Goal: Information Seeking & Learning: Learn about a topic

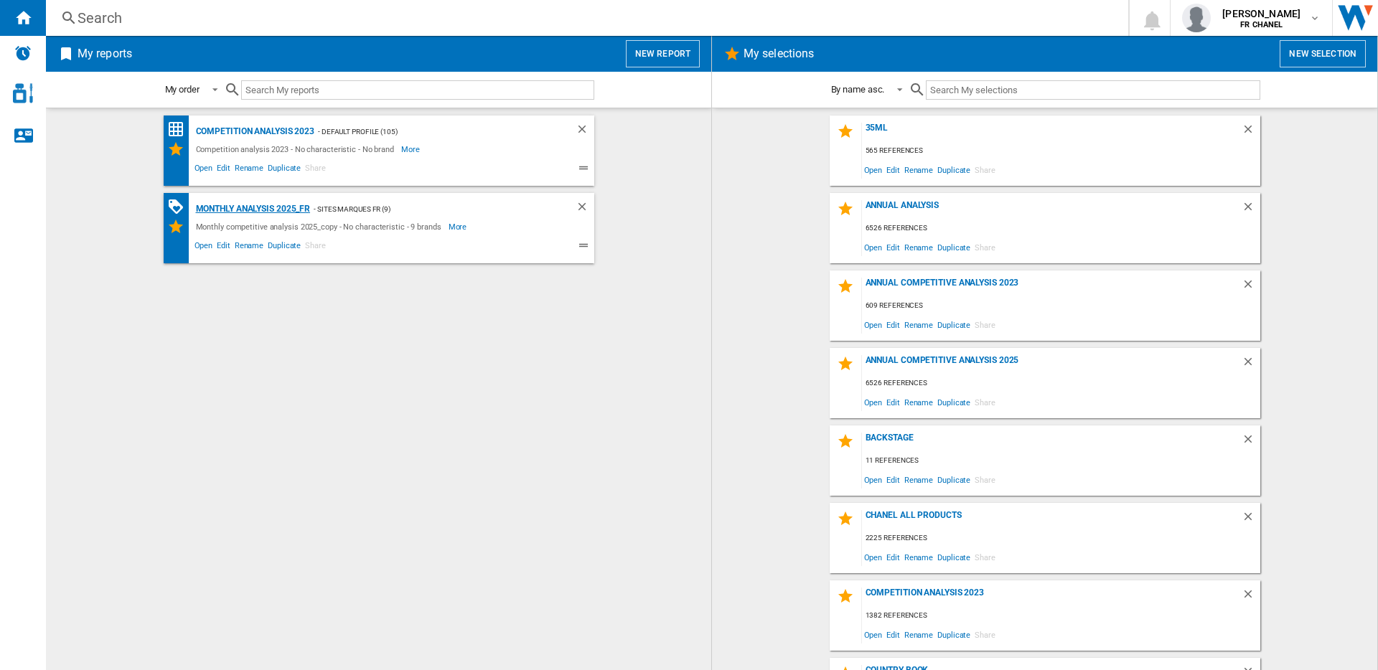
click at [263, 208] on div "Monthly Analysis 2025_FR" at bounding box center [251, 209] width 118 height 18
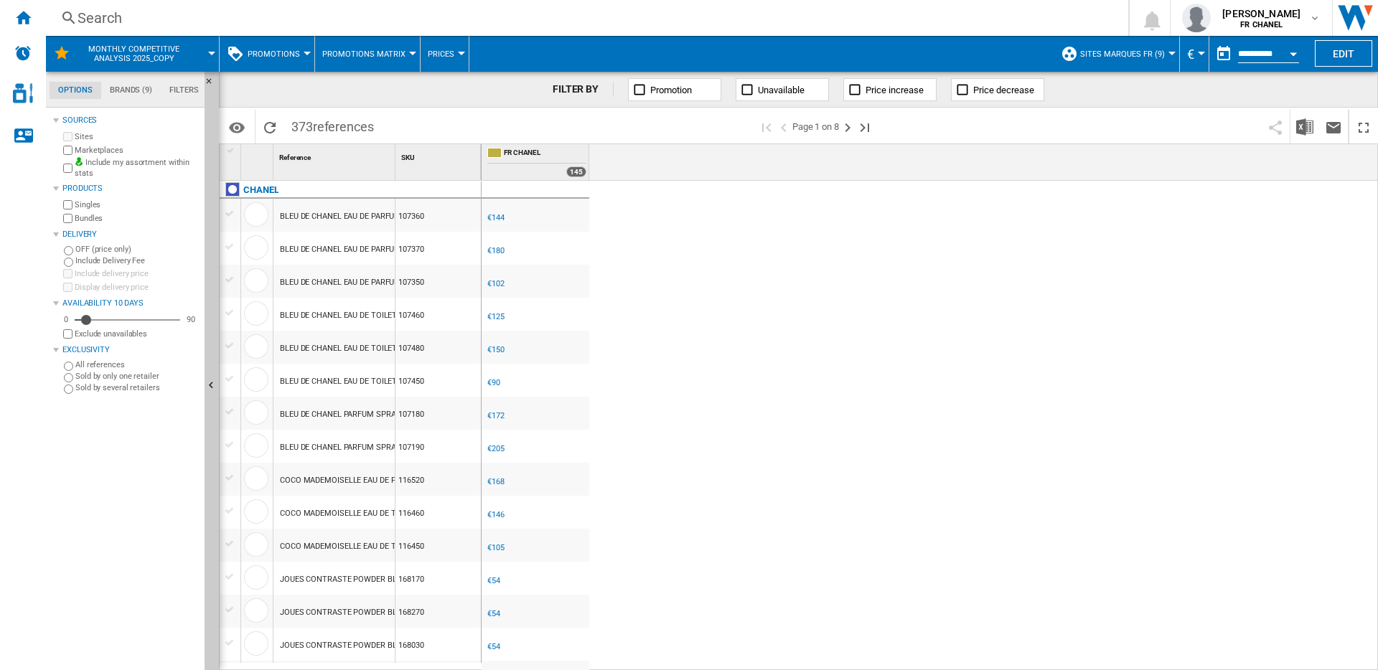
click at [1135, 58] on button "SITES MARQUES FR (9)" at bounding box center [1126, 54] width 92 height 36
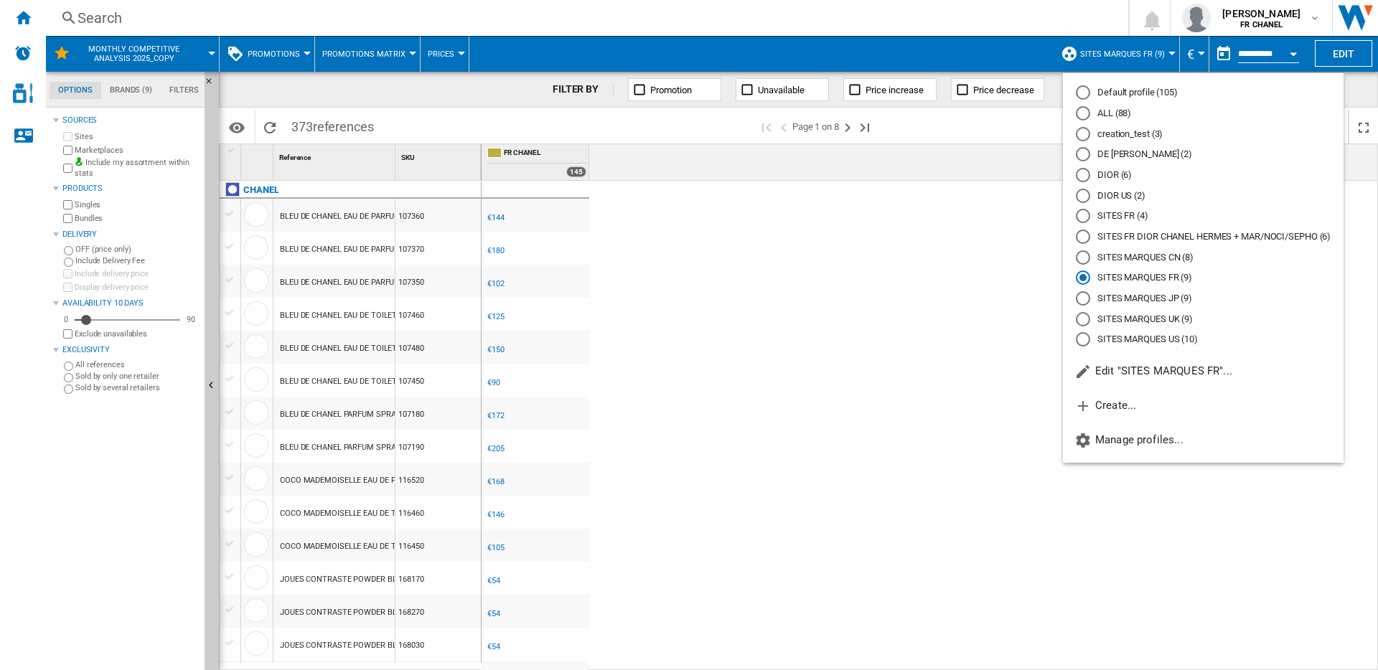
click at [1015, 59] on md-backdrop at bounding box center [689, 335] width 1378 height 670
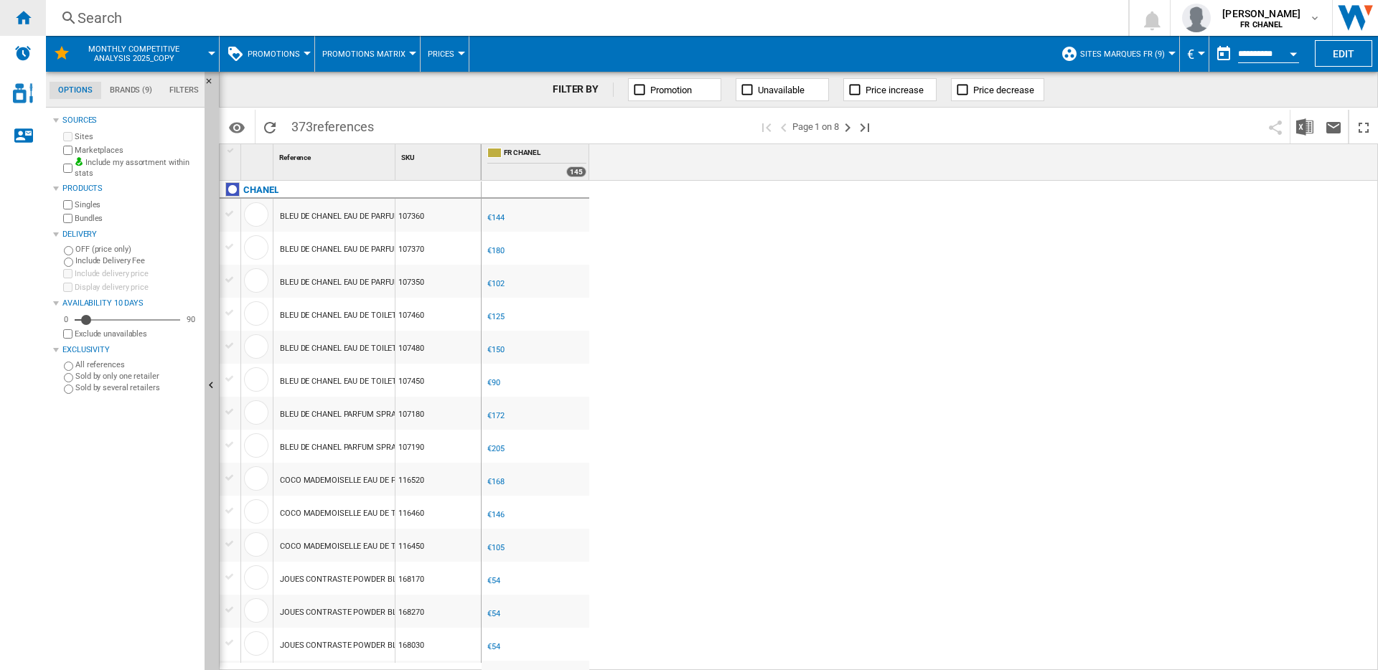
click at [37, 24] on div "Home" at bounding box center [23, 18] width 46 height 36
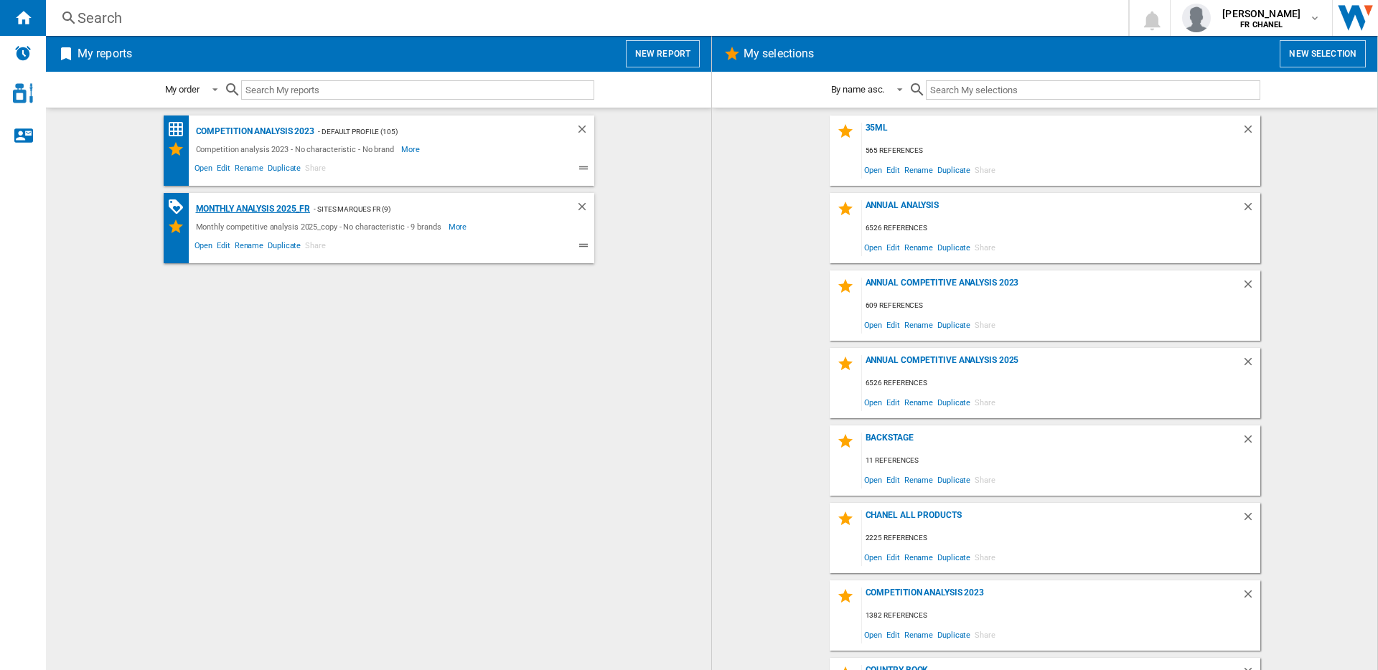
click at [243, 207] on div "Monthly Analysis 2025_FR" at bounding box center [251, 209] width 118 height 18
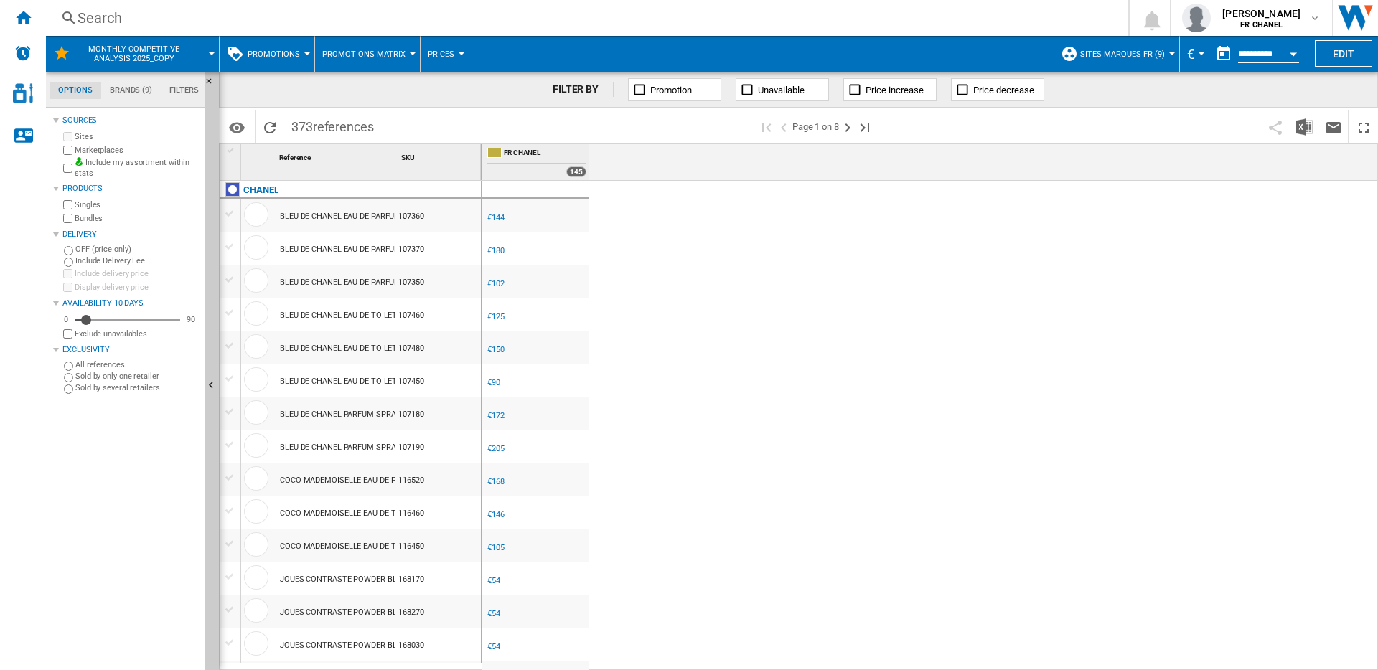
click at [1140, 60] on button "SITES MARQUES FR (9)" at bounding box center [1126, 54] width 92 height 36
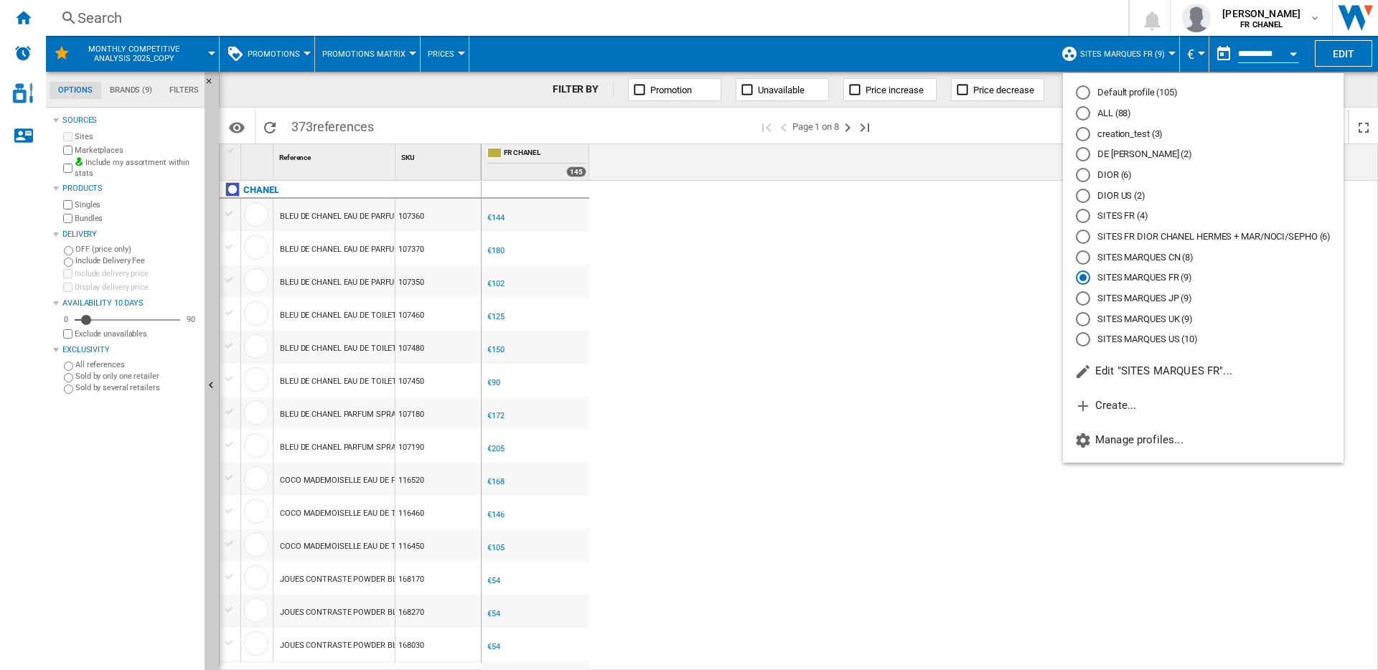
click at [1017, 297] on md-backdrop at bounding box center [689, 335] width 1378 height 670
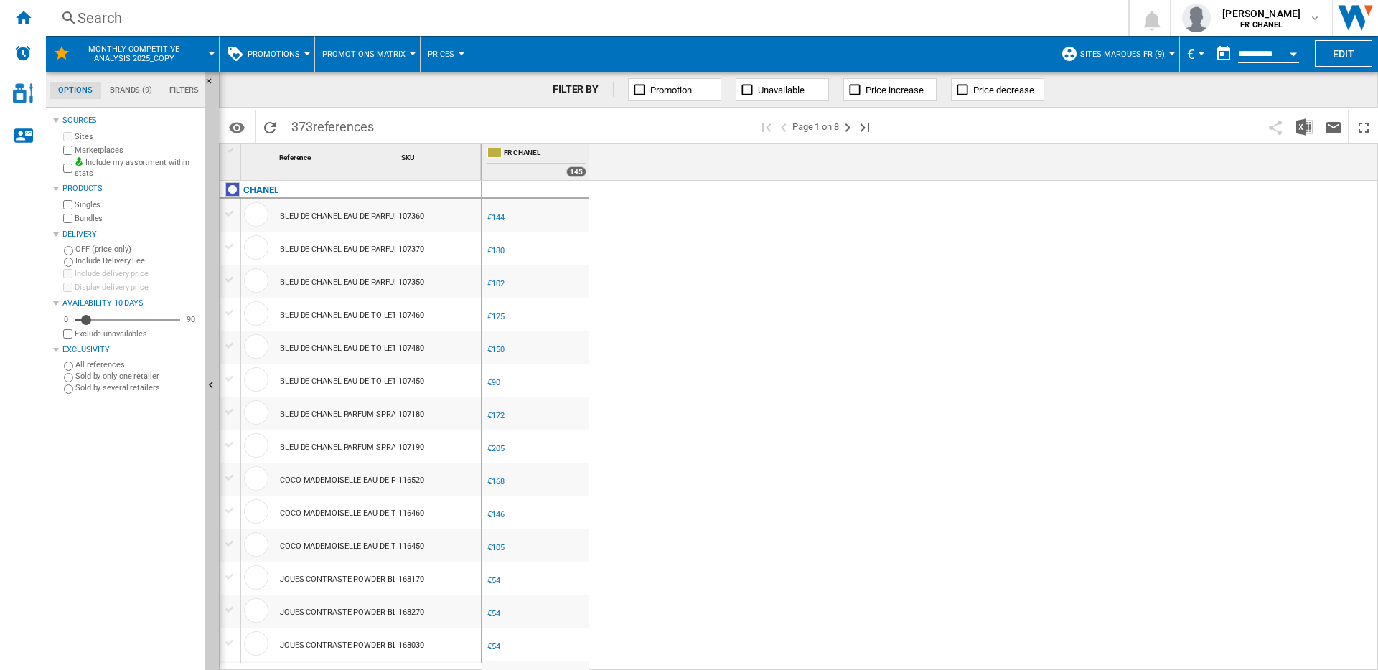
click at [1143, 59] on button "SITES MARQUES FR (9)" at bounding box center [1126, 54] width 92 height 36
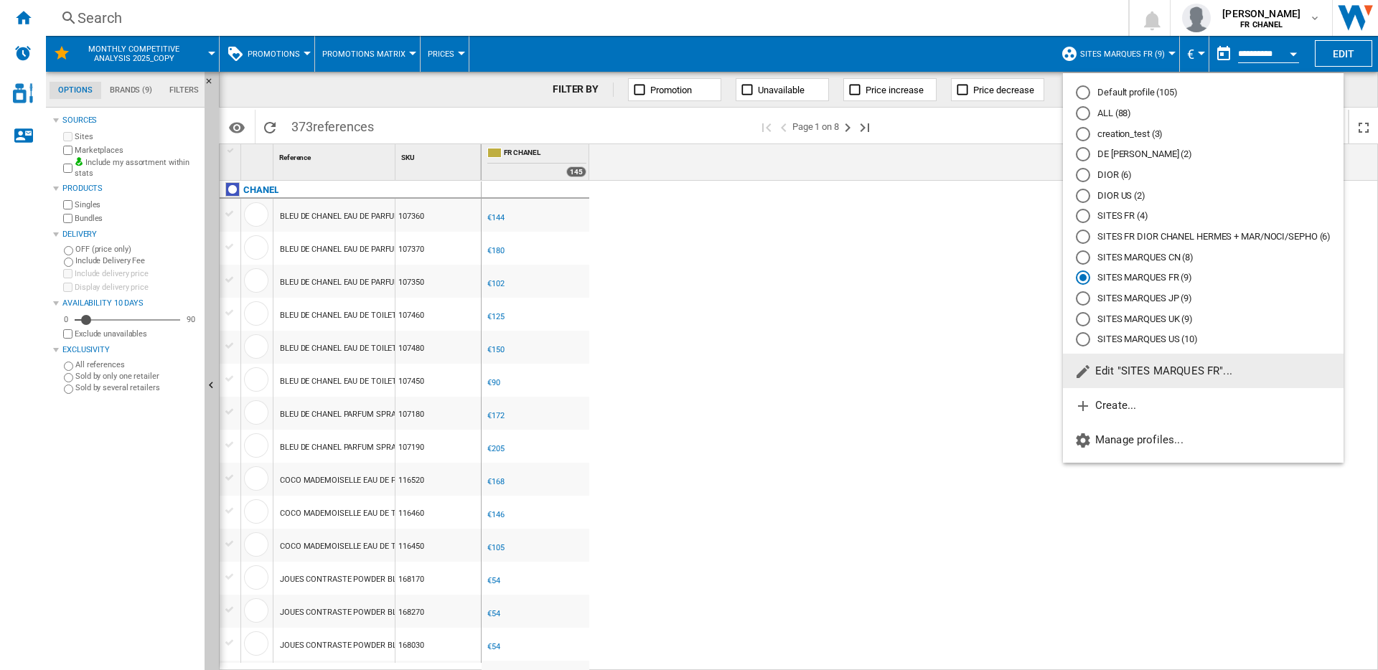
click at [1081, 322] on div "SITES MARQUES UK (9)" at bounding box center [1083, 319] width 14 height 14
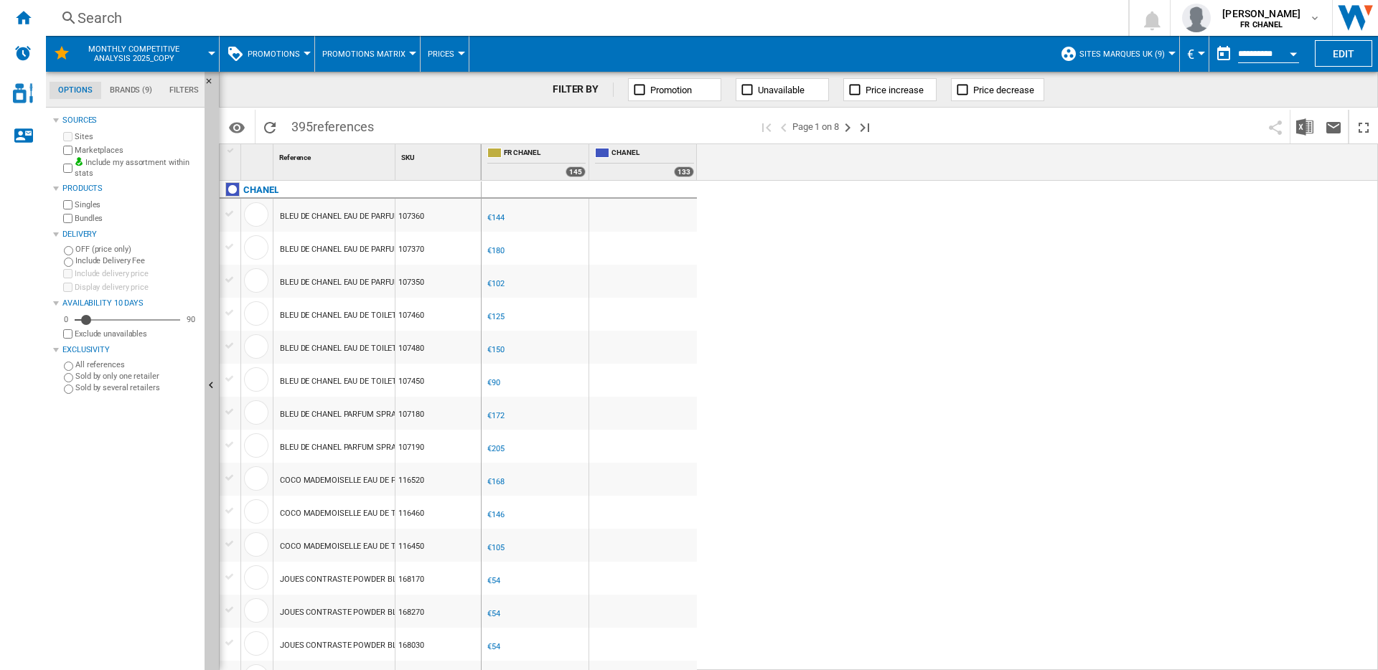
click at [1197, 57] on button "€" at bounding box center [1194, 54] width 14 height 36
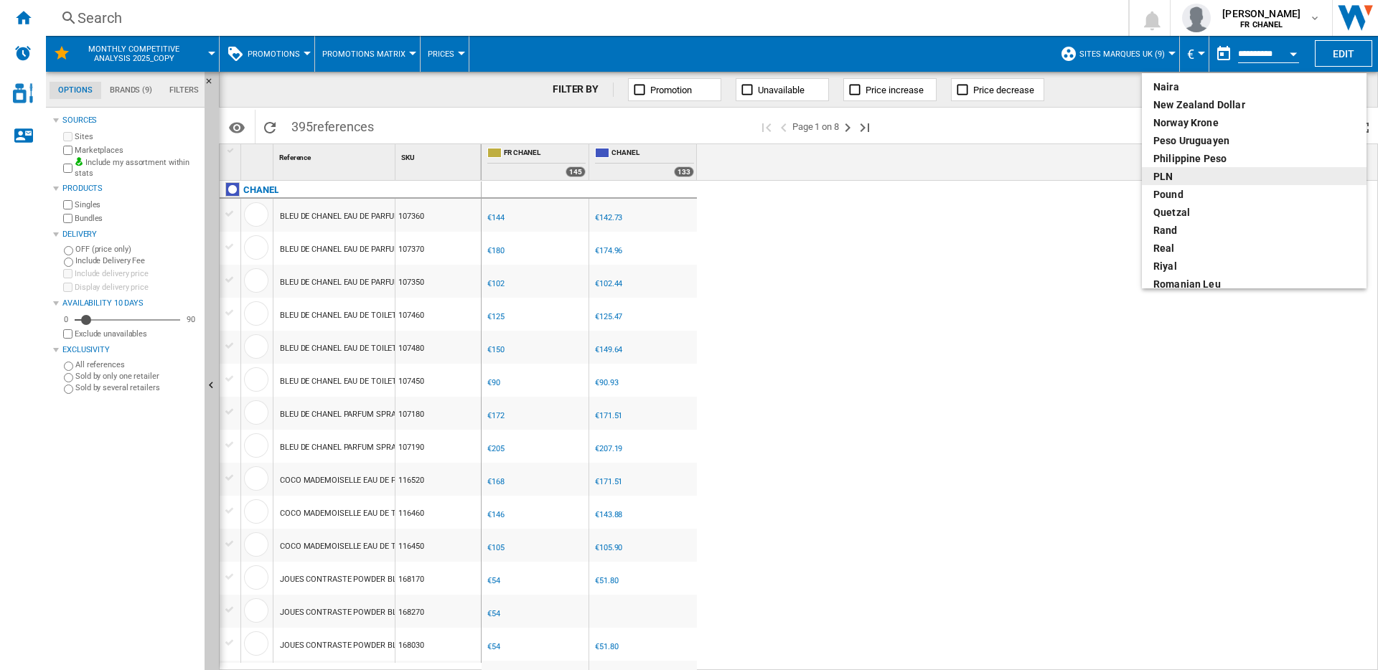
scroll to position [516, 0]
click at [1200, 175] on div "quetzal" at bounding box center [1254, 182] width 202 height 14
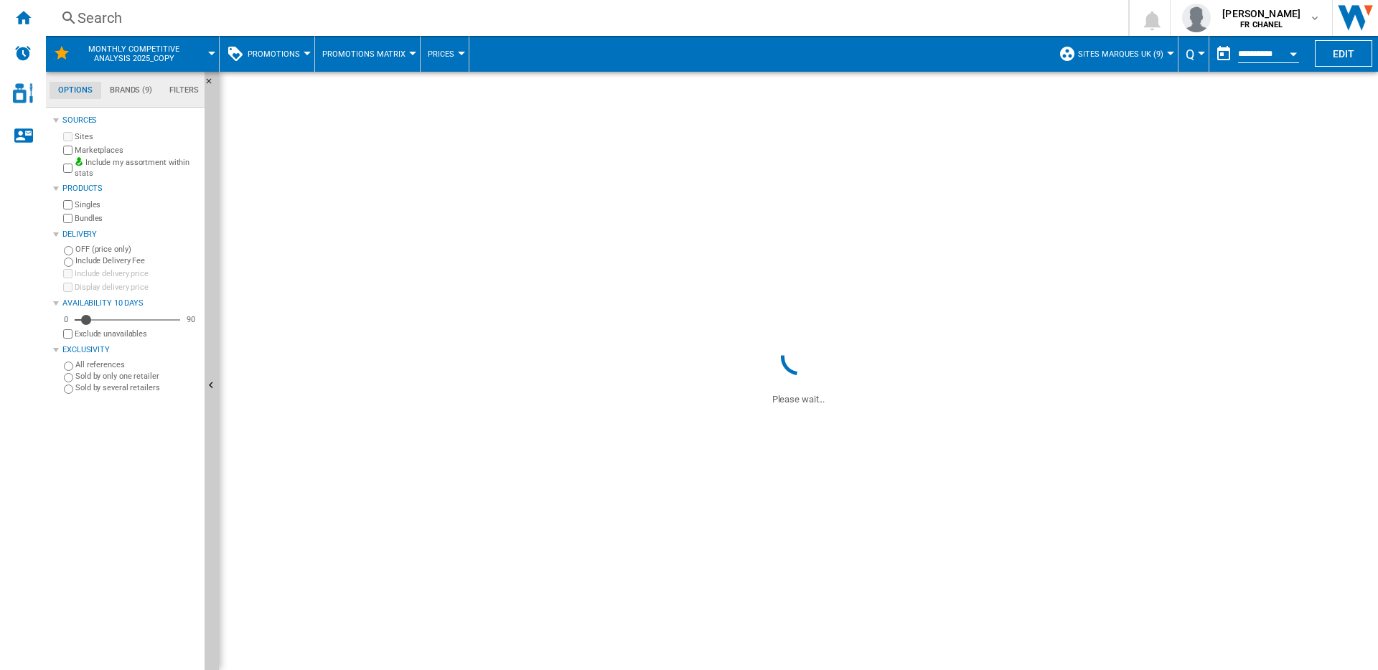
click at [1192, 53] on span "Q" at bounding box center [1190, 54] width 9 height 15
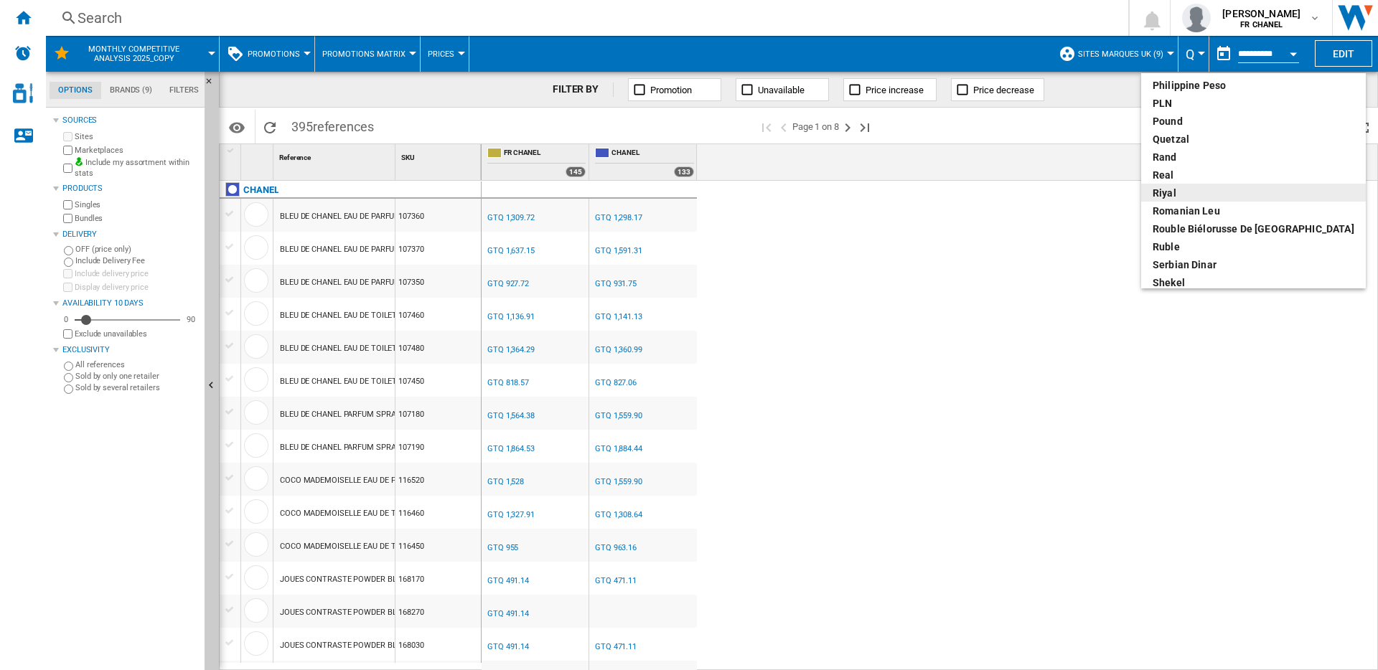
scroll to position [556, 0]
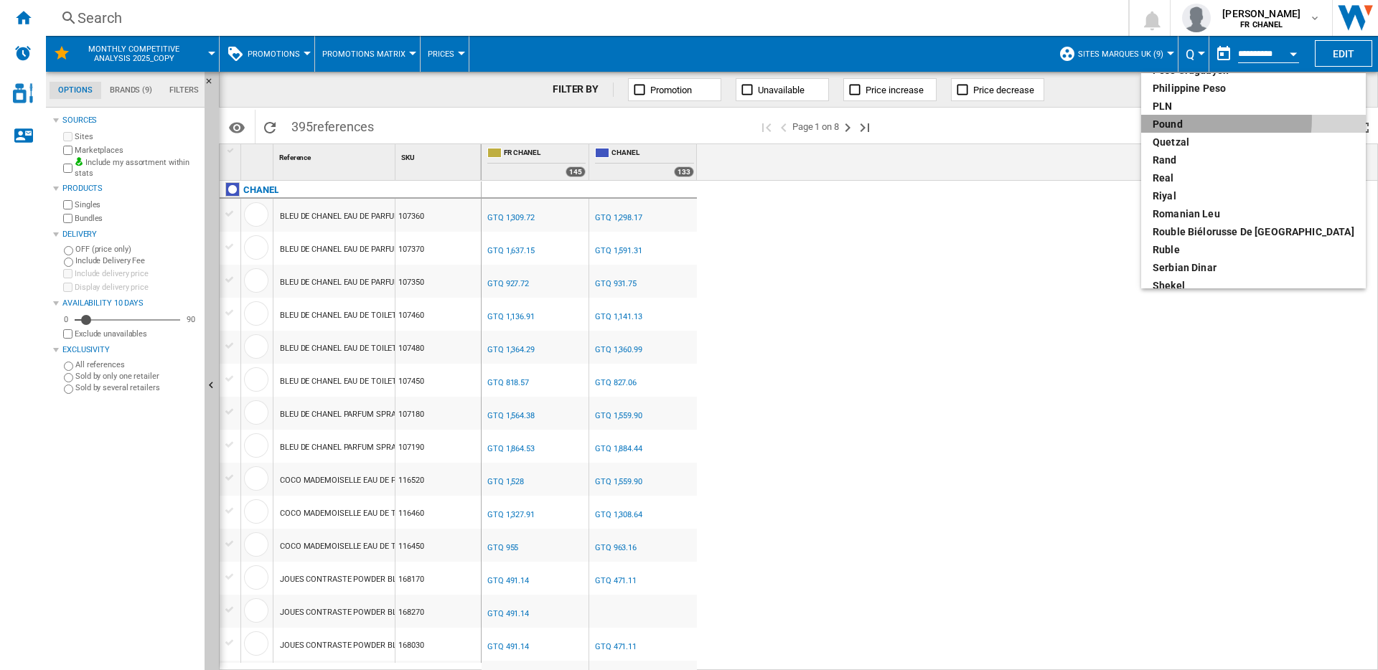
click at [1176, 118] on div "pound" at bounding box center [1254, 124] width 202 height 14
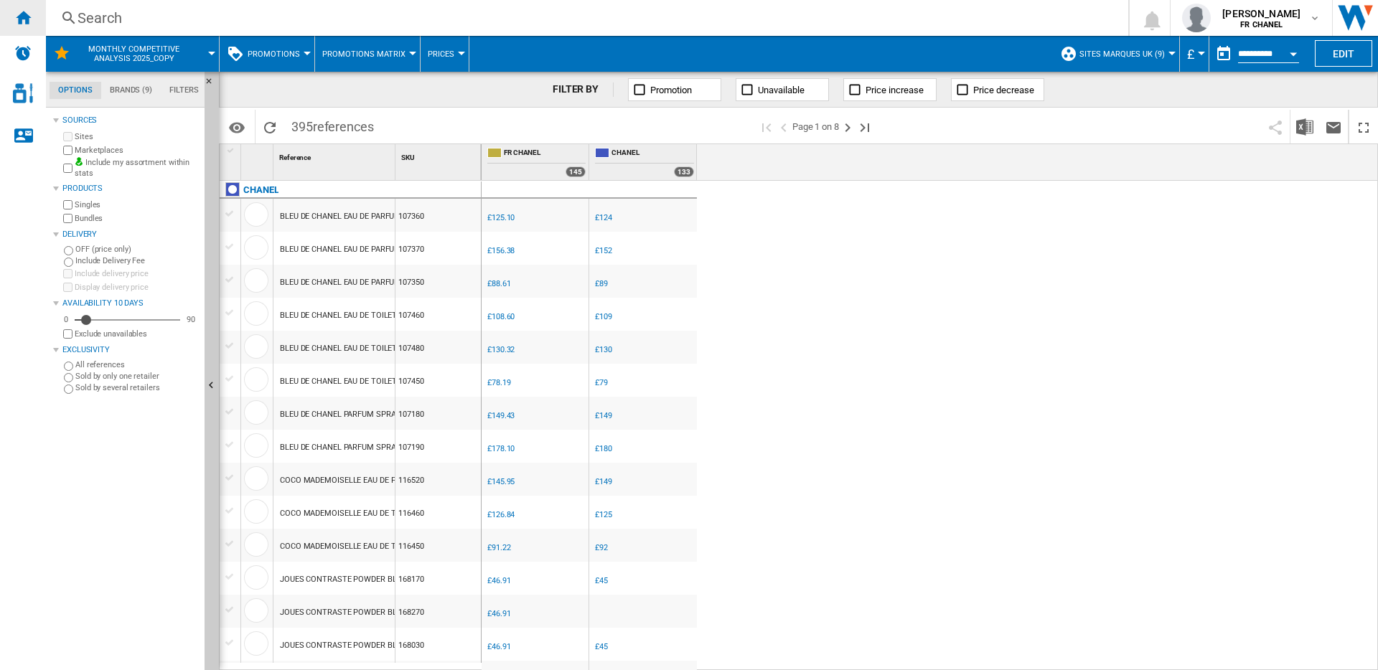
click at [20, 22] on ng-md-icon "Home" at bounding box center [22, 17] width 17 height 17
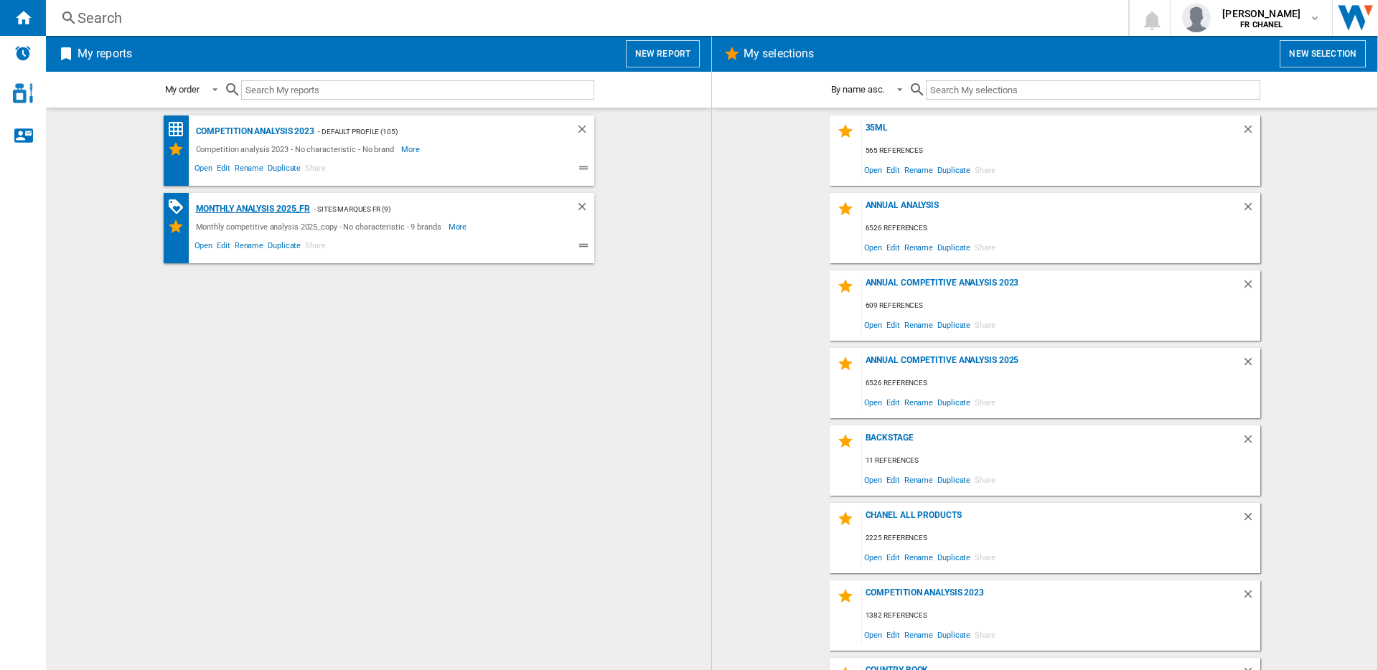
click at [291, 212] on div "Monthly Analysis 2025_FR" at bounding box center [251, 209] width 118 height 18
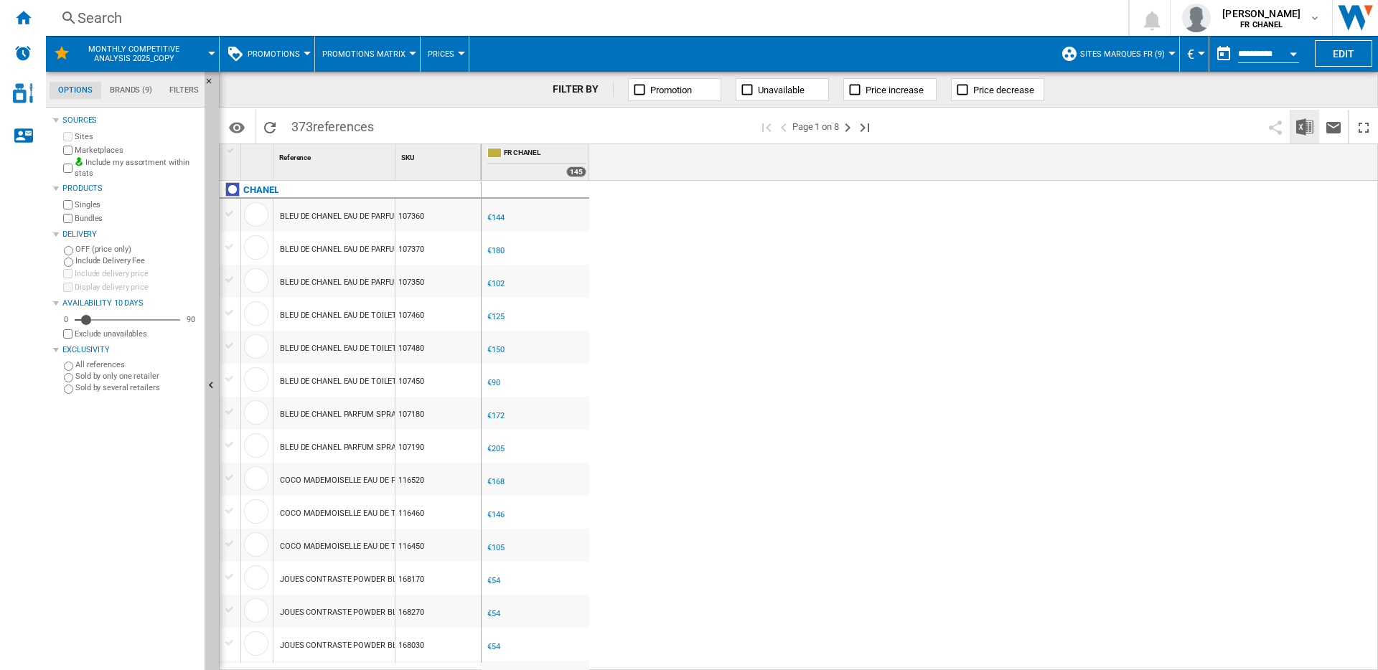
click at [1305, 128] on img "Download in Excel" at bounding box center [1304, 126] width 17 height 17
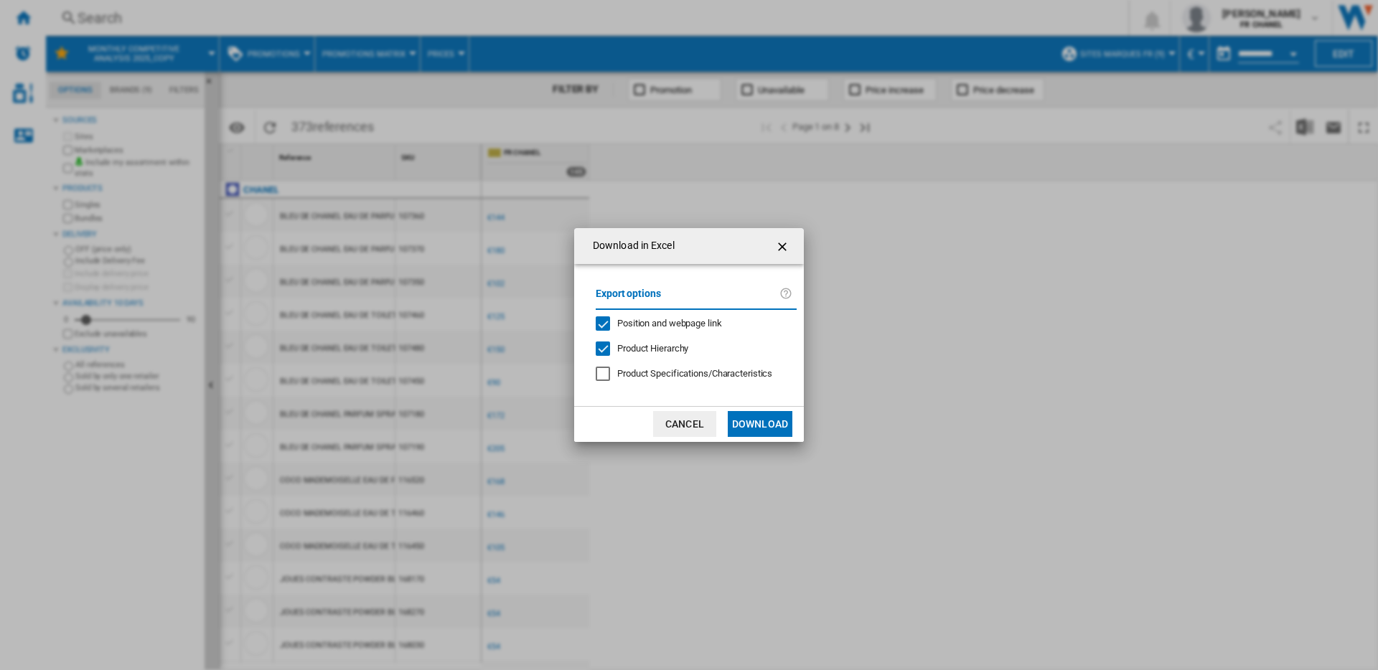
click at [740, 430] on button "Download" at bounding box center [760, 424] width 65 height 26
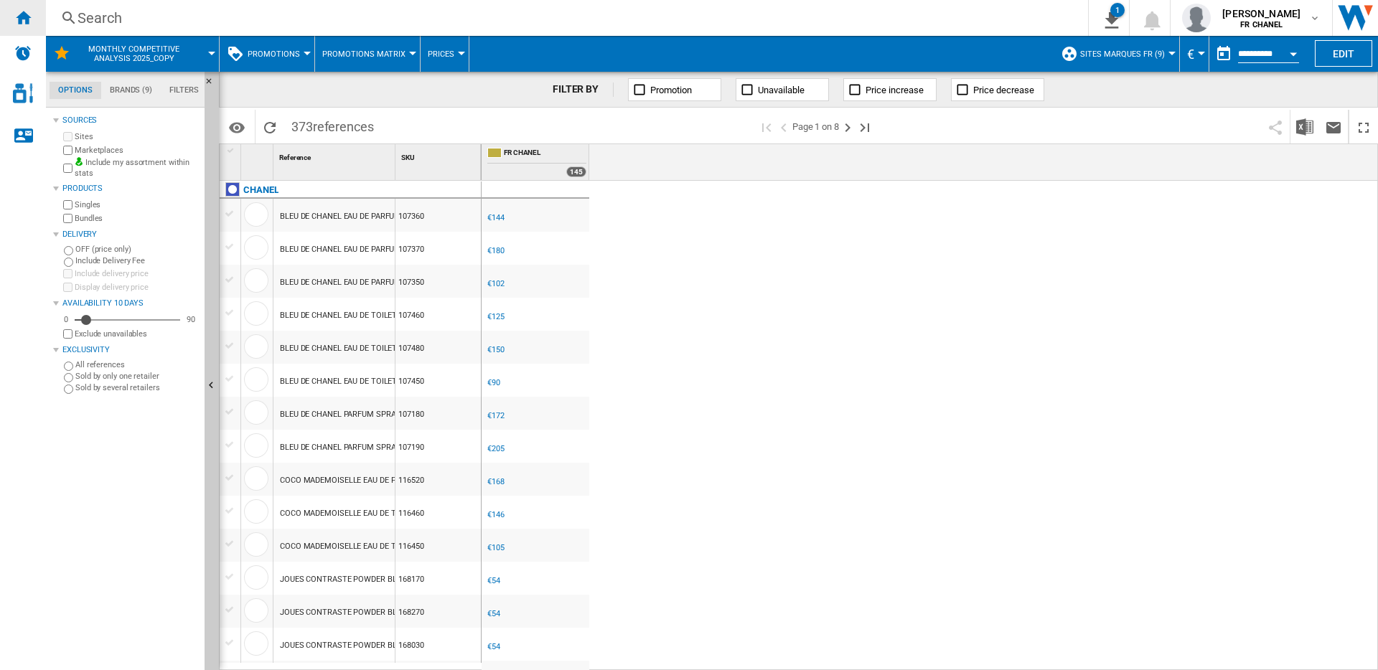
click at [33, 11] on div "Home" at bounding box center [23, 18] width 46 height 36
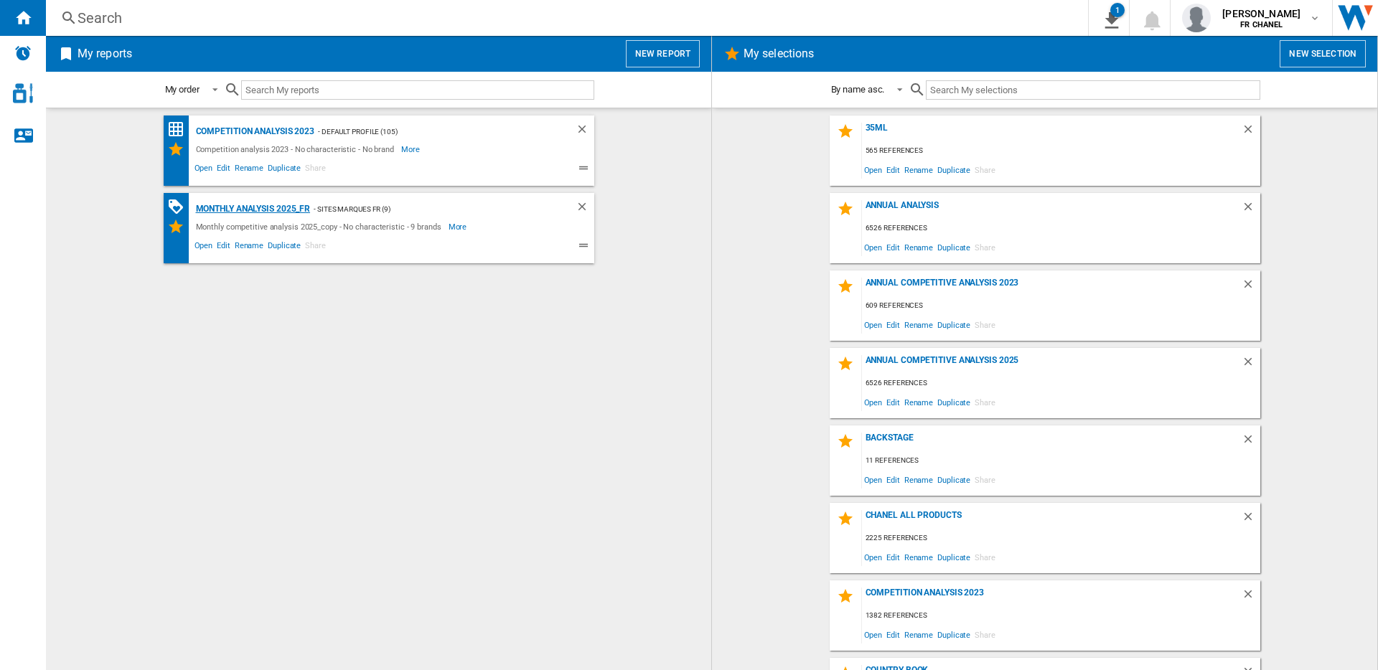
click at [291, 207] on div "Monthly Analysis 2025_FR" at bounding box center [251, 209] width 118 height 18
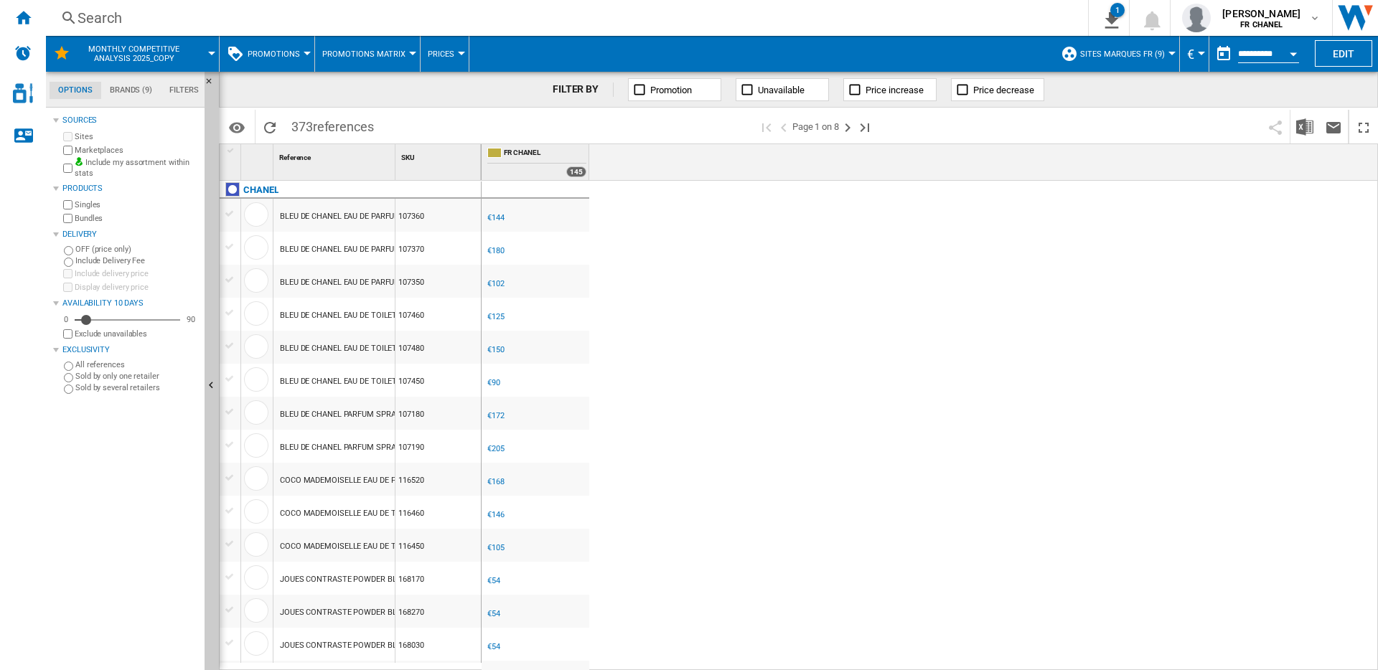
click at [1293, 52] on div "Open calendar" at bounding box center [1293, 54] width 7 height 4
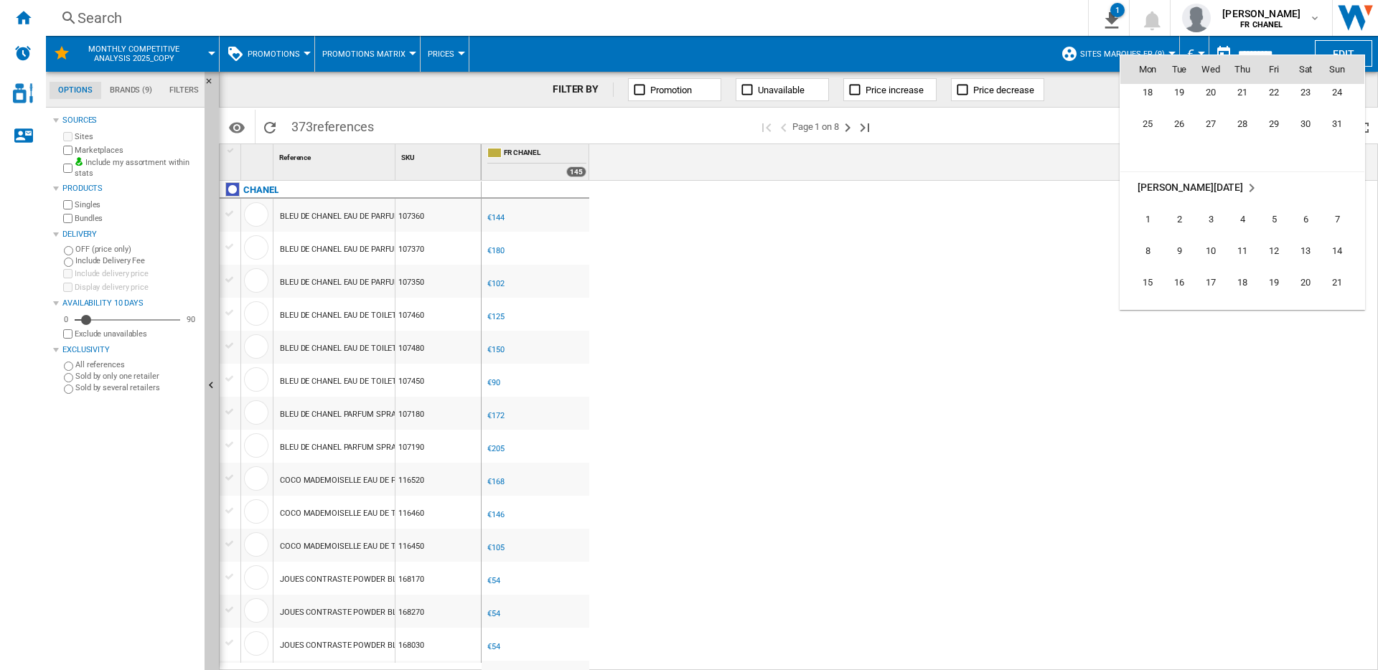
scroll to position [2904, 0]
click at [949, 208] on div at bounding box center [689, 335] width 1378 height 670
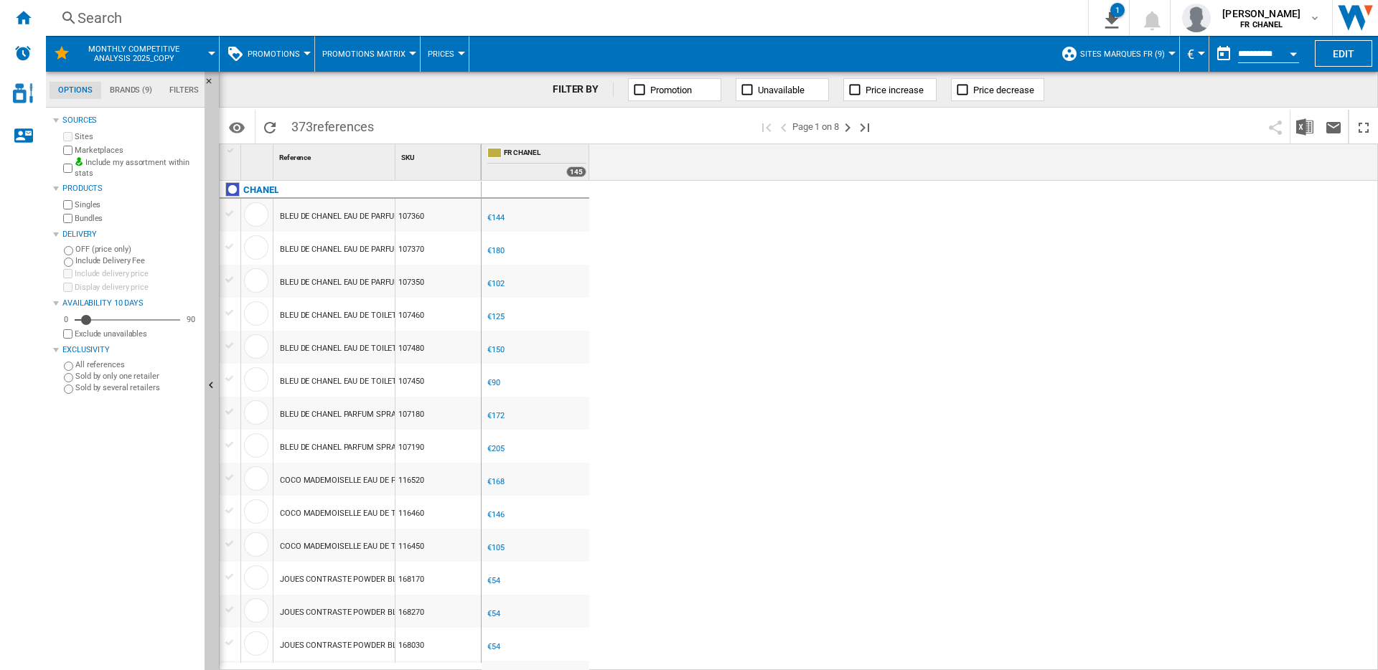
click at [291, 57] on span "Promotions" at bounding box center [274, 54] width 52 height 9
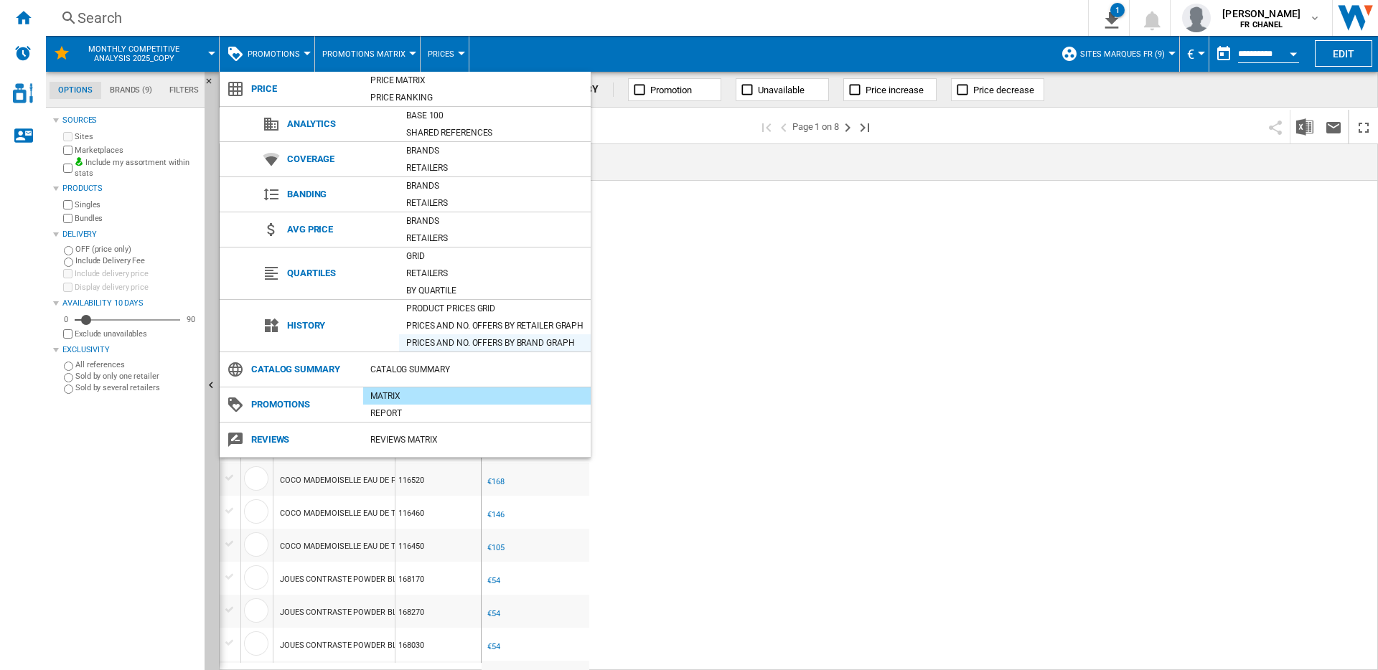
click at [525, 339] on div "Prices and No. offers by brand graph" at bounding box center [495, 343] width 192 height 14
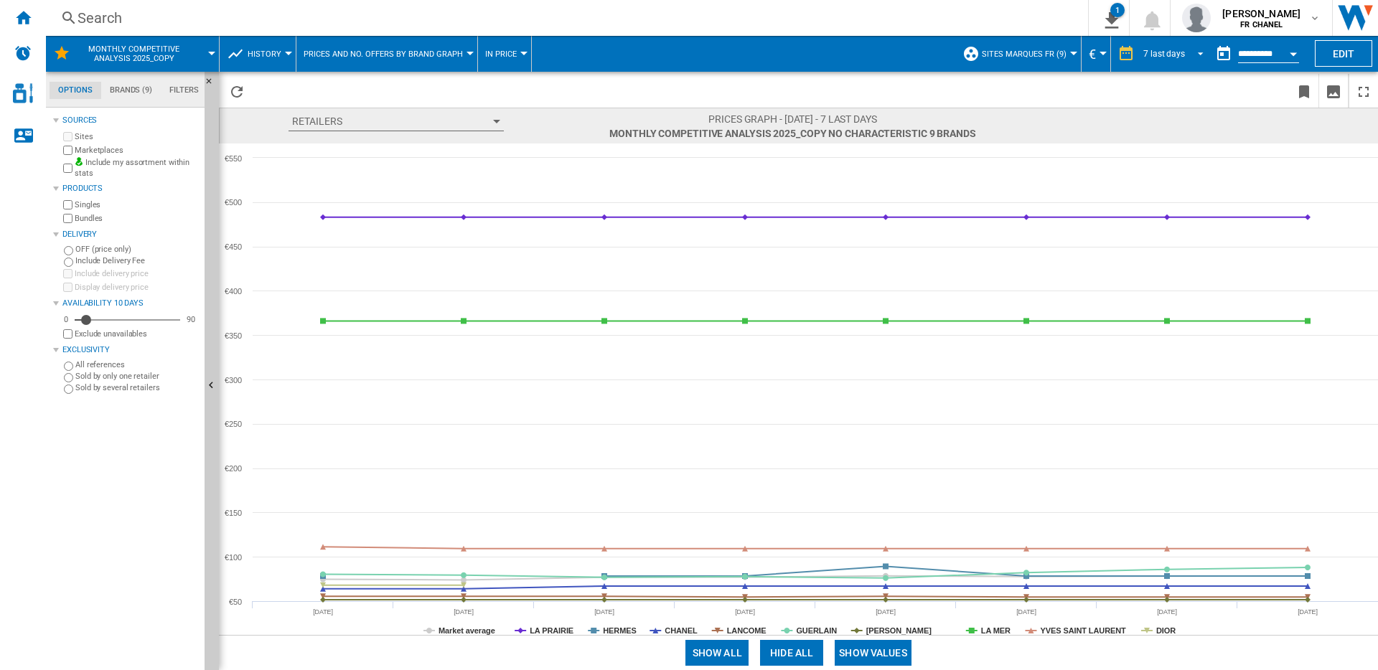
click at [1164, 55] on div "7 last days" at bounding box center [1164, 54] width 42 height 10
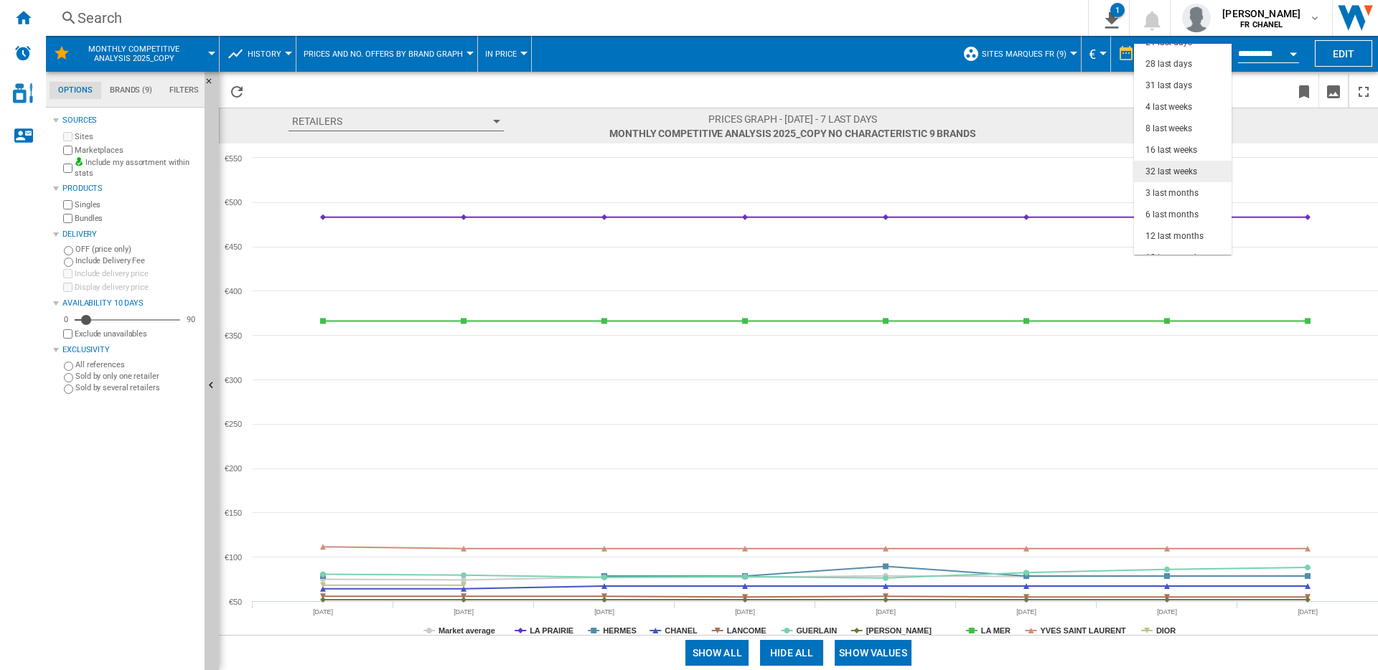
scroll to position [90, 0]
click at [1165, 203] on div "6 last months" at bounding box center [1171, 201] width 53 height 12
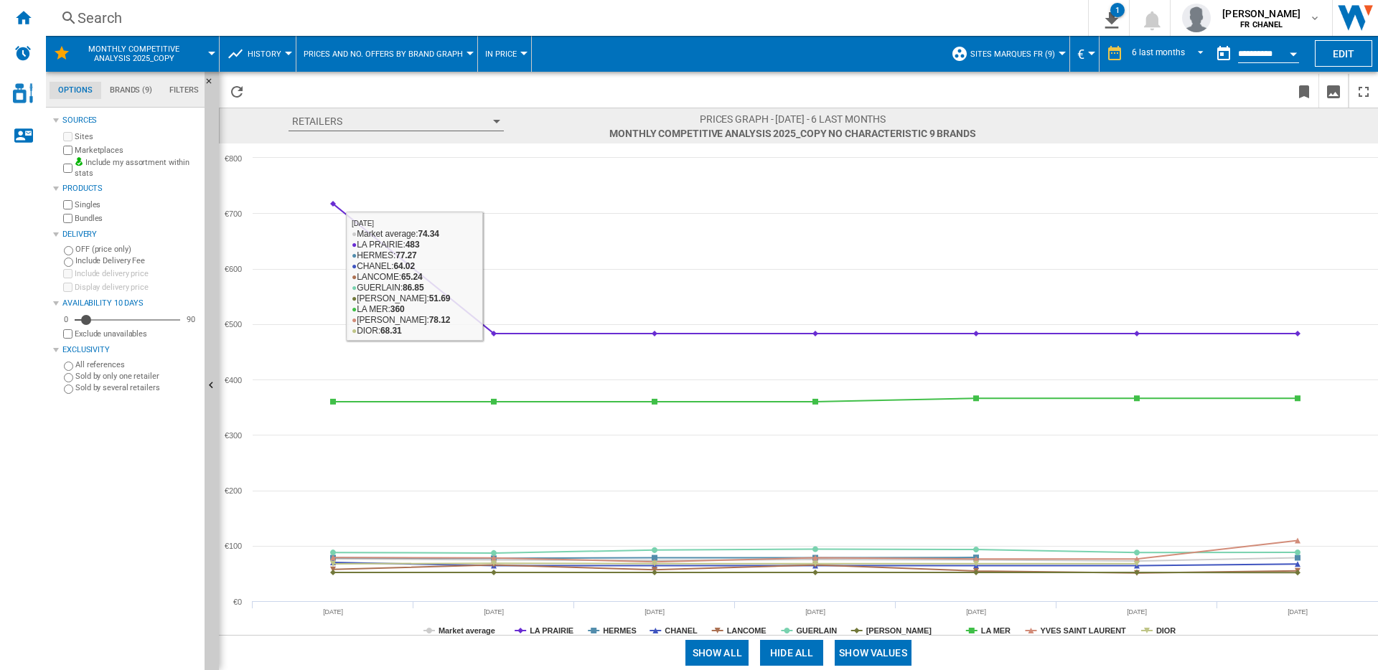
click at [512, 57] on button "In price" at bounding box center [504, 54] width 39 height 36
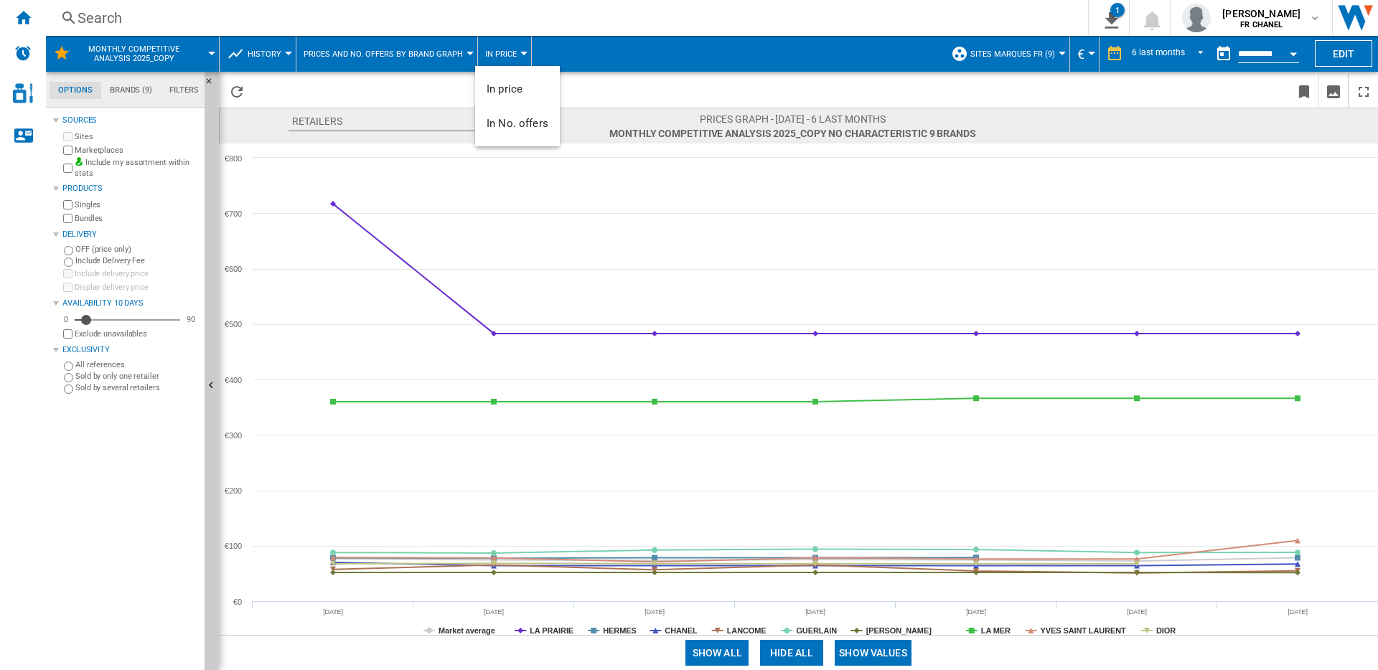
click at [593, 90] on md-backdrop at bounding box center [689, 335] width 1378 height 670
click at [363, 60] on button "Prices and No. offers by brand graph" at bounding box center [387, 54] width 166 height 36
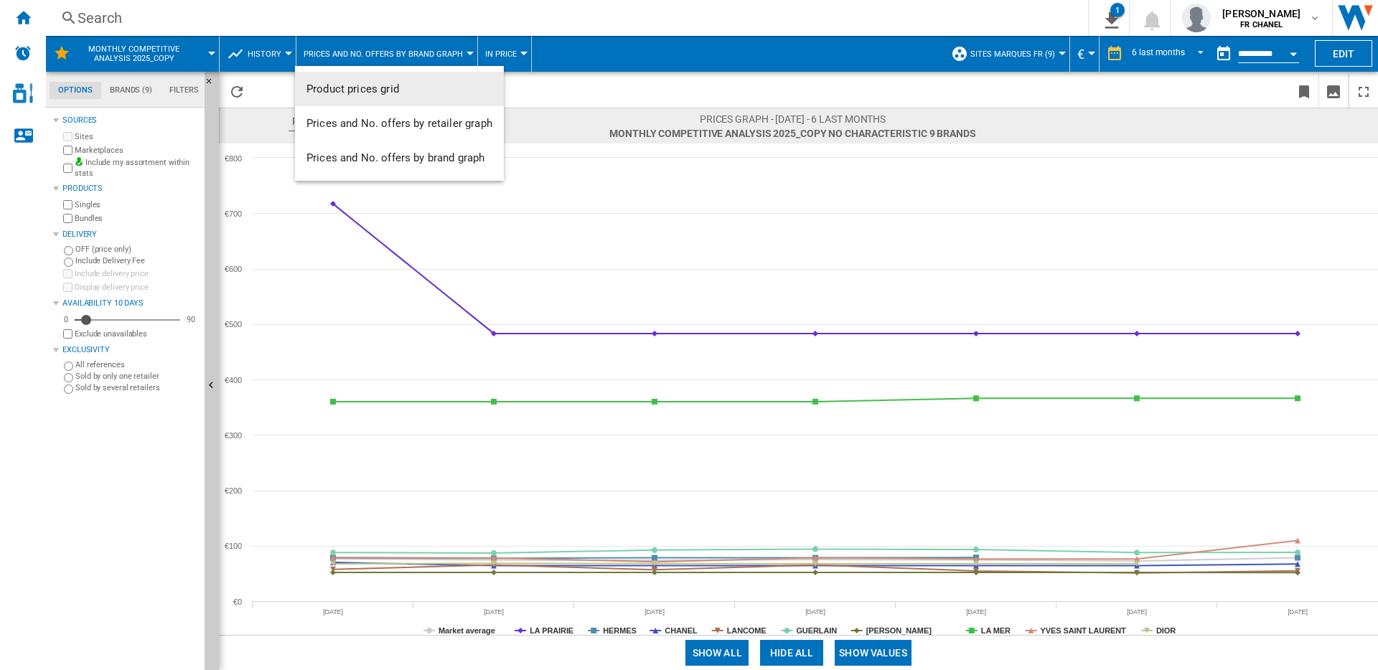
click at [354, 89] on span "Product prices grid" at bounding box center [352, 89] width 93 height 13
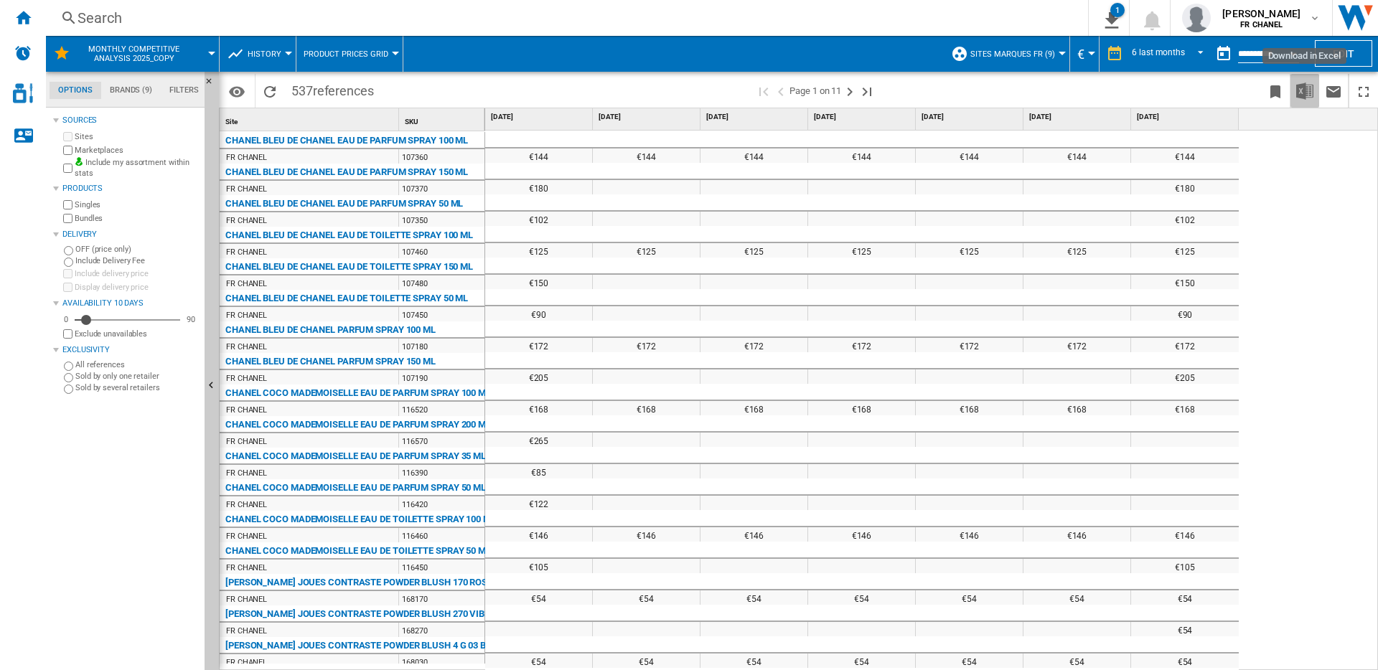
click at [1302, 93] on img "Download in Excel" at bounding box center [1304, 91] width 17 height 17
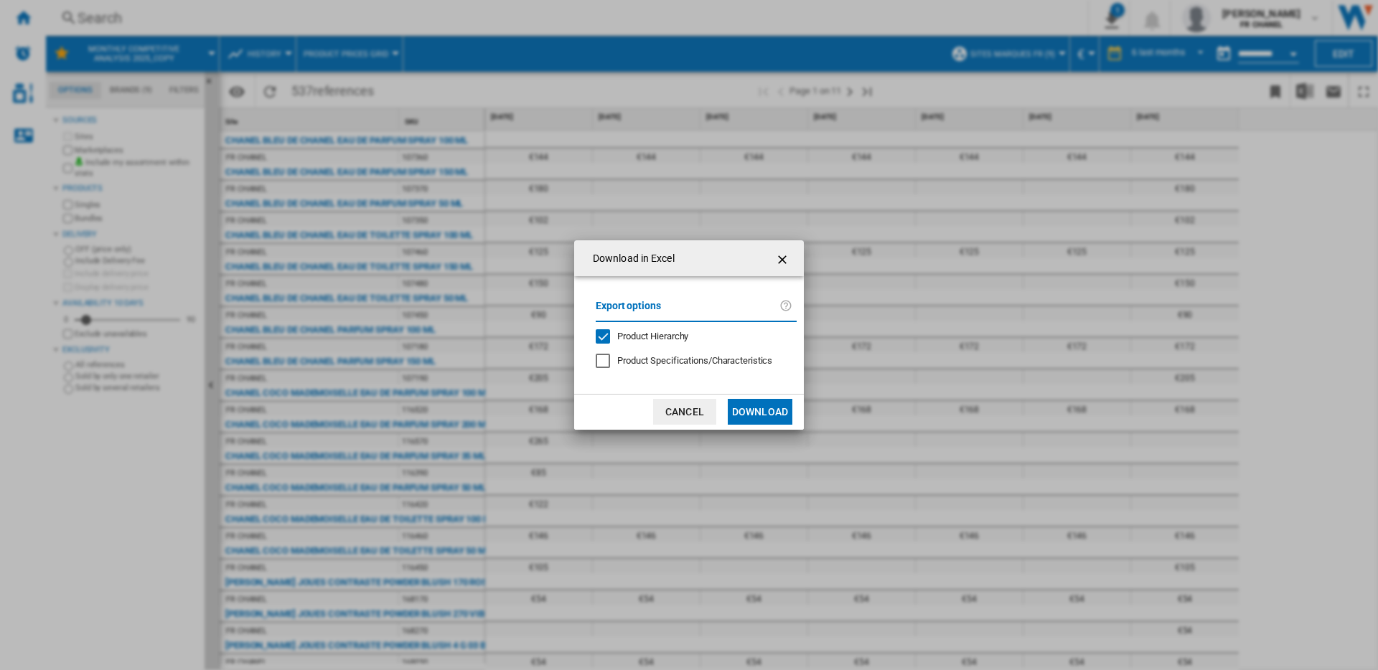
click at [757, 411] on button "Download" at bounding box center [760, 412] width 65 height 26
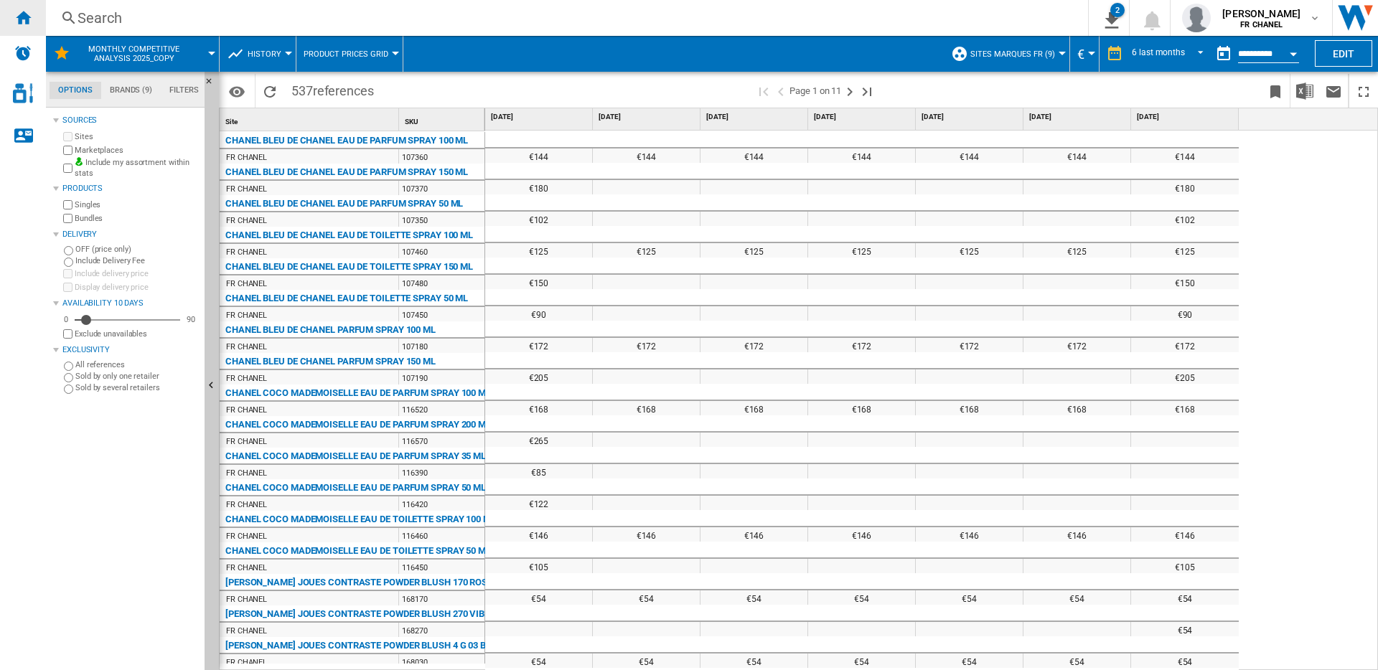
click at [22, 21] on ng-md-icon "Home" at bounding box center [22, 17] width 17 height 17
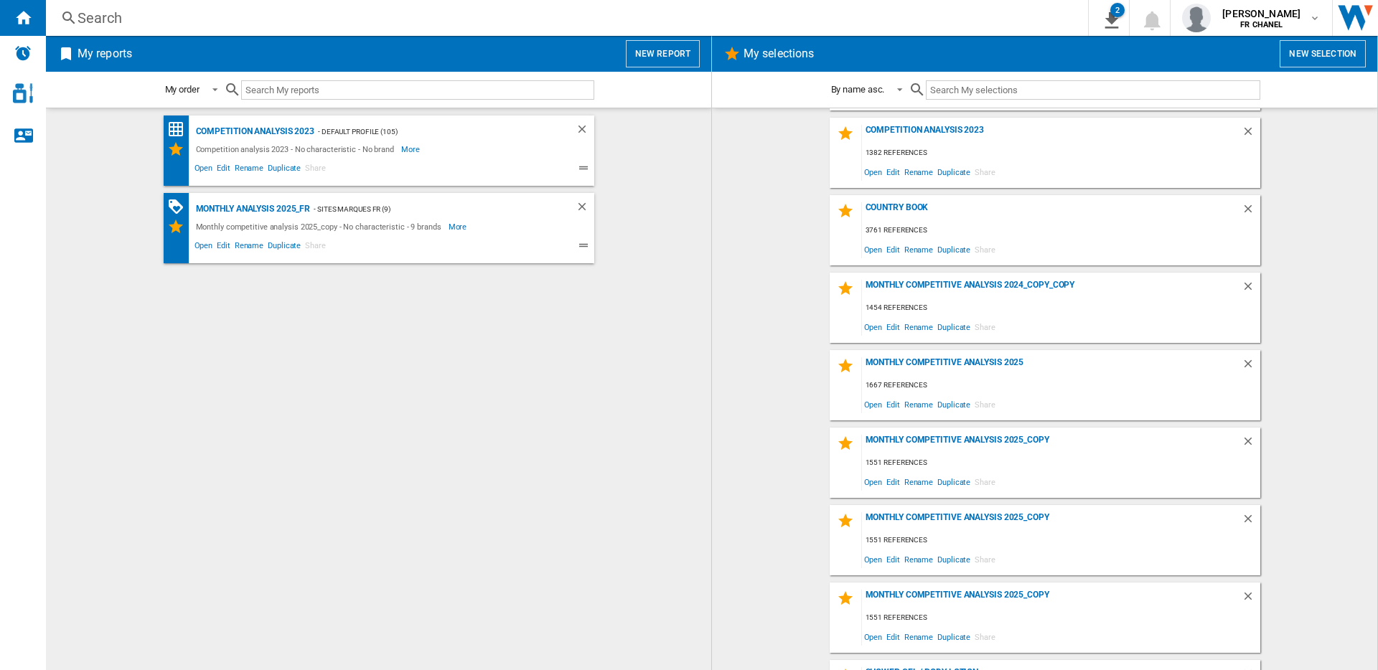
scroll to position [465, 0]
click at [888, 480] on span "Edit" at bounding box center [893, 479] width 18 height 19
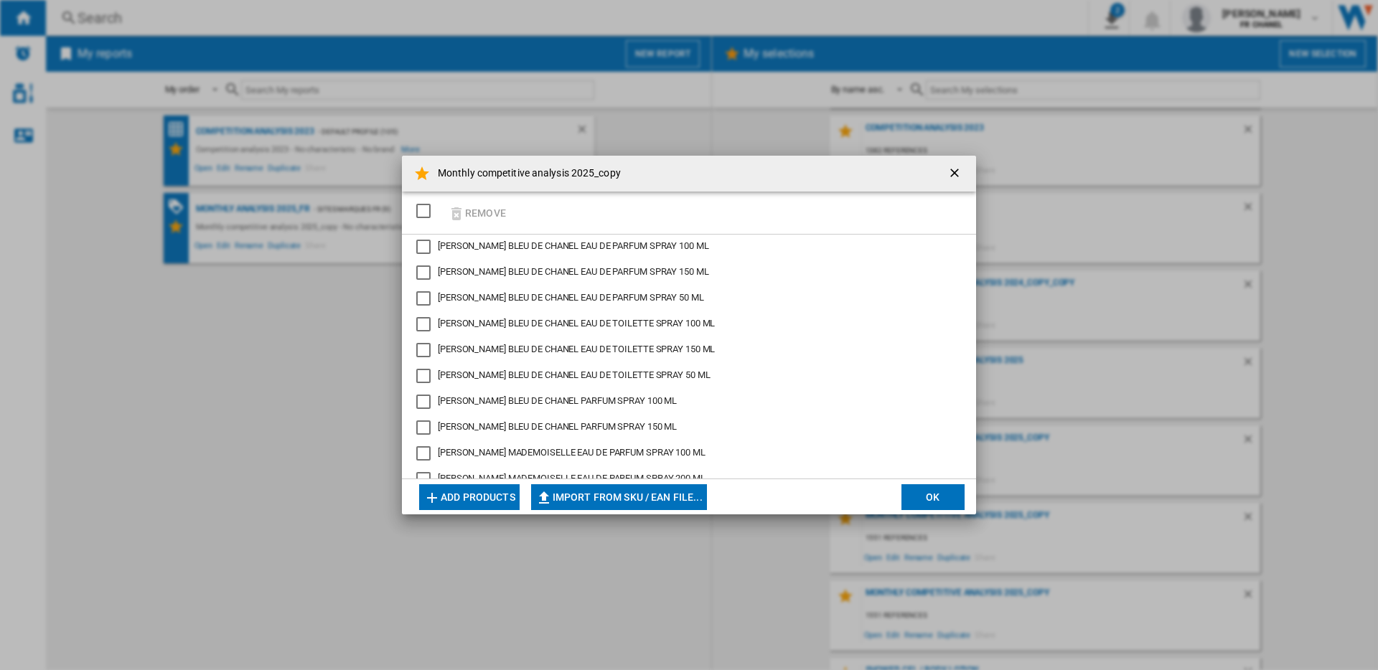
scroll to position [0, 0]
click at [423, 250] on div "CHANEL BLEU DE CHANEL EAU DE PARFUM SPRAY 100 ML" at bounding box center [423, 249] width 14 height 14
click at [419, 270] on div "CHANEL BLEU DE CHANEL EAU DE PARFUM SPRAY 150 ML" at bounding box center [423, 275] width 14 height 14
click at [426, 245] on div "CHANEL BLEU DE CHANEL EAU DE PARFUM SPRAY 100 ML" at bounding box center [423, 249] width 14 height 14
click at [423, 273] on div "CHANEL BLEU DE CHANEL EAU DE PARFUM SPRAY 150 ML" at bounding box center [423, 275] width 14 height 14
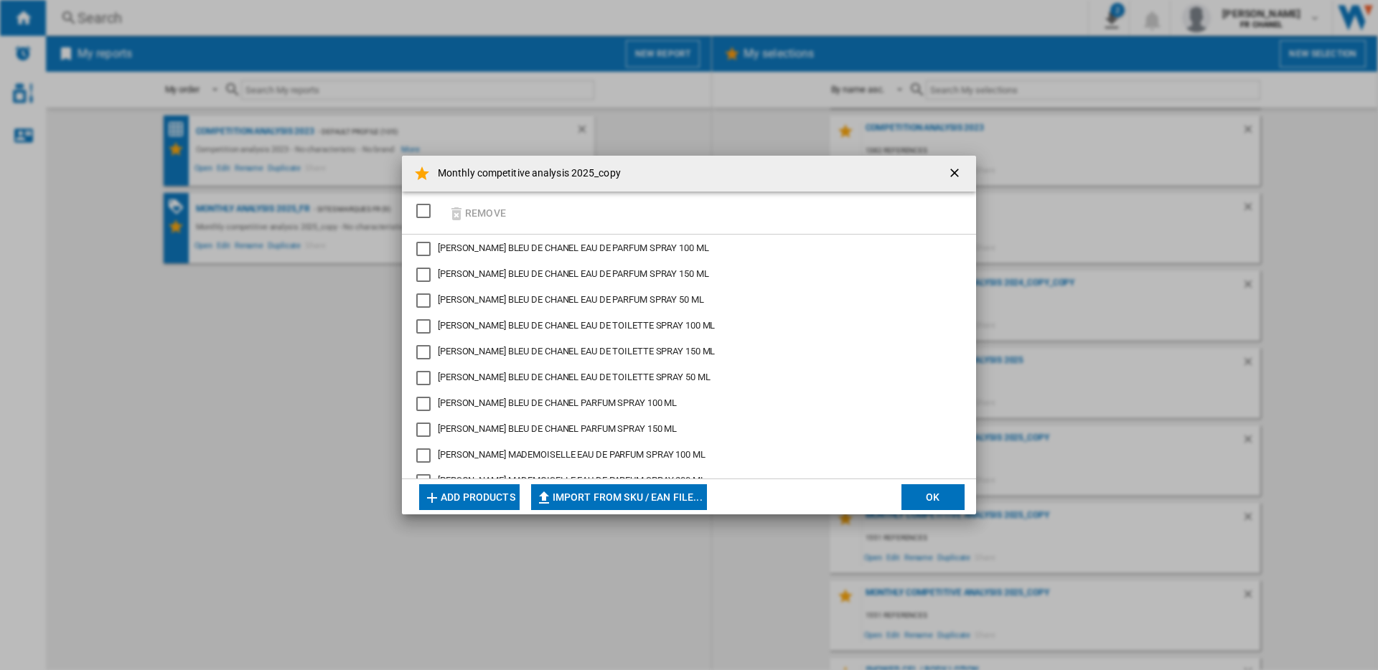
click at [957, 169] on ng-md-icon "getI18NText('BUTTONS.CLOSE_DIALOG')" at bounding box center [955, 174] width 17 height 17
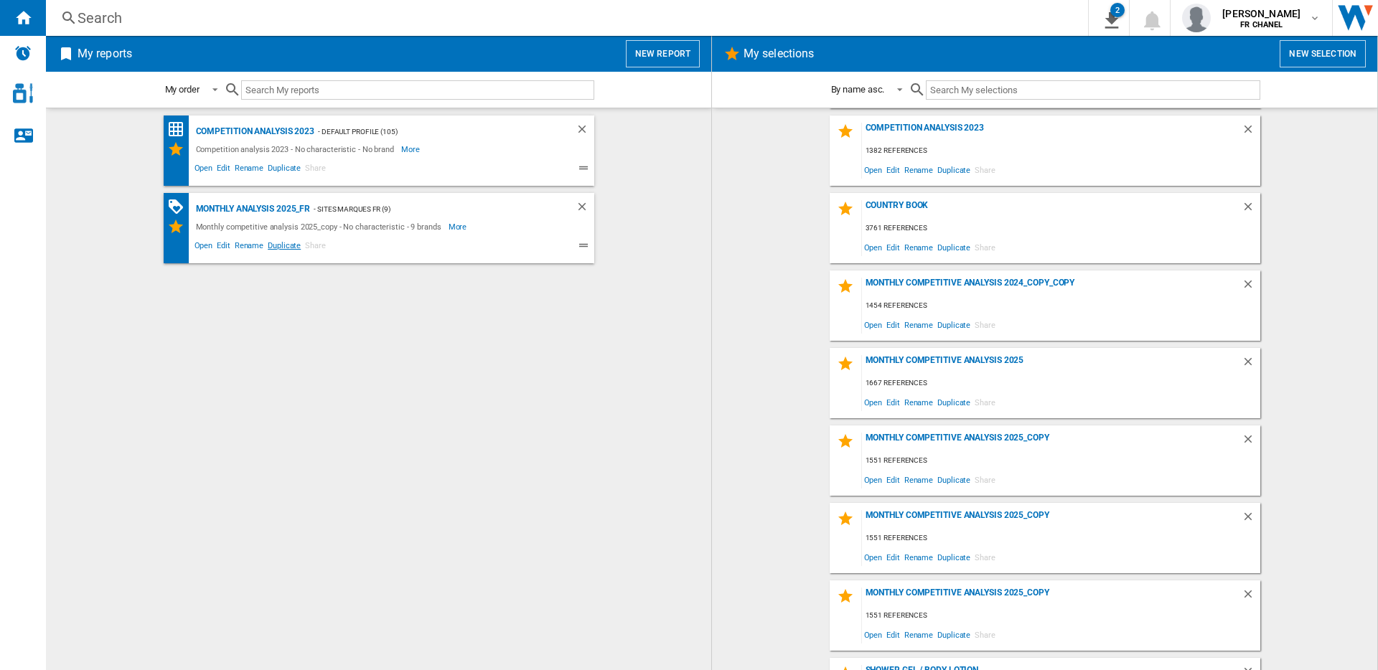
click at [276, 248] on span "Duplicate" at bounding box center [284, 247] width 37 height 17
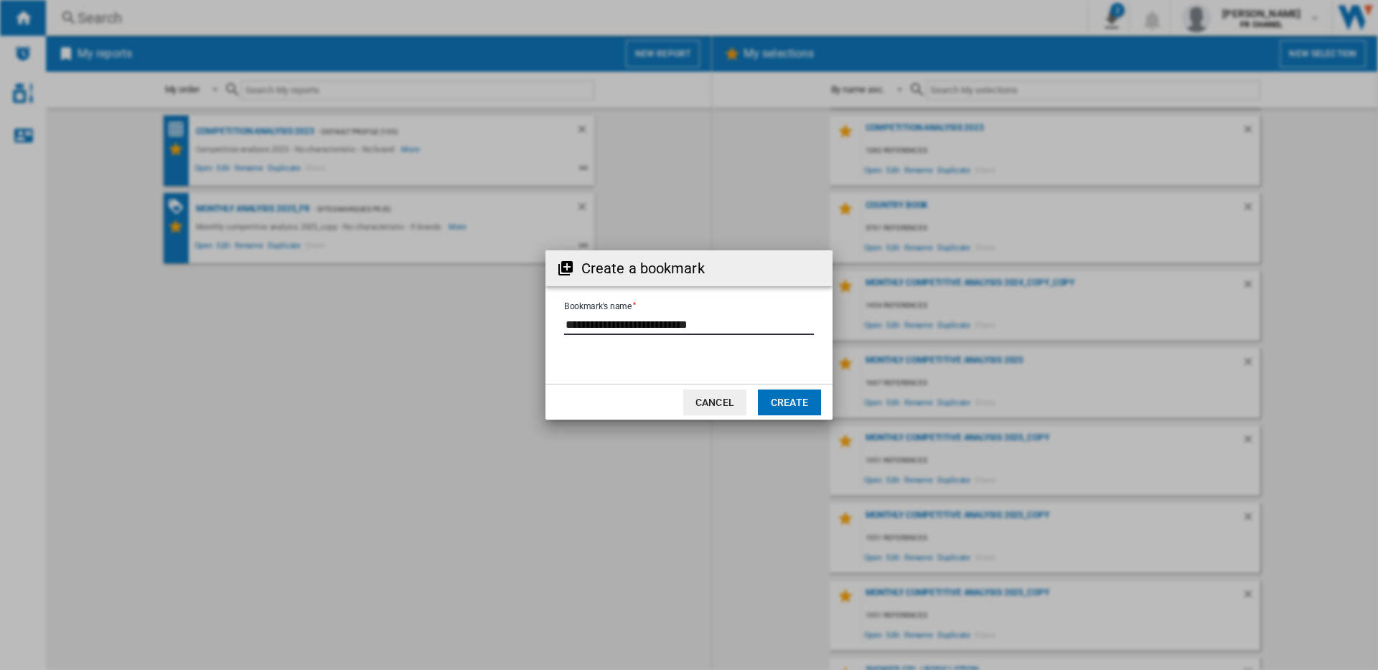
drag, startPoint x: 685, startPoint y: 324, endPoint x: 736, endPoint y: 322, distance: 50.3
click at [736, 322] on input "Bookmark's name" at bounding box center [689, 325] width 250 height 22
type input "**********"
click at [777, 398] on button "Create" at bounding box center [789, 403] width 63 height 26
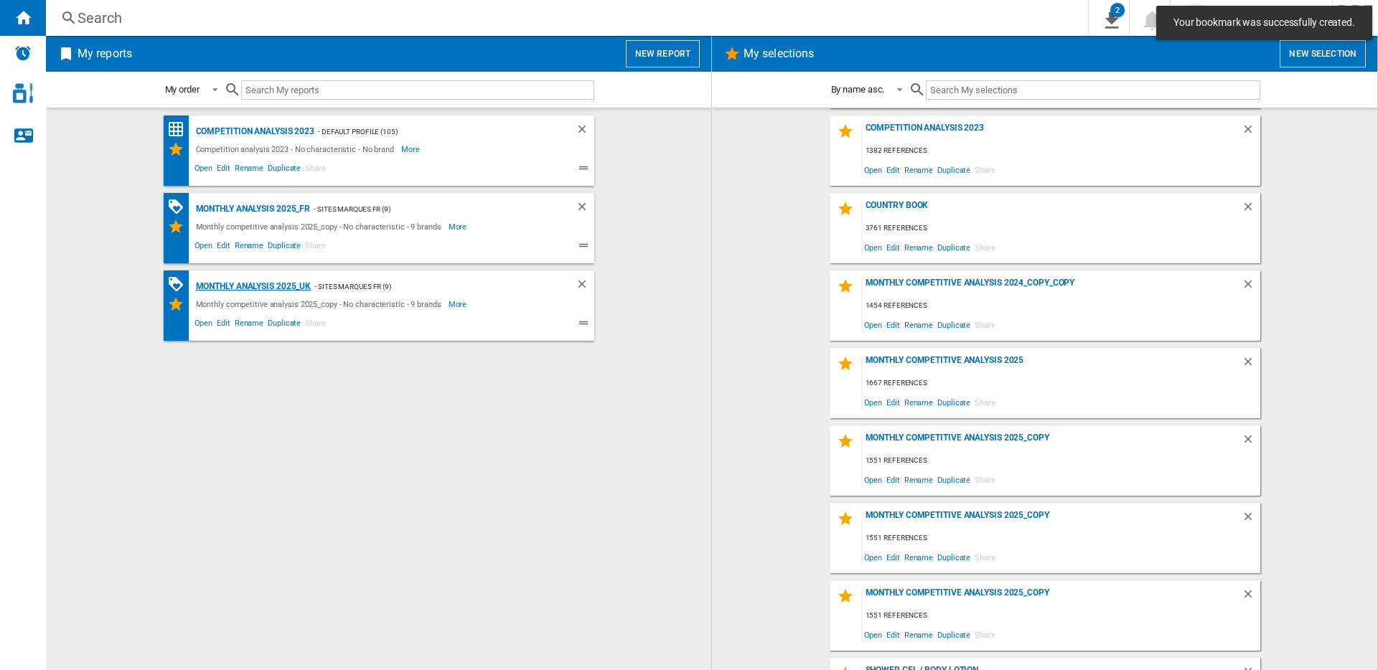
click at [252, 288] on div "Monthly Analysis 2025_UK" at bounding box center [251, 287] width 119 height 18
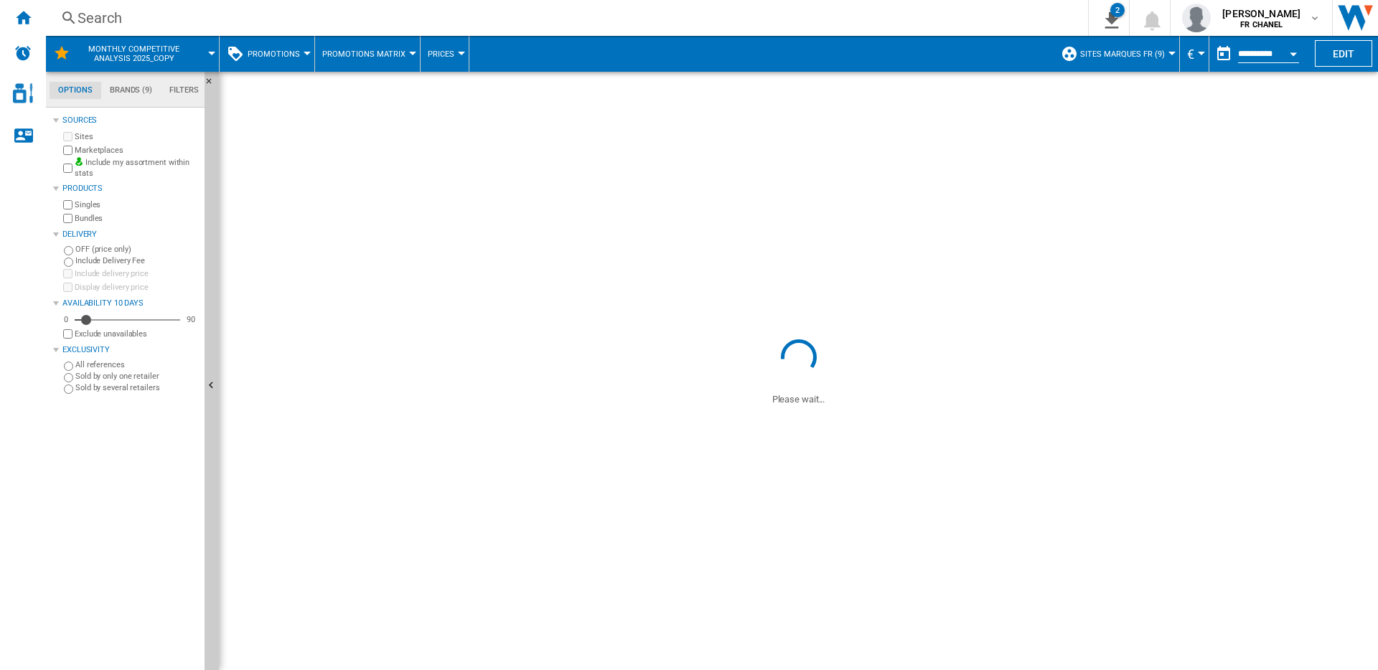
click at [1155, 57] on span "SITES MARQUES FR (9)" at bounding box center [1122, 54] width 85 height 9
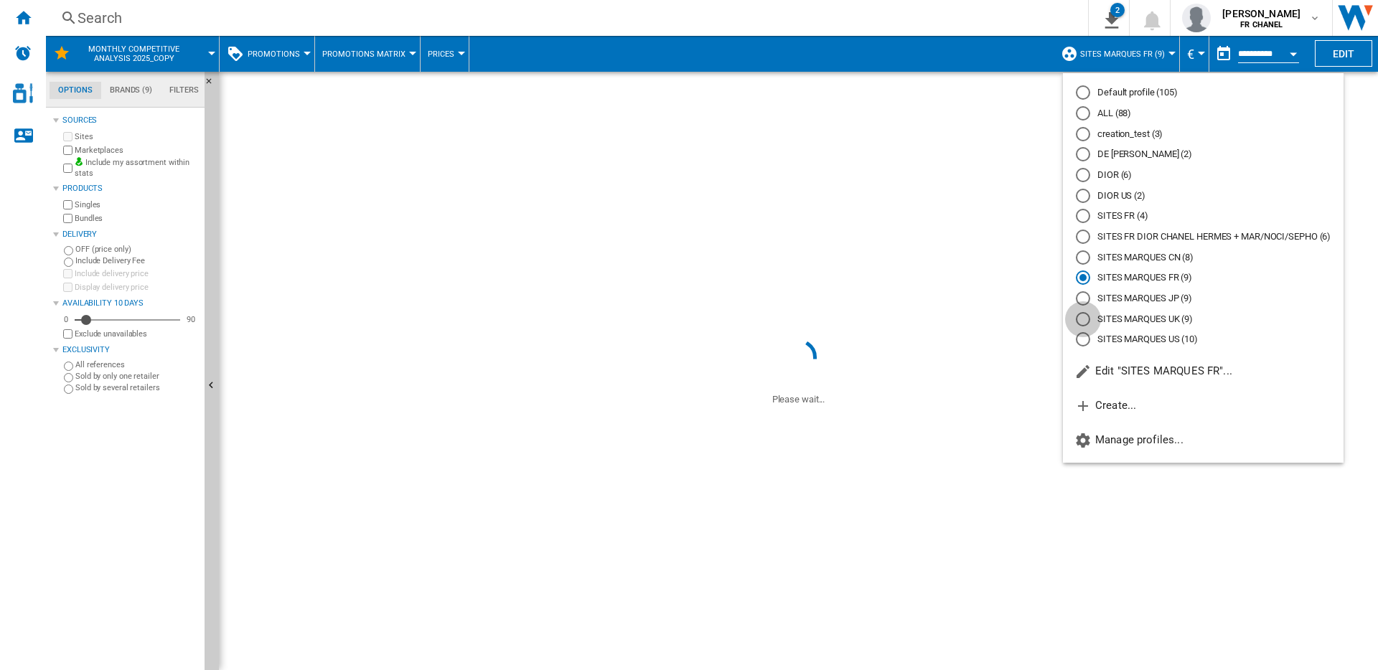
drag, startPoint x: 1084, startPoint y: 320, endPoint x: 1160, endPoint y: 228, distance: 118.8
click at [1084, 320] on div "SITES MARQUES UK (9)" at bounding box center [1083, 319] width 14 height 14
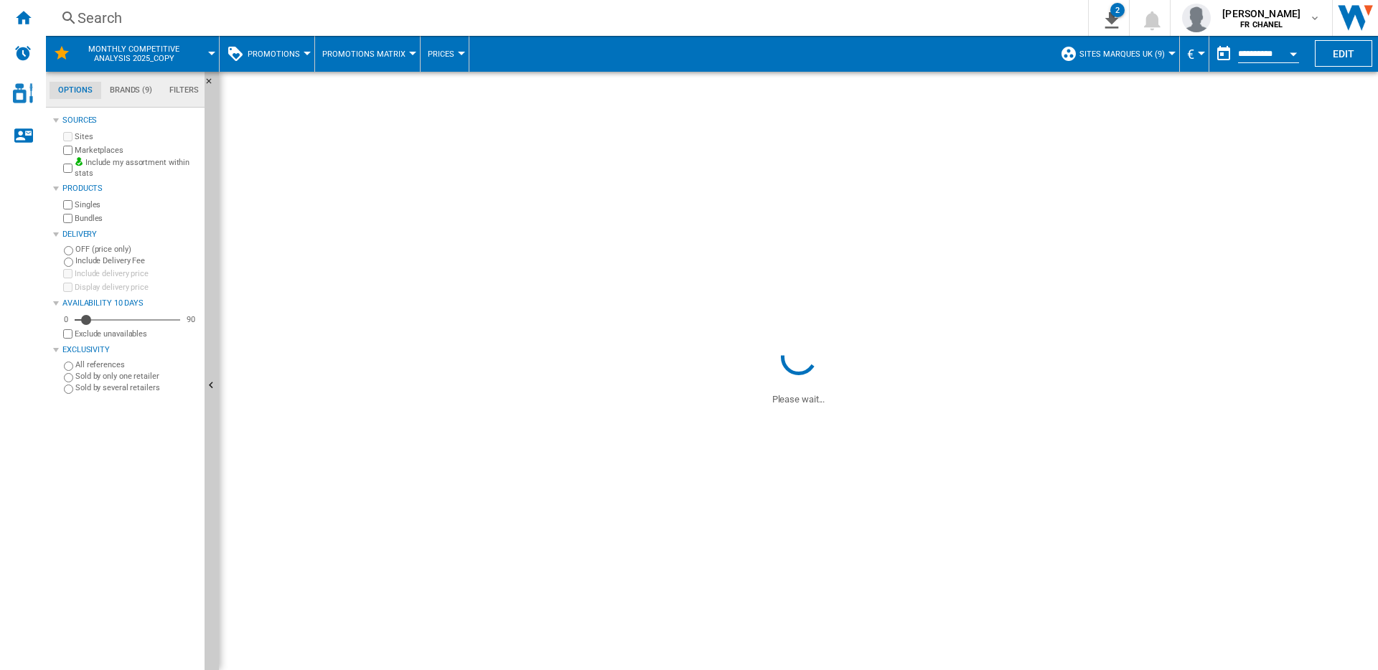
click at [1202, 48] on md-menu "€ Argentin Peso Australian Dollar balboa Bolivia Bolíviano Bulgarian lev Canadi…" at bounding box center [1194, 54] width 29 height 36
click at [1196, 56] on button "€" at bounding box center [1194, 54] width 14 height 36
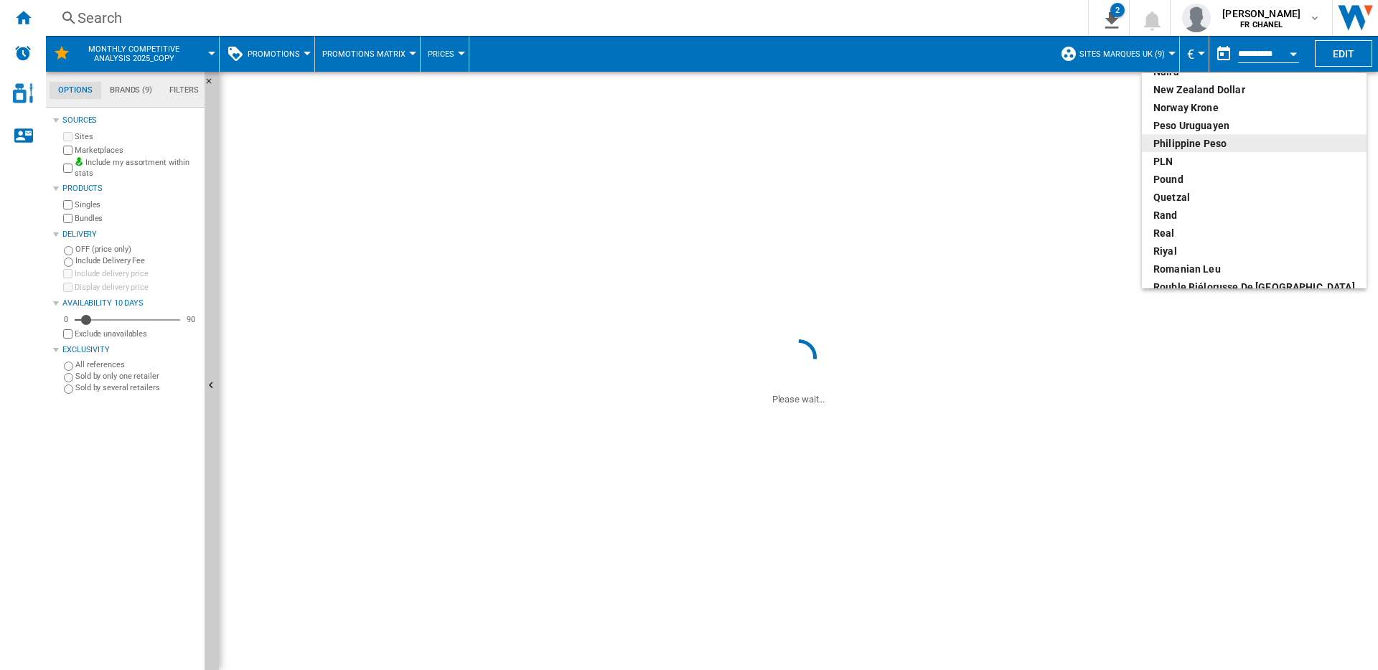
scroll to position [503, 0]
click at [1181, 174] on div "pound" at bounding box center [1254, 177] width 202 height 14
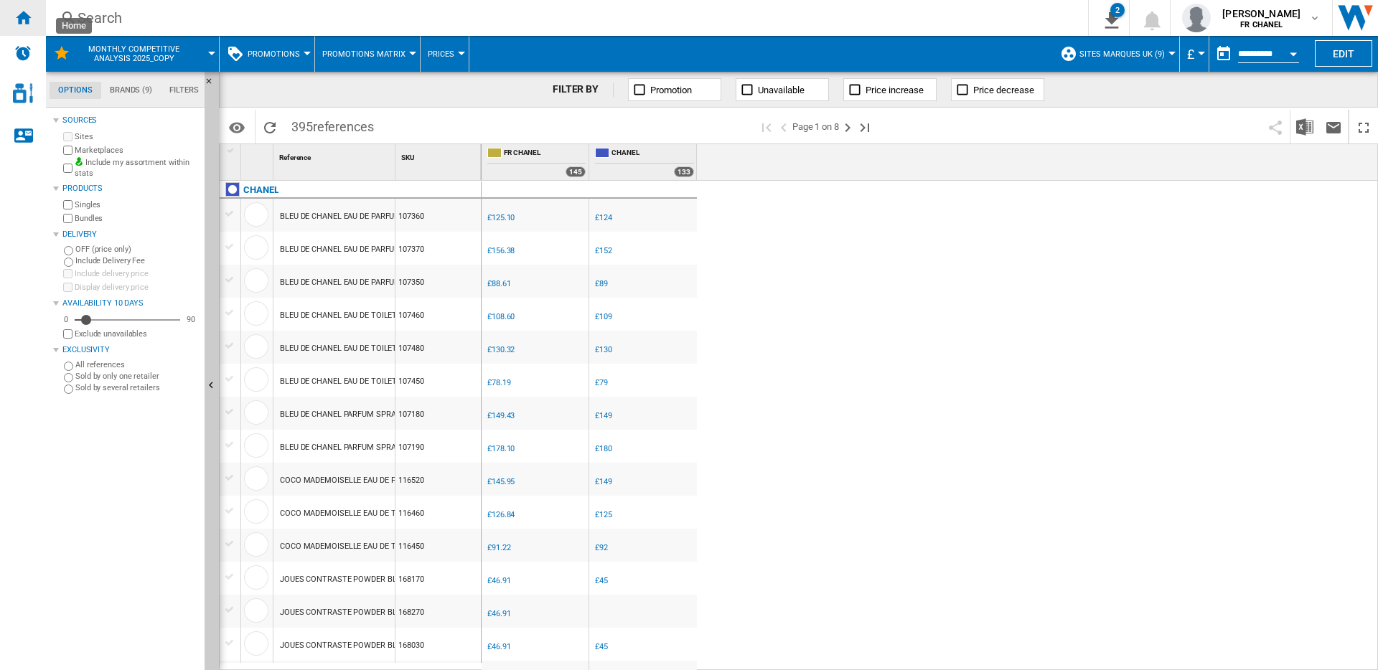
click at [33, 24] on div "Home" at bounding box center [23, 18] width 46 height 36
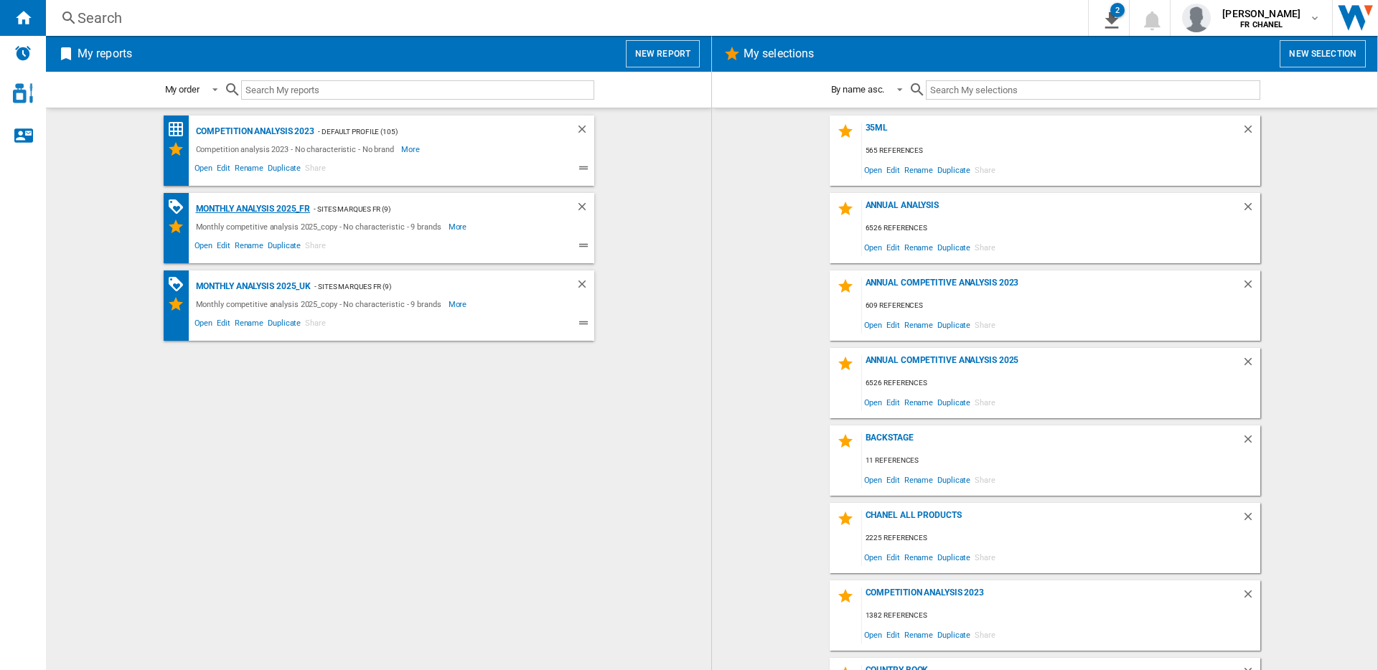
click at [276, 213] on div "Monthly Analysis 2025_FR" at bounding box center [251, 209] width 118 height 18
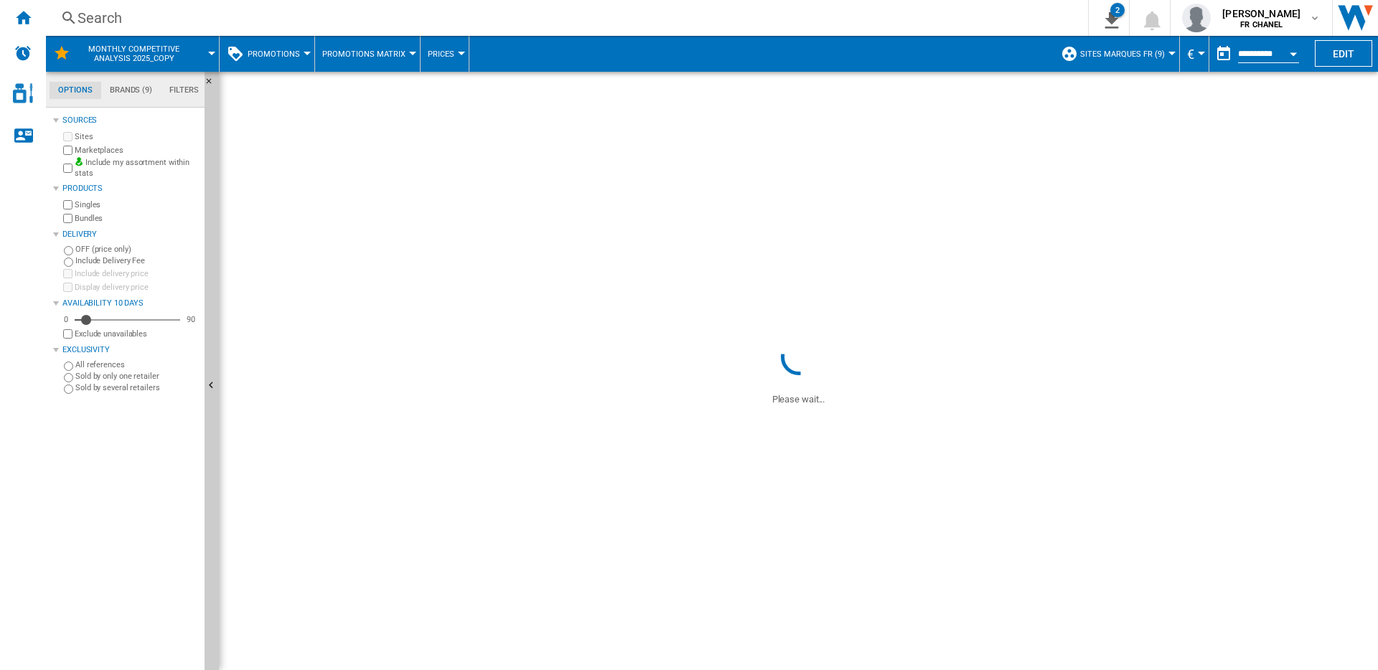
click at [262, 48] on button "Promotions" at bounding box center [278, 54] width 60 height 36
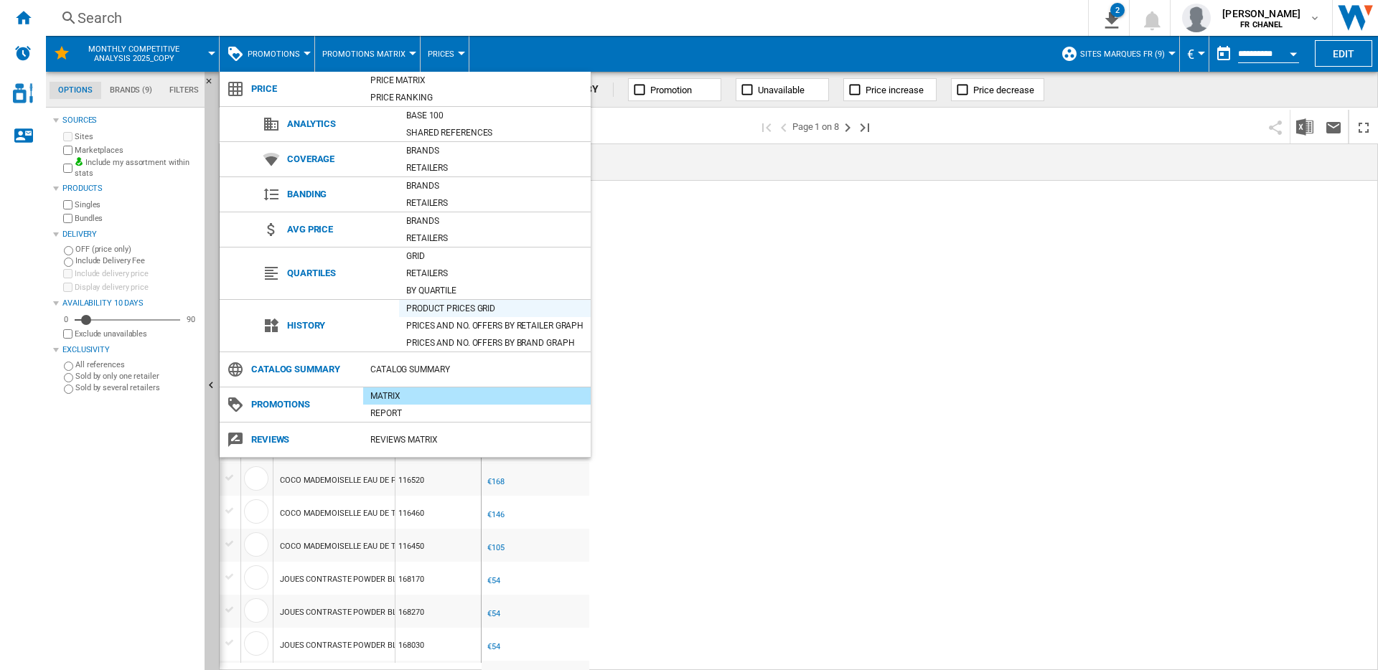
click at [445, 307] on div "Product prices grid" at bounding box center [495, 308] width 192 height 14
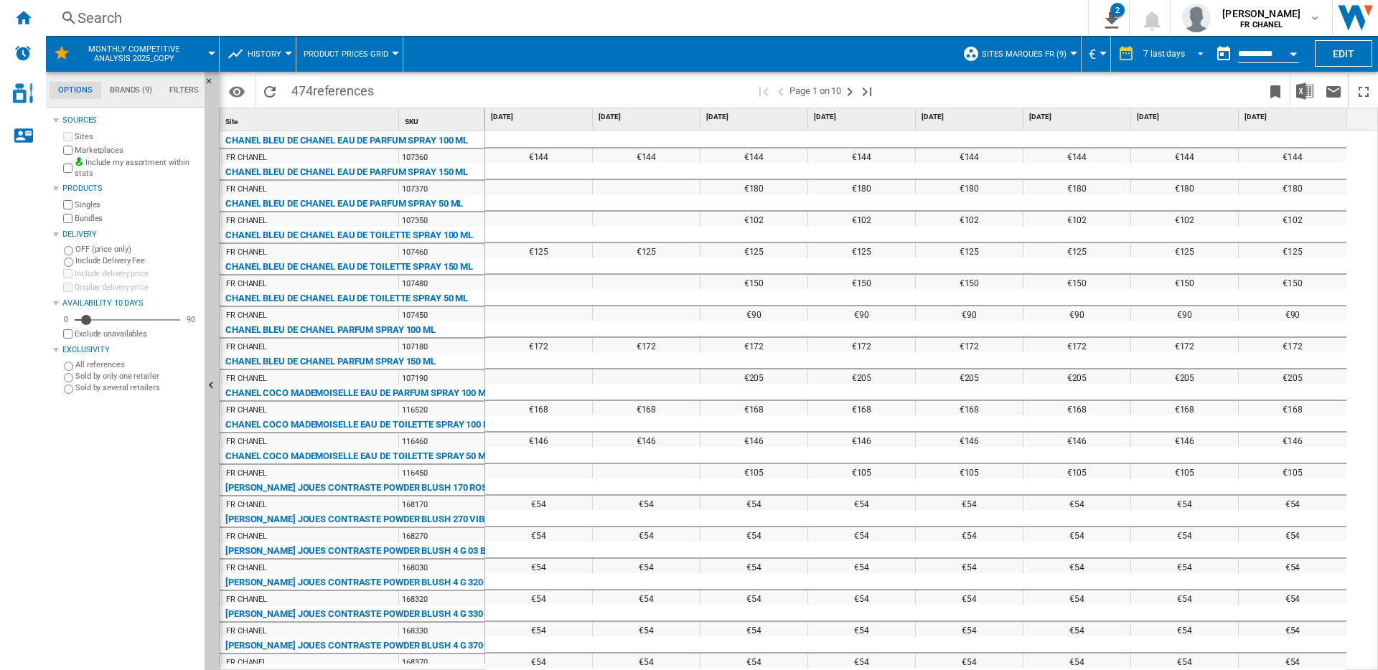
click at [1167, 57] on span "7 last days" at bounding box center [1164, 54] width 42 height 12
click at [1159, 198] on div "6 last months" at bounding box center [1171, 201] width 53 height 12
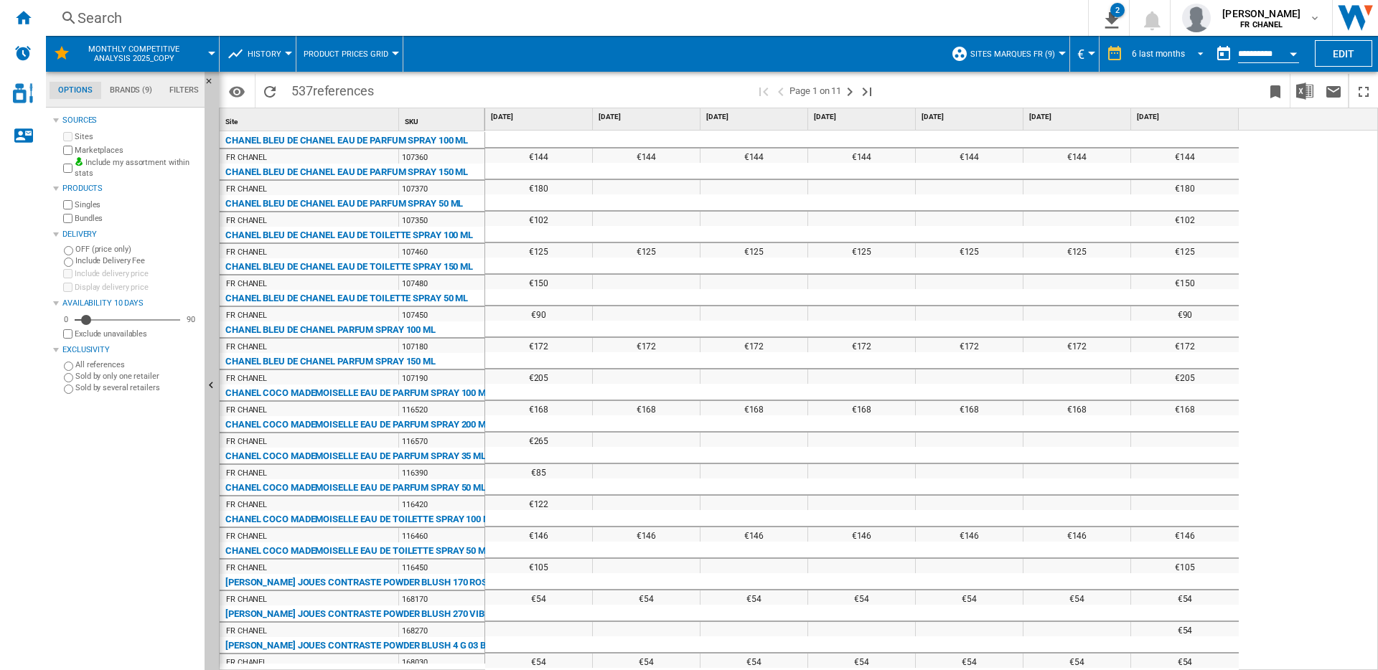
click at [1165, 64] on md-select-value "6 last months" at bounding box center [1169, 54] width 79 height 22
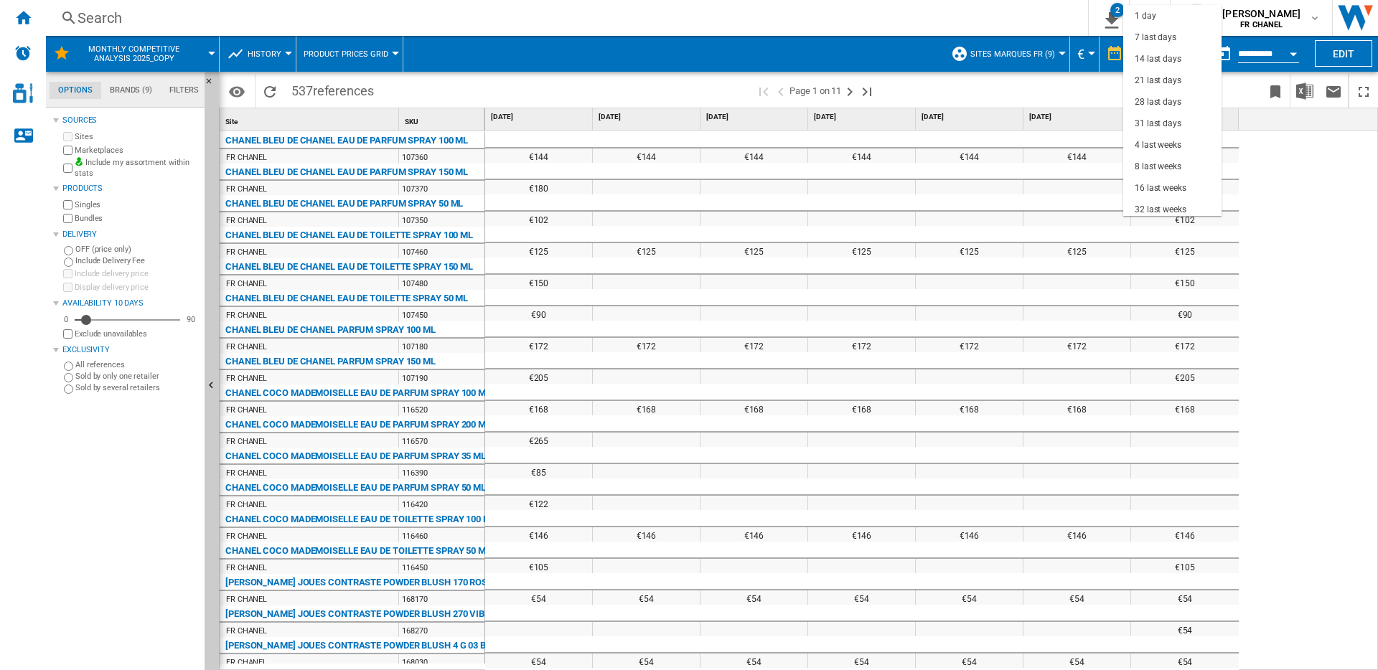
scroll to position [90, 0]
click at [1155, 203] on div "18 last months" at bounding box center [1164, 206] width 58 height 12
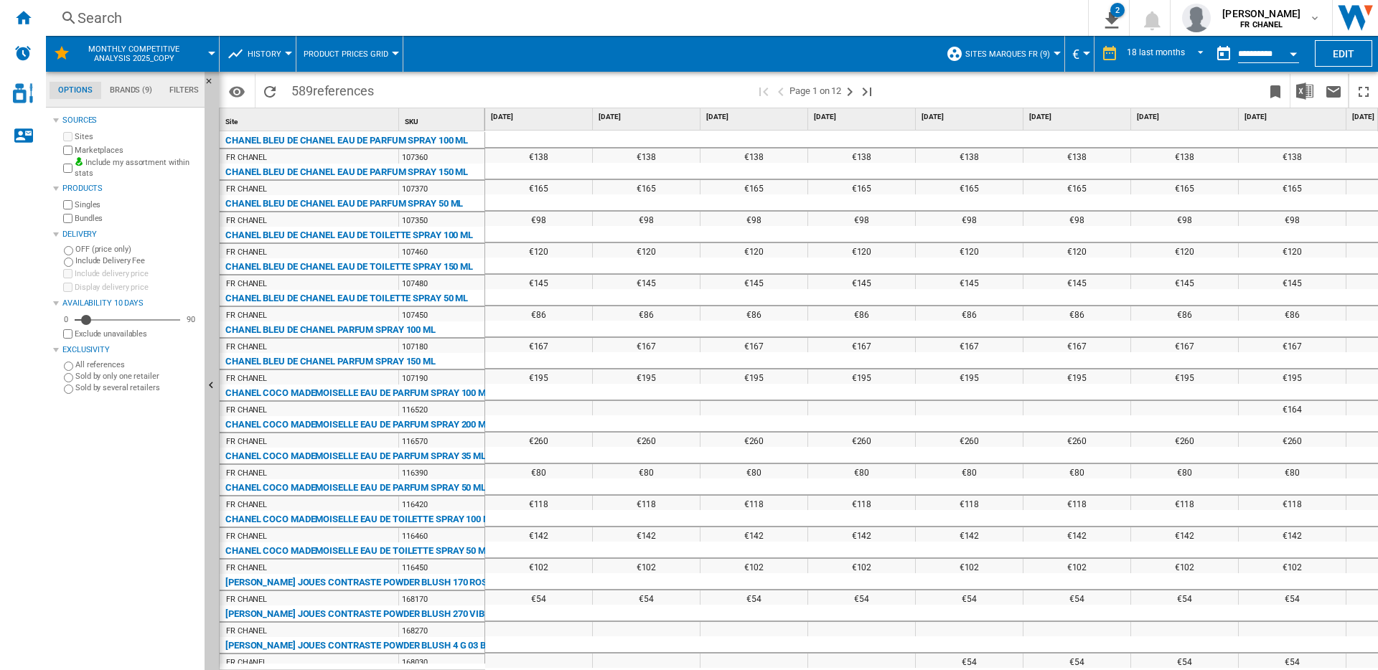
click at [1295, 52] on div "Open calendar" at bounding box center [1293, 54] width 7 height 4
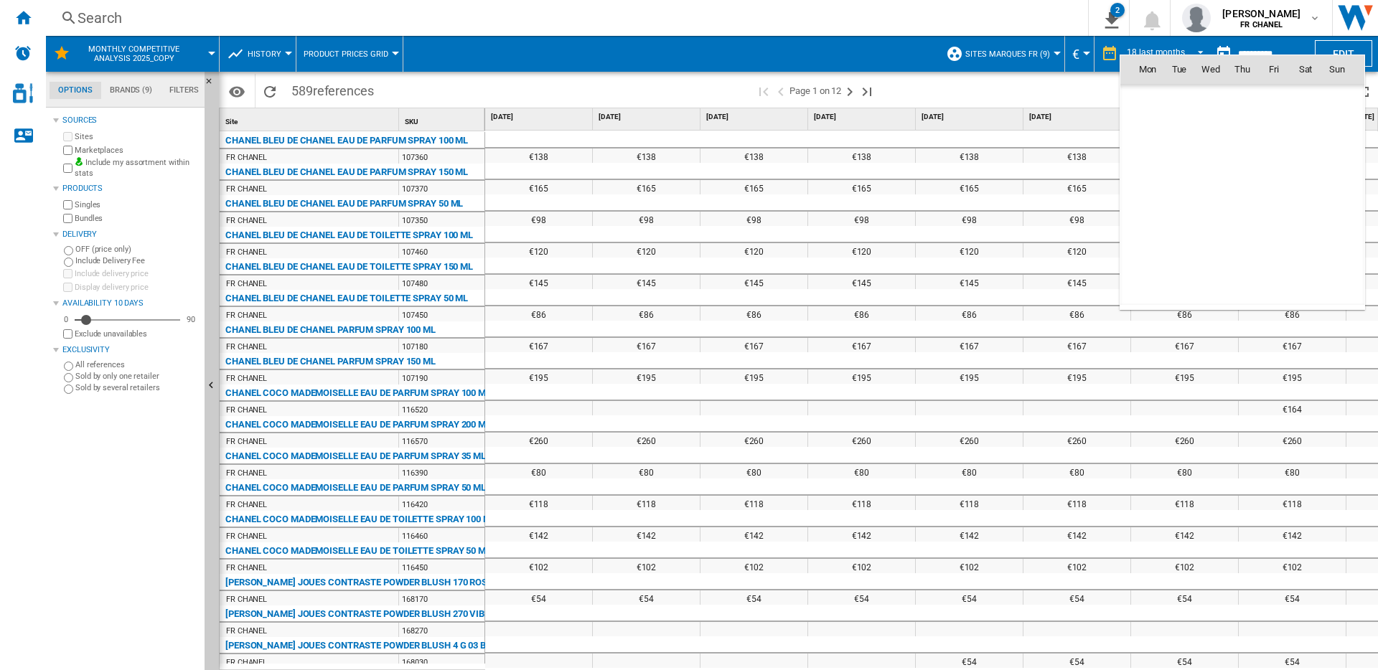
scroll to position [6846, 0]
click at [1084, 80] on div at bounding box center [689, 335] width 1378 height 670
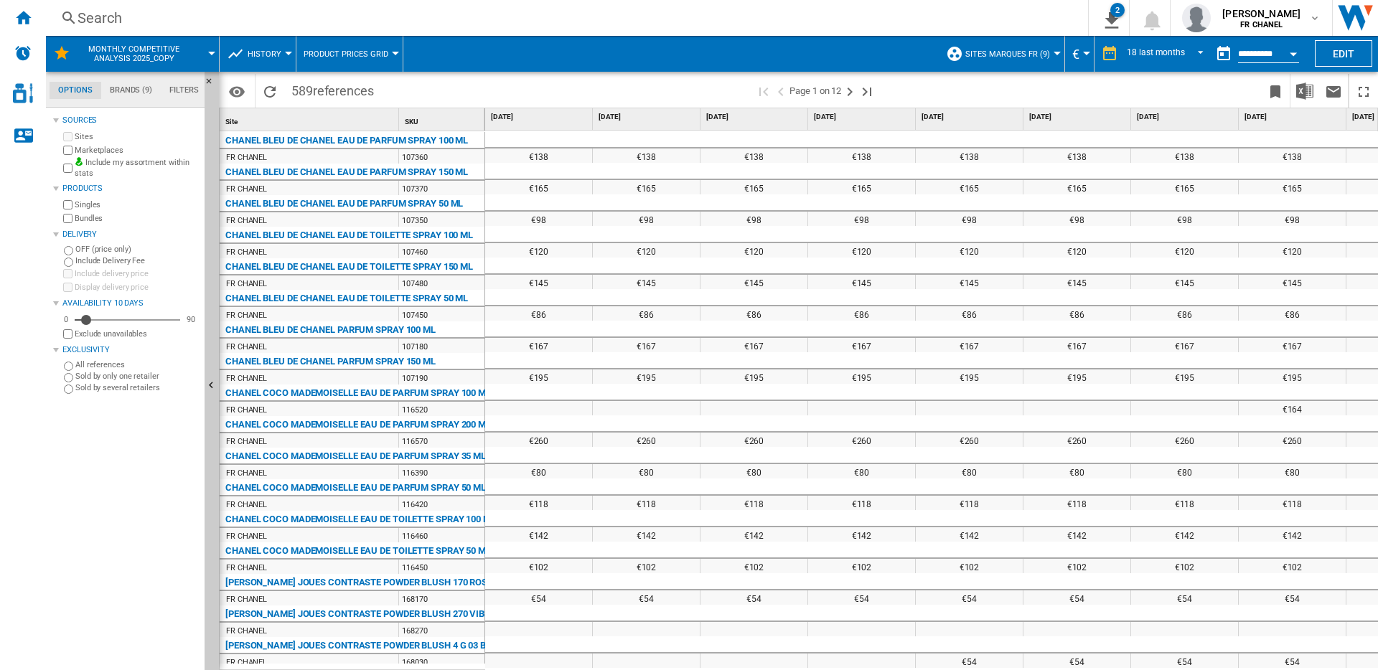
click at [1292, 55] on div "Open calendar" at bounding box center [1293, 54] width 7 height 4
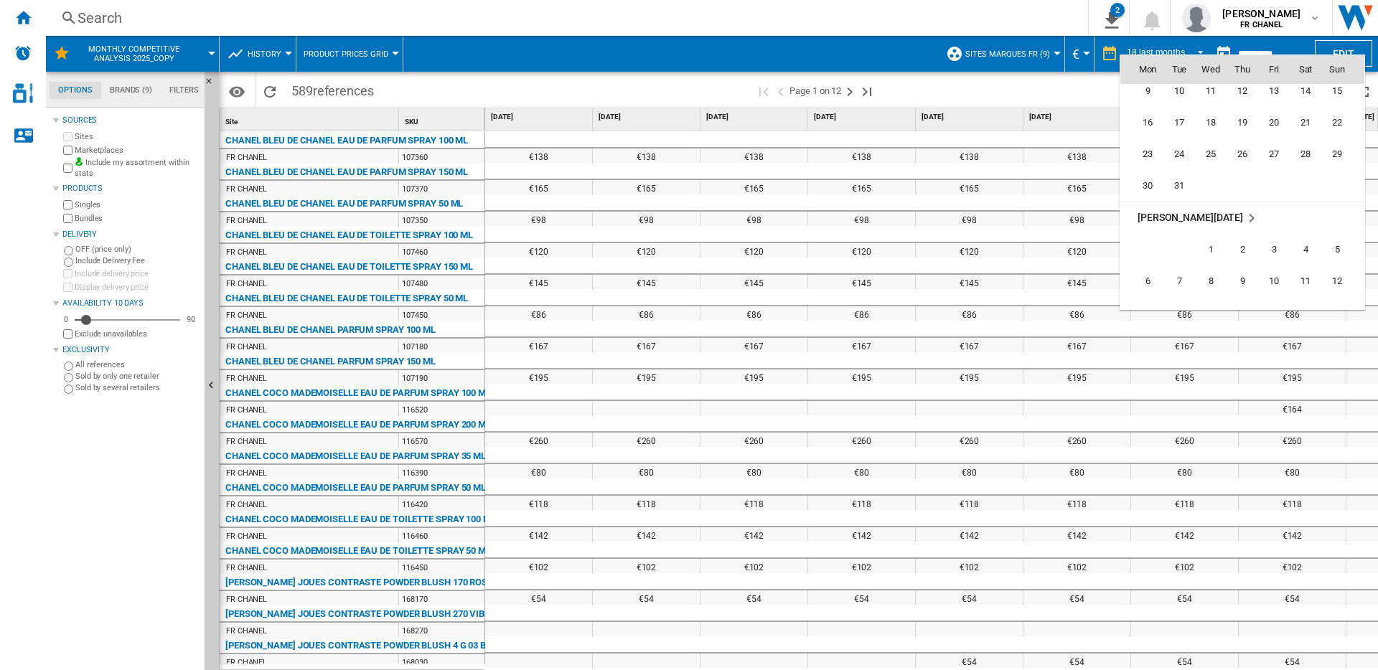
scroll to position [5138, 0]
click at [1087, 94] on div at bounding box center [689, 335] width 1378 height 670
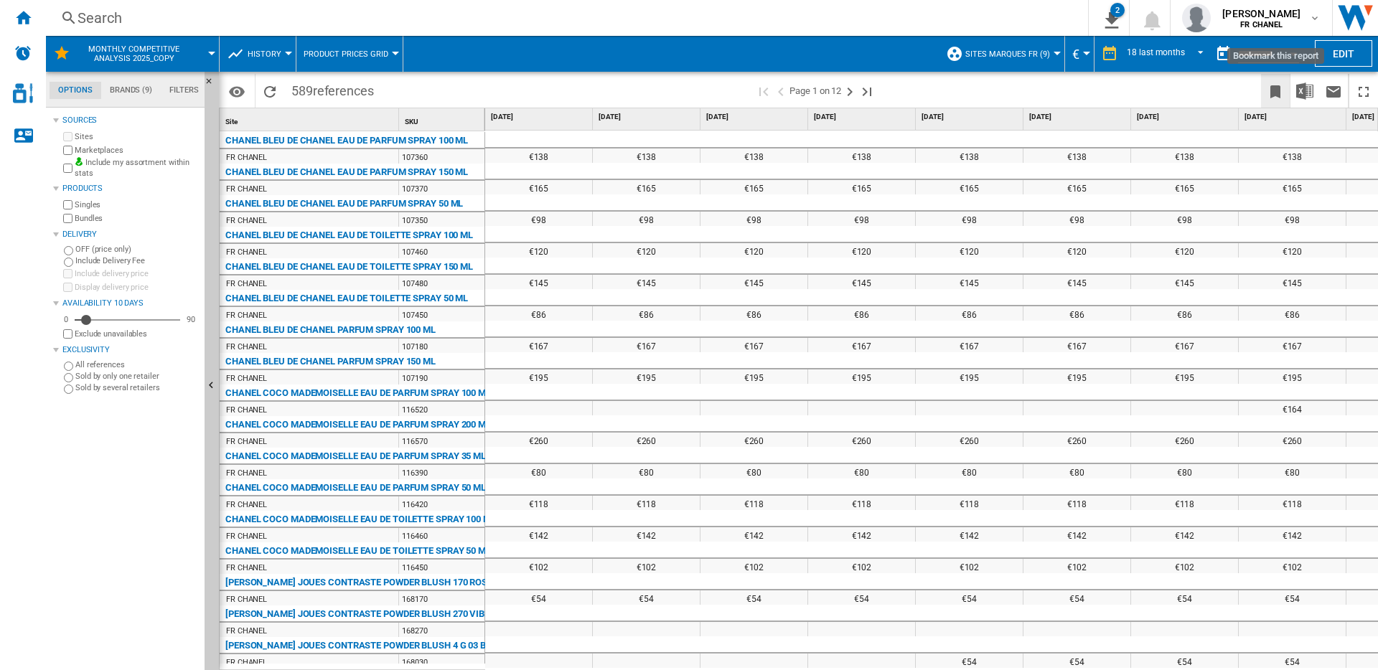
click at [1273, 89] on ng-md-icon "Bookmark this report" at bounding box center [1275, 91] width 17 height 17
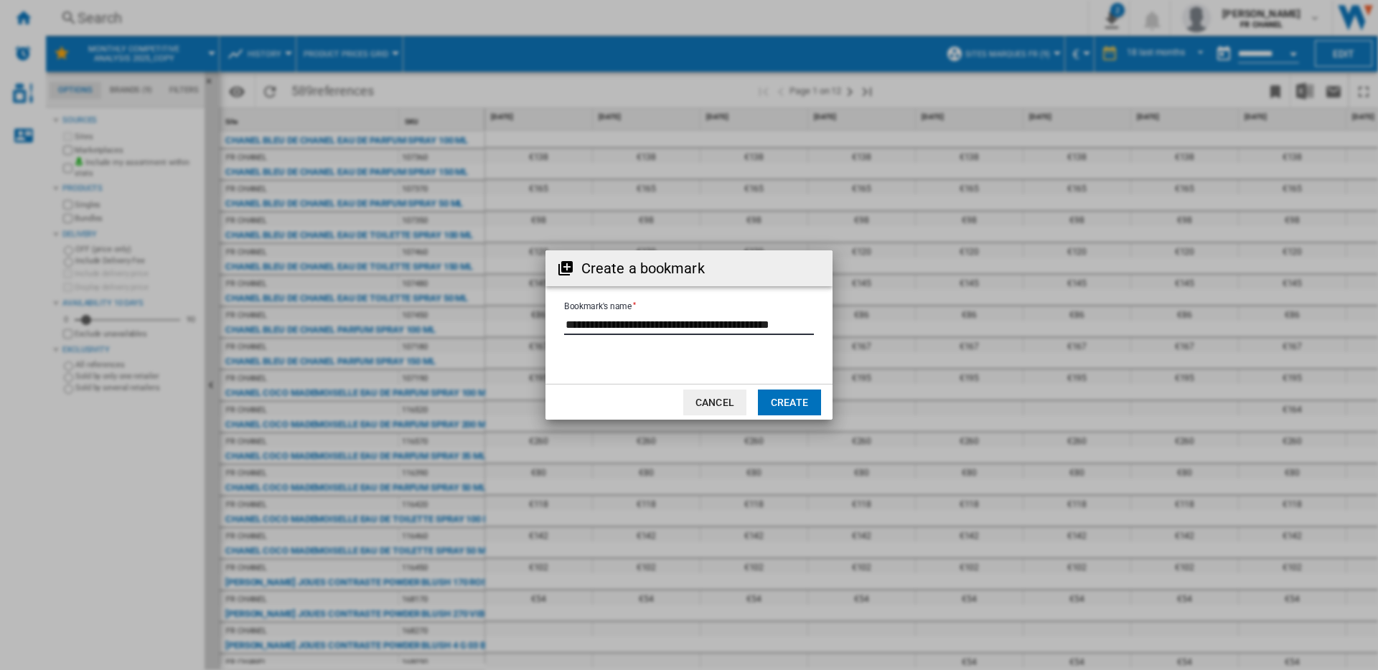
scroll to position [0, 9]
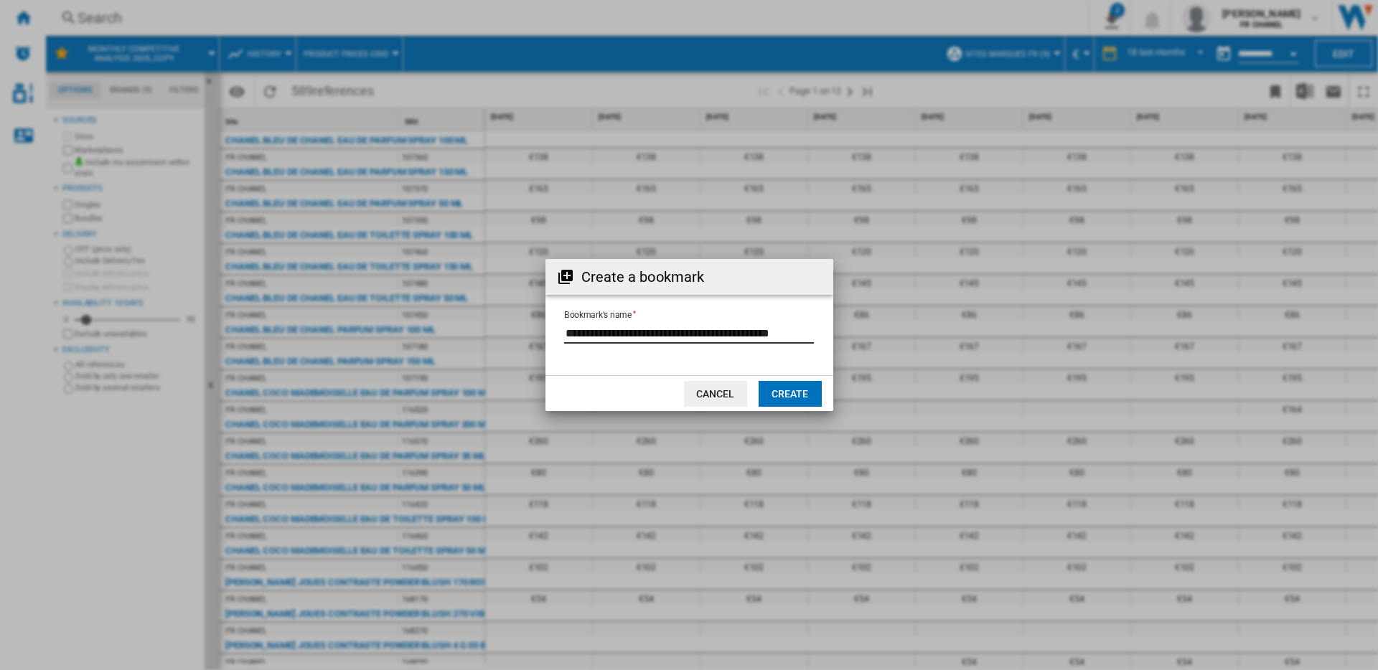
drag, startPoint x: 749, startPoint y: 325, endPoint x: 873, endPoint y: 324, distance: 124.2
click at [873, 324] on div "Create a bookmark Bookmark's name Cancel Create" at bounding box center [689, 335] width 1378 height 670
click at [734, 327] on input "Bookmark's name" at bounding box center [689, 333] width 250 height 22
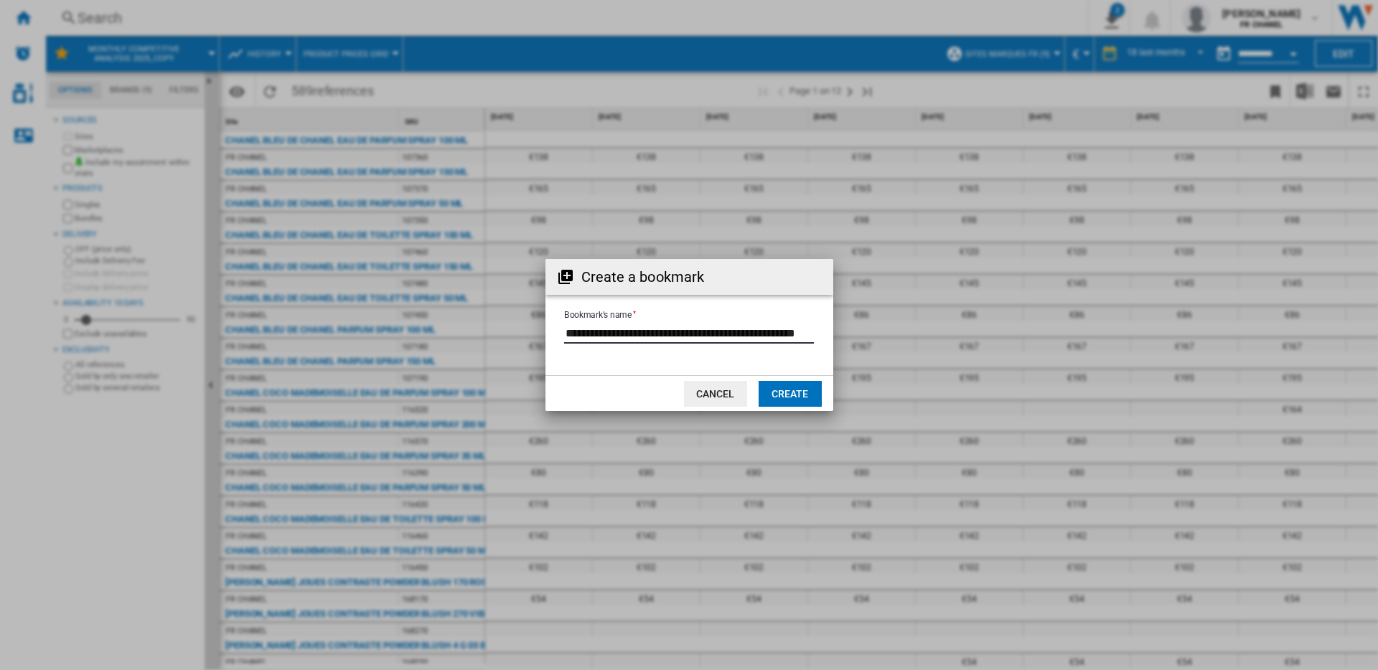
drag, startPoint x: 786, startPoint y: 322, endPoint x: 846, endPoint y: 324, distance: 60.3
click at [846, 324] on div "Create a bookmark Bookmark's name Cancel Create" at bounding box center [689, 335] width 1378 height 670
click at [802, 324] on input "Bookmark's name" at bounding box center [689, 333] width 250 height 22
type input "**********"
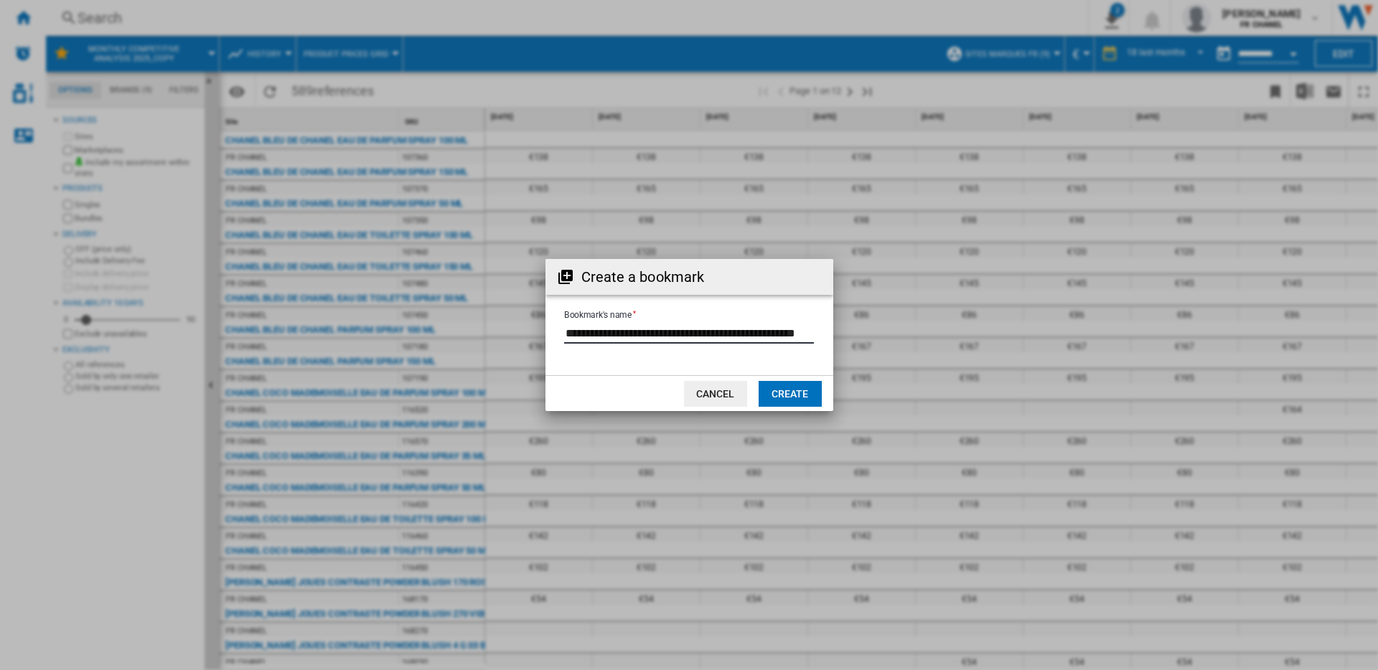
click at [813, 403] on button "Create" at bounding box center [790, 394] width 63 height 26
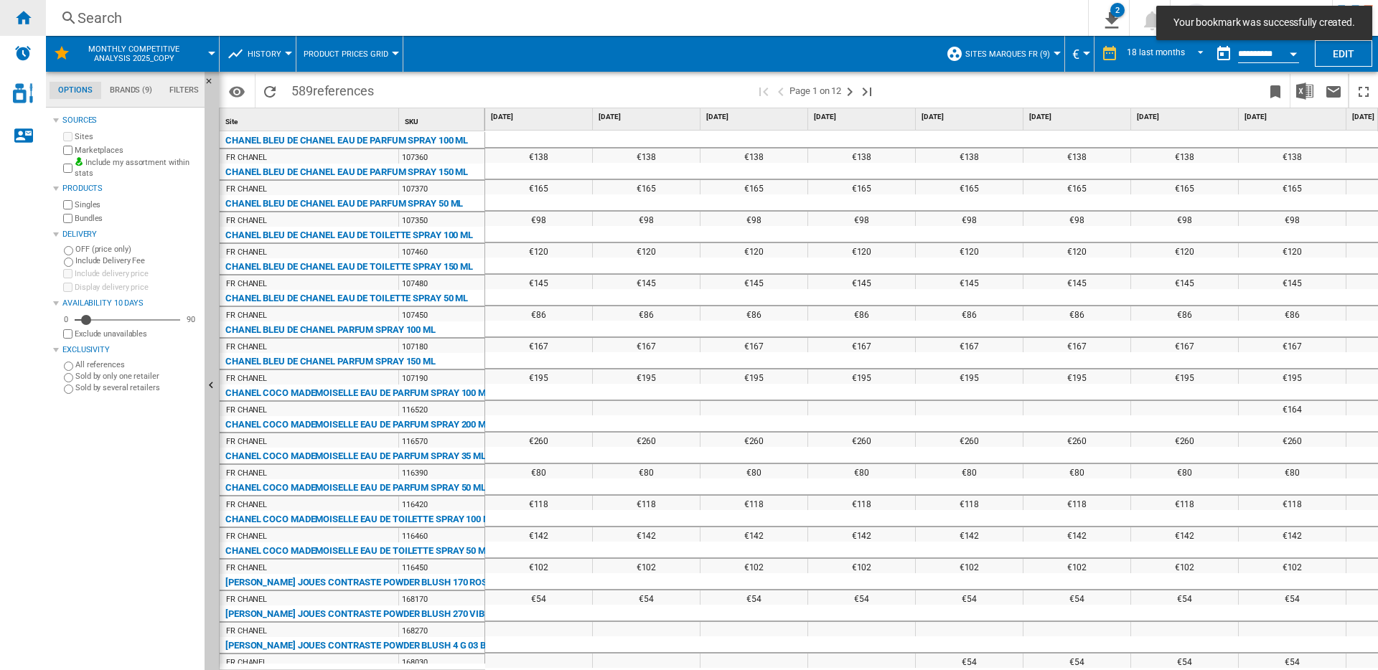
click at [28, 22] on ng-md-icon "Home" at bounding box center [22, 17] width 17 height 17
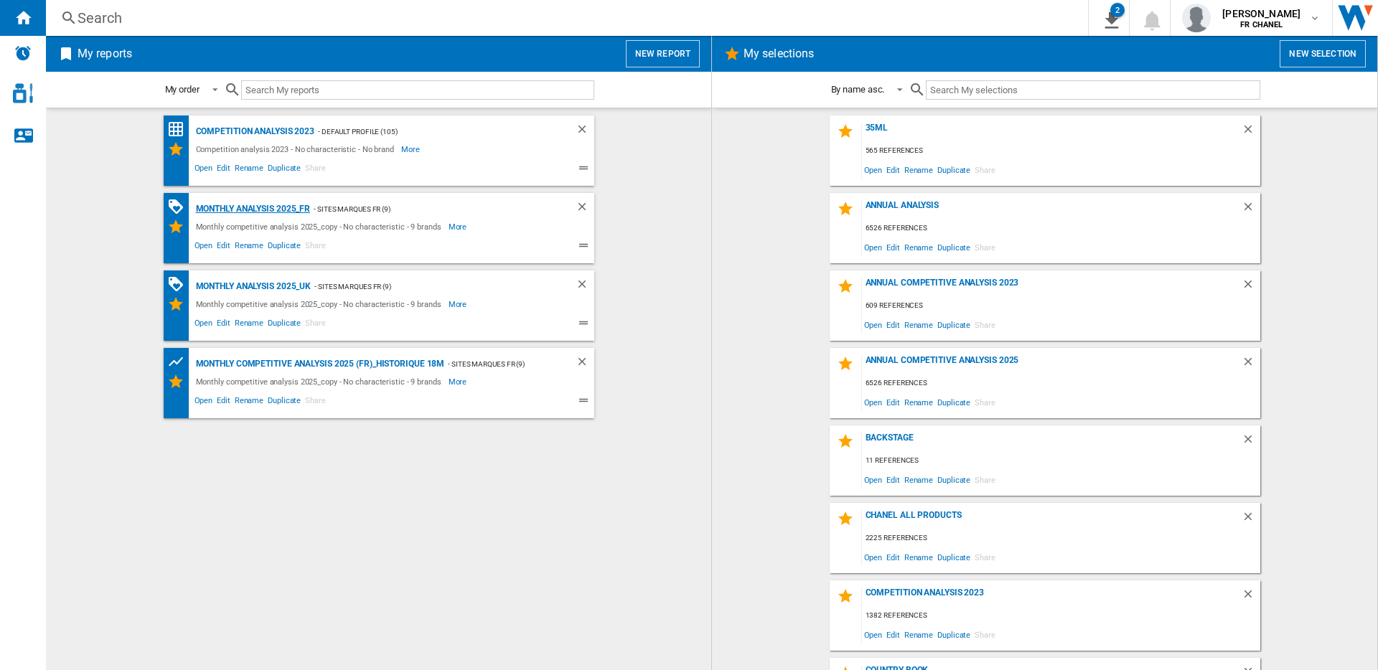
click at [271, 212] on div "Monthly Analysis 2025_FR" at bounding box center [251, 209] width 118 height 18
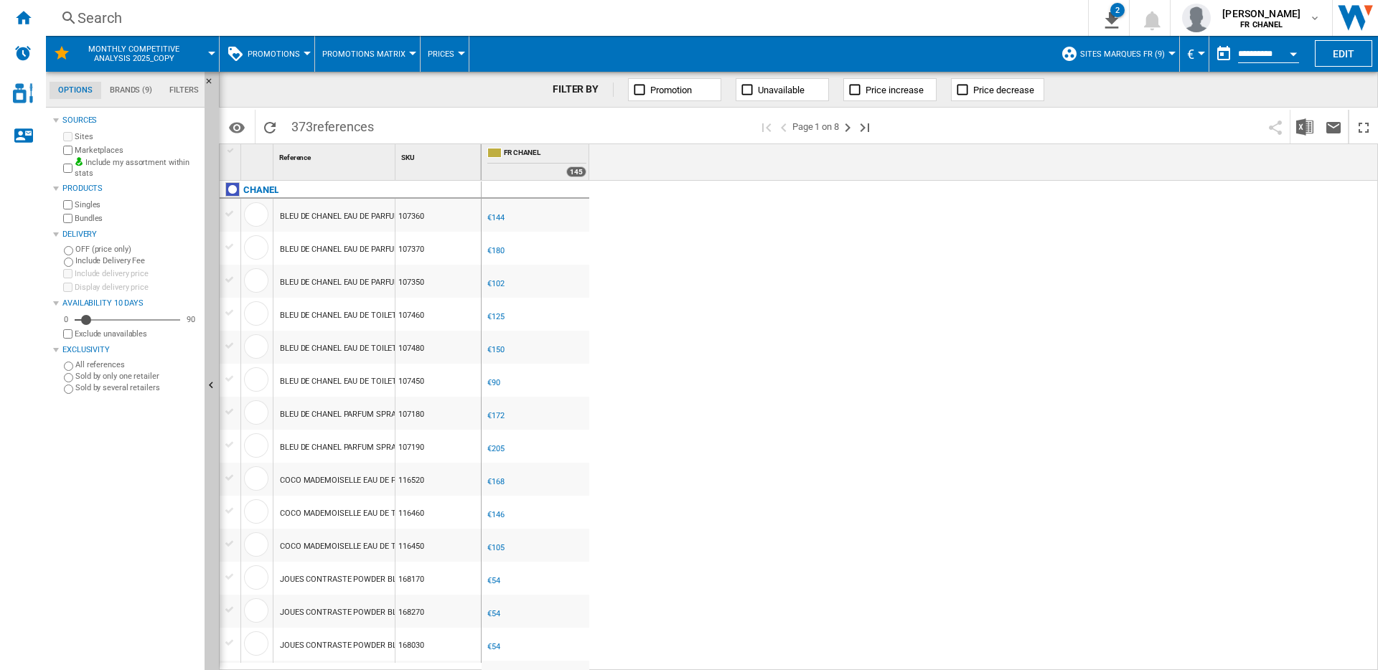
click at [299, 53] on button "Promotions" at bounding box center [278, 54] width 60 height 36
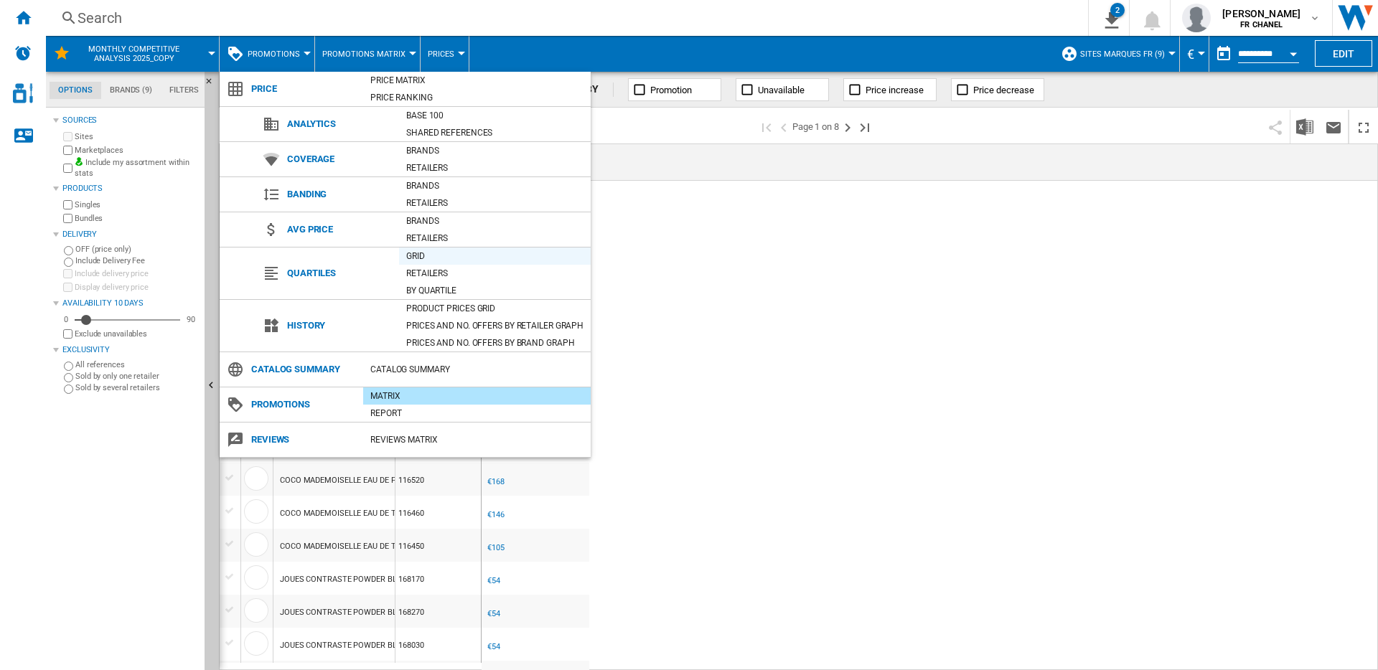
click at [460, 259] on div "Grid" at bounding box center [495, 256] width 192 height 14
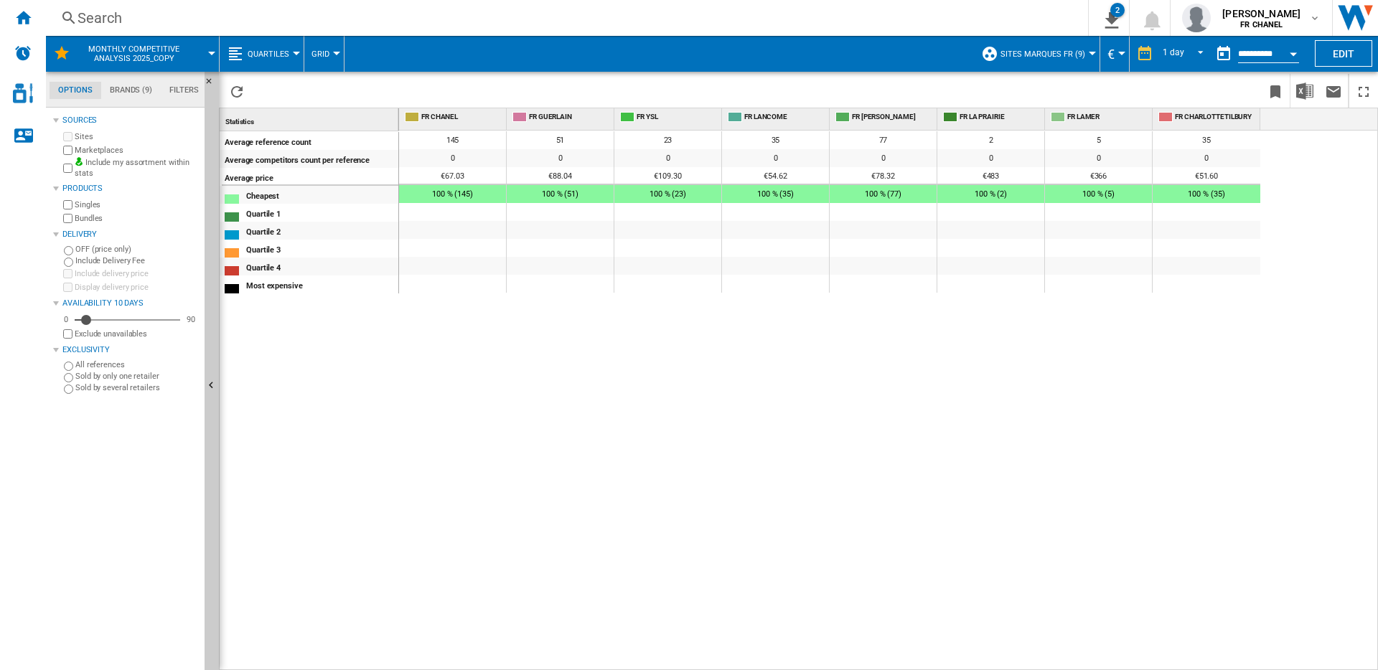
click at [294, 54] on div at bounding box center [296, 54] width 7 height 4
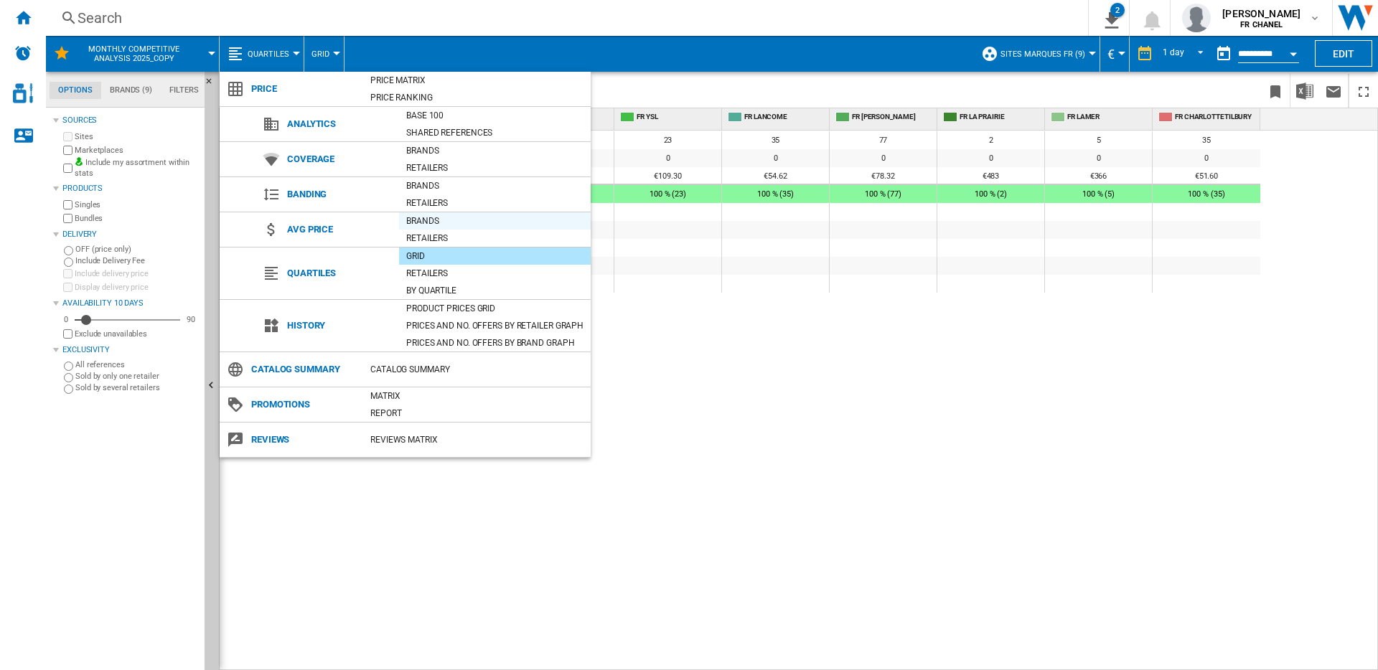
click at [435, 222] on div "Brands" at bounding box center [495, 221] width 192 height 14
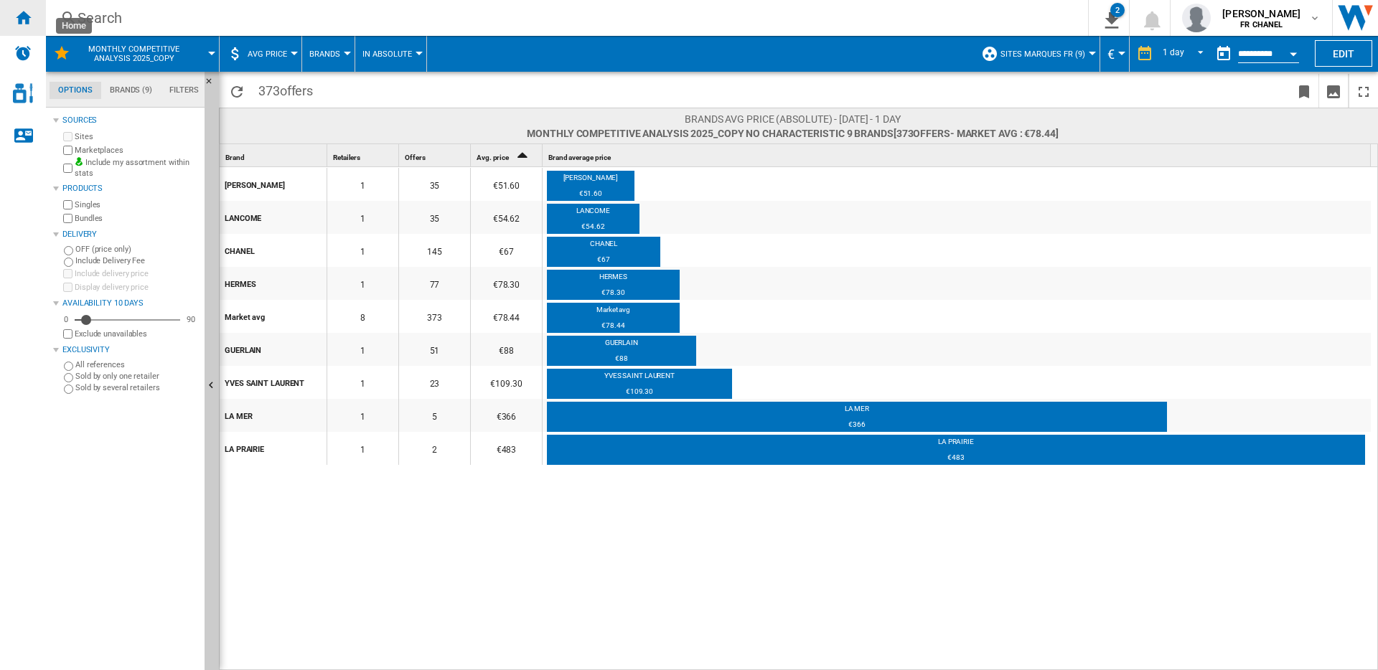
click at [17, 19] on ng-md-icon "Home" at bounding box center [22, 17] width 17 height 17
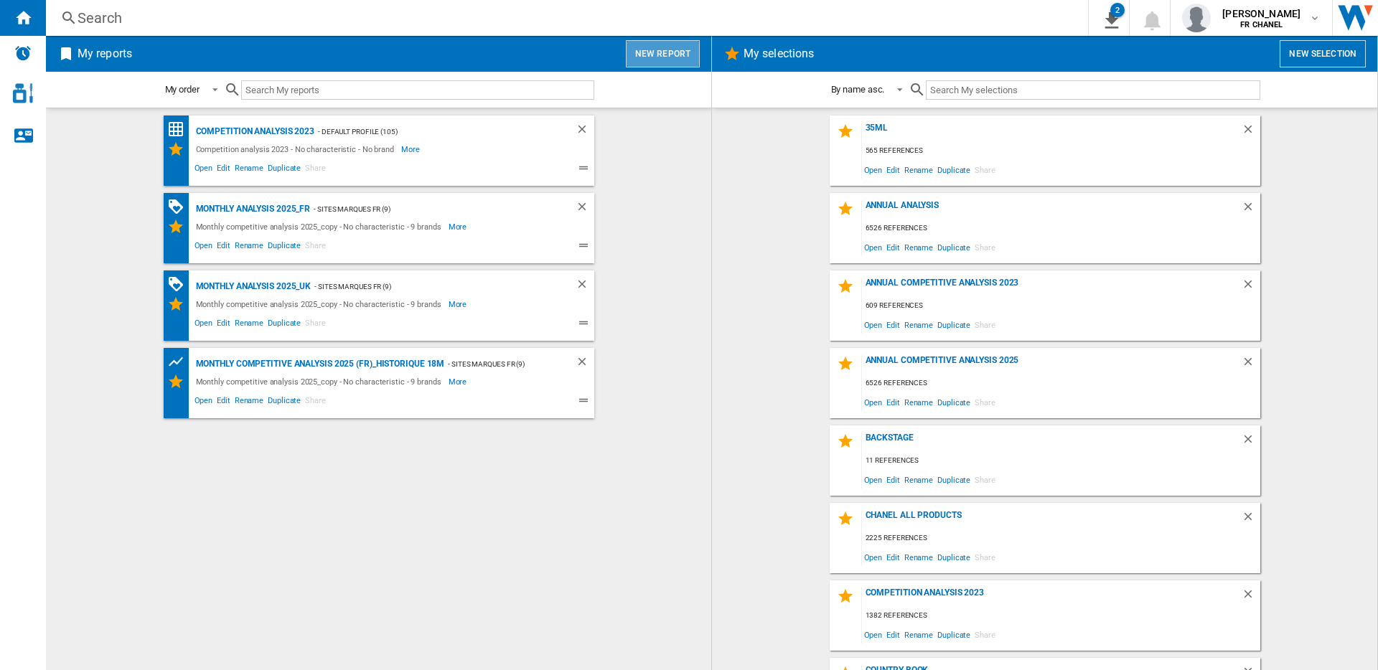
click at [665, 55] on button "New report" at bounding box center [663, 53] width 74 height 27
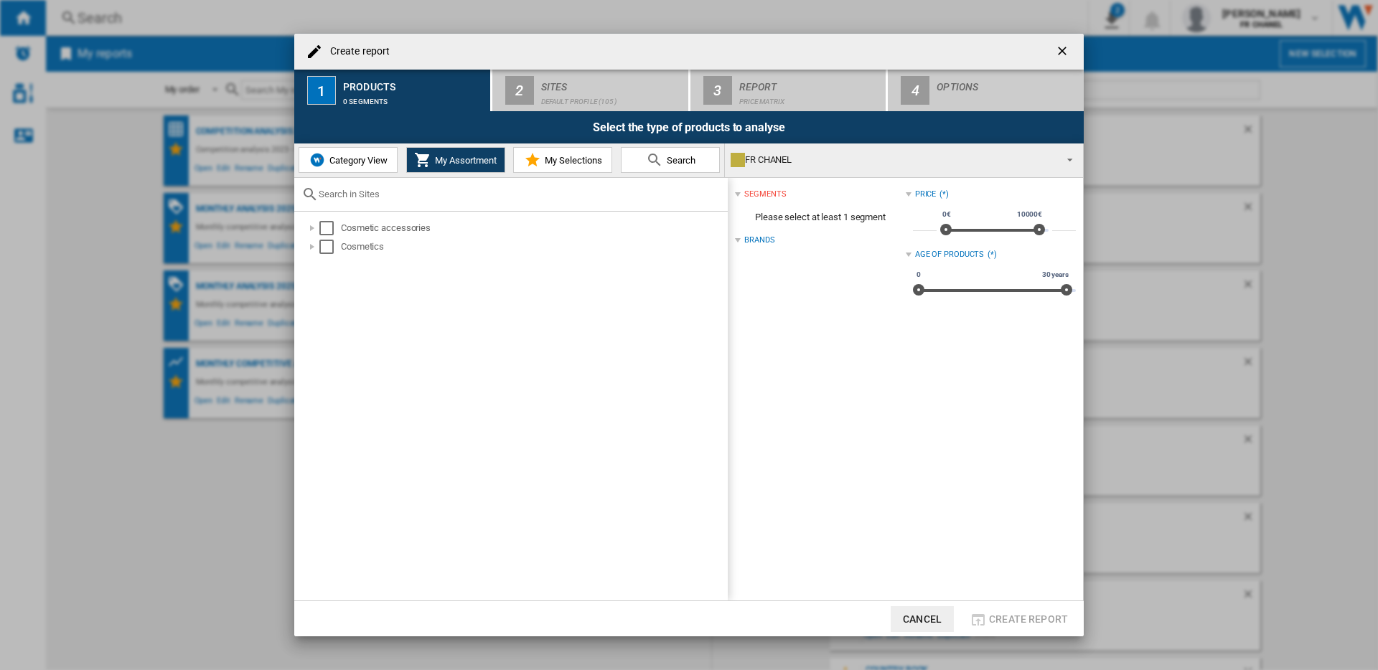
click at [353, 156] on span "Category View" at bounding box center [357, 160] width 62 height 11
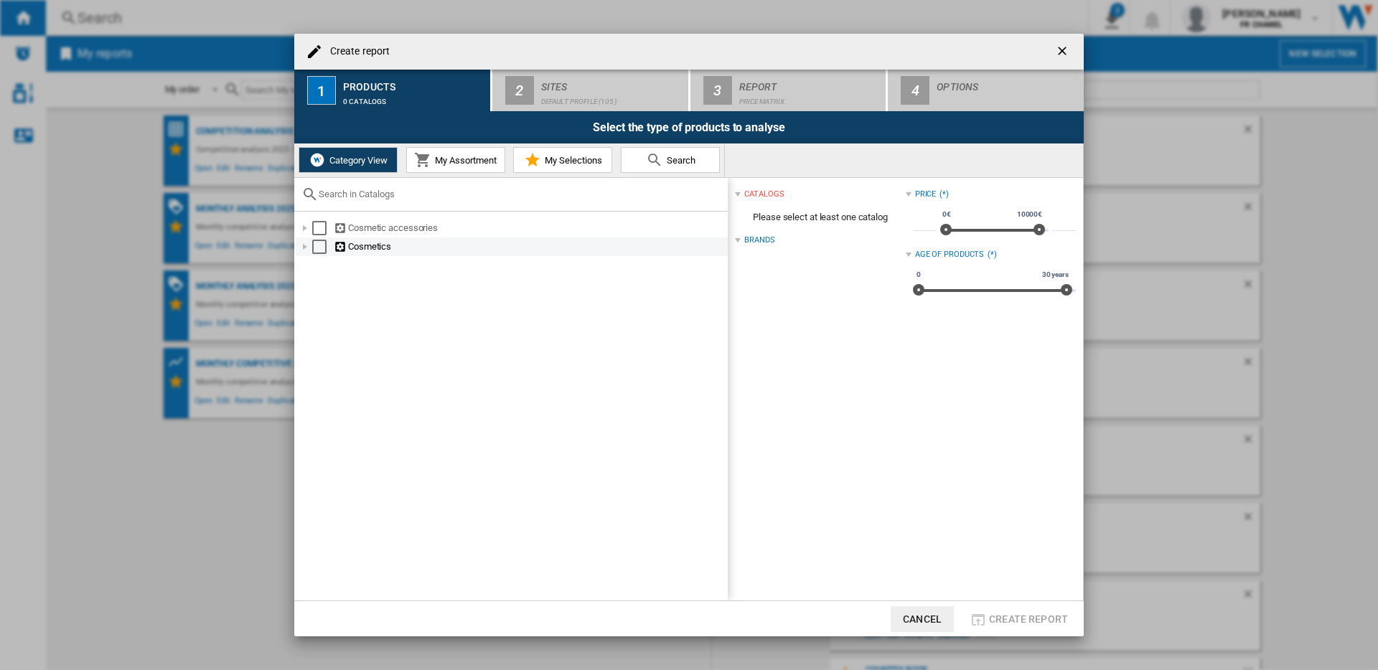
click at [306, 248] on div at bounding box center [305, 247] width 14 height 14
click at [324, 269] on div at bounding box center [321, 265] width 14 height 14
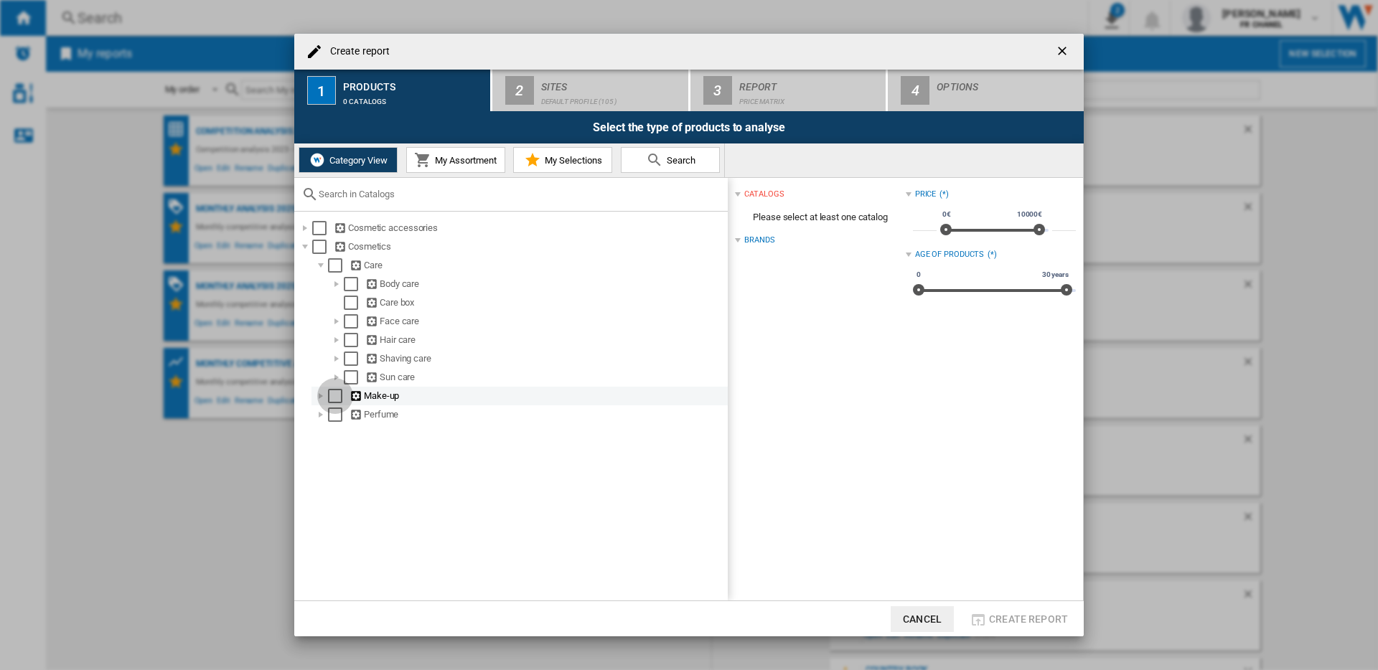
click at [337, 399] on div "Select" at bounding box center [335, 396] width 14 height 14
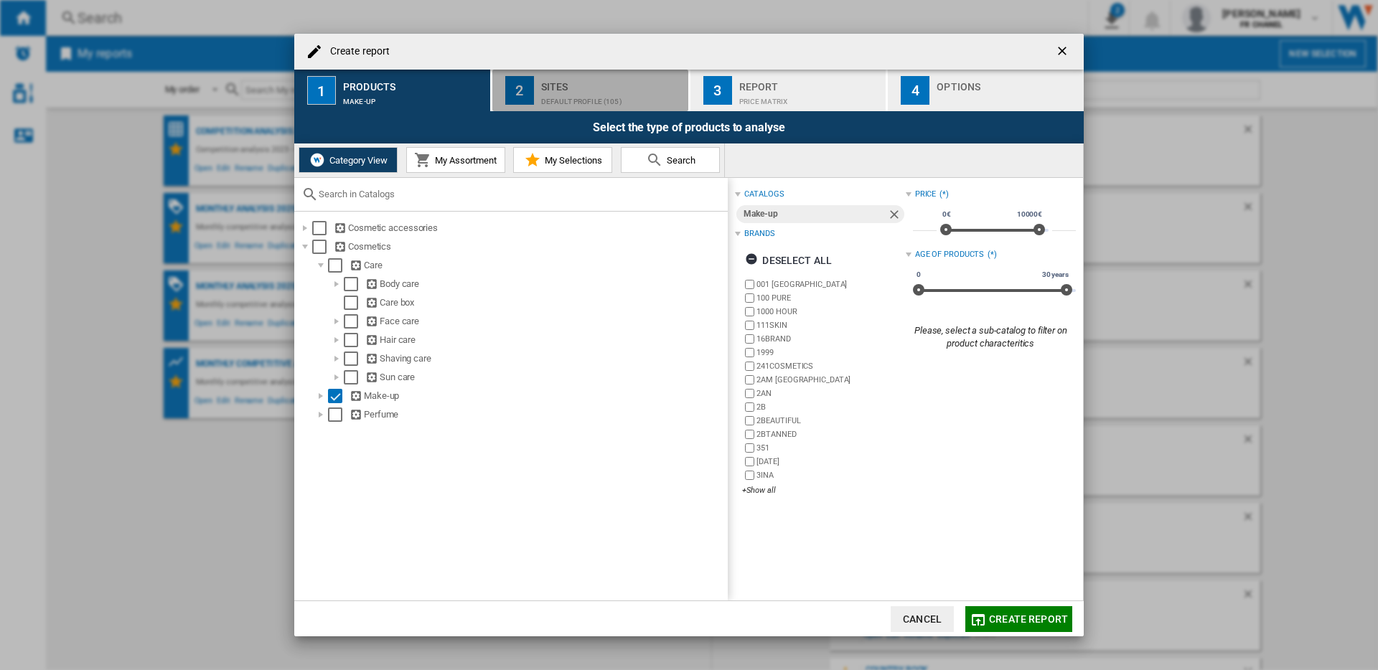
click at [573, 97] on div "Default profile (105)" at bounding box center [611, 97] width 141 height 15
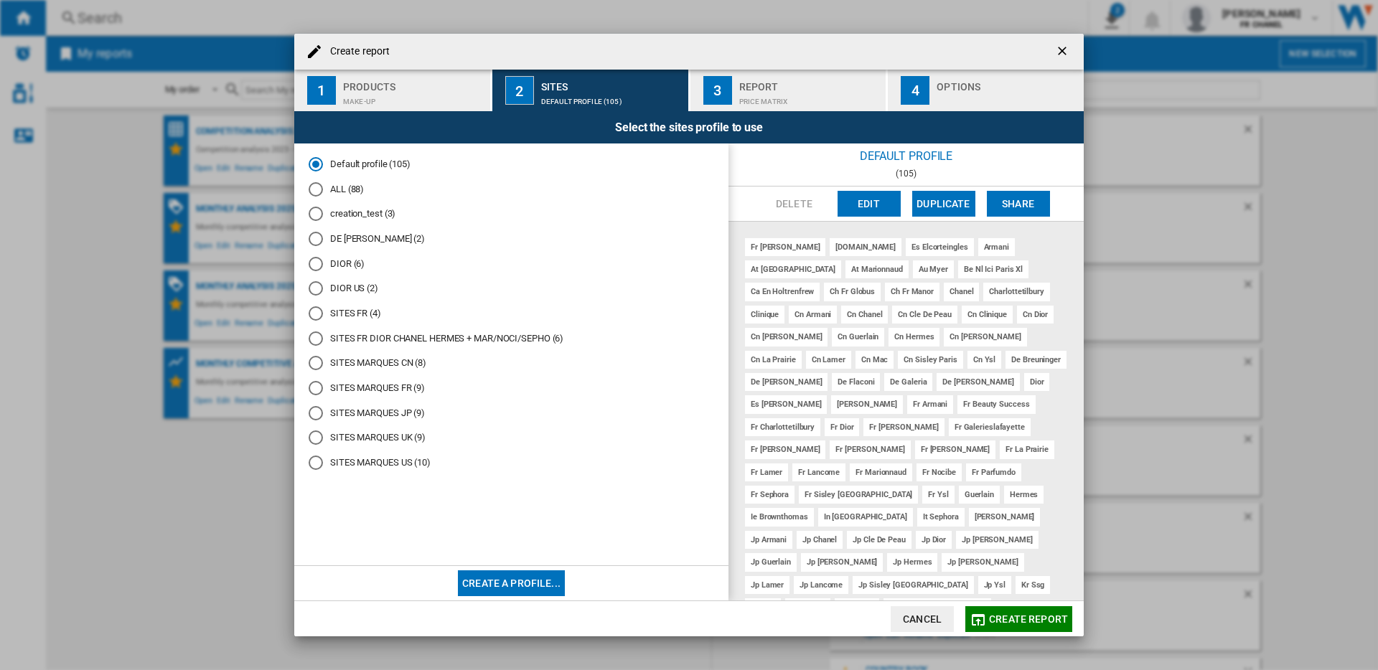
click at [318, 393] on div "SITES MARQUES FR (9)" at bounding box center [316, 388] width 14 height 14
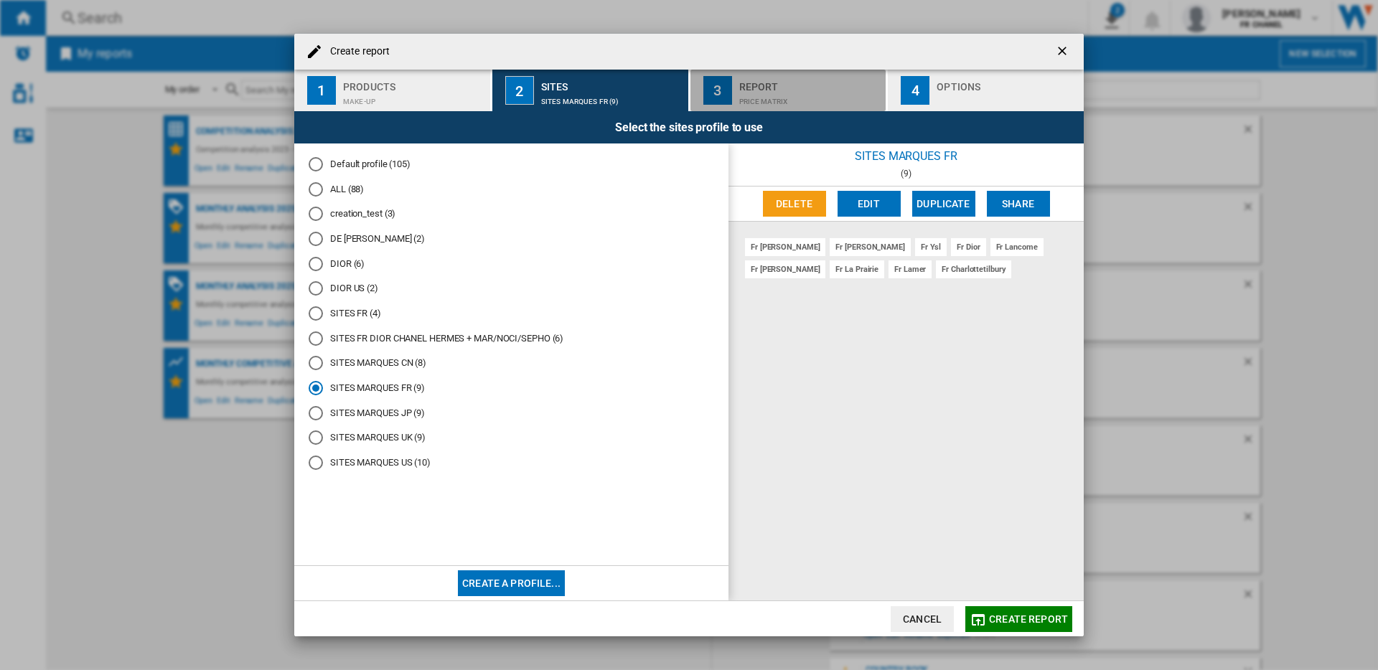
click at [743, 95] on div "Price Matrix" at bounding box center [809, 97] width 141 height 15
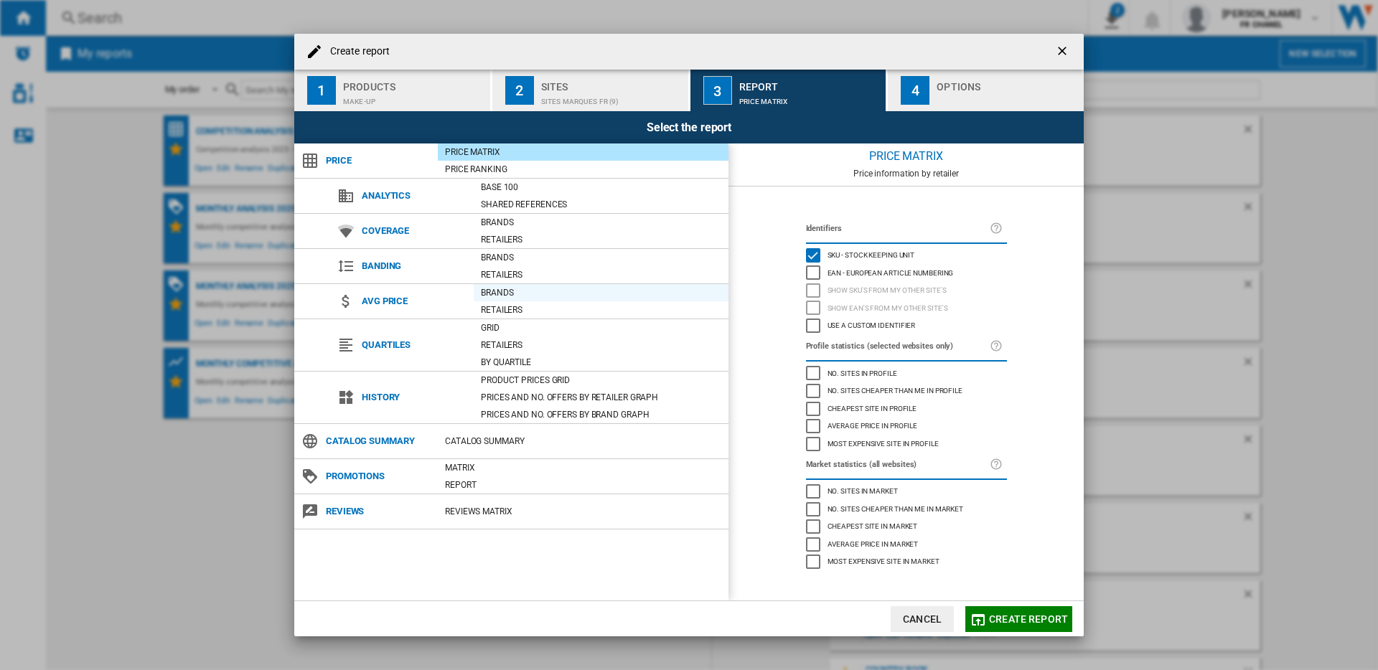
click at [527, 292] on div "Brands" at bounding box center [601, 293] width 255 height 14
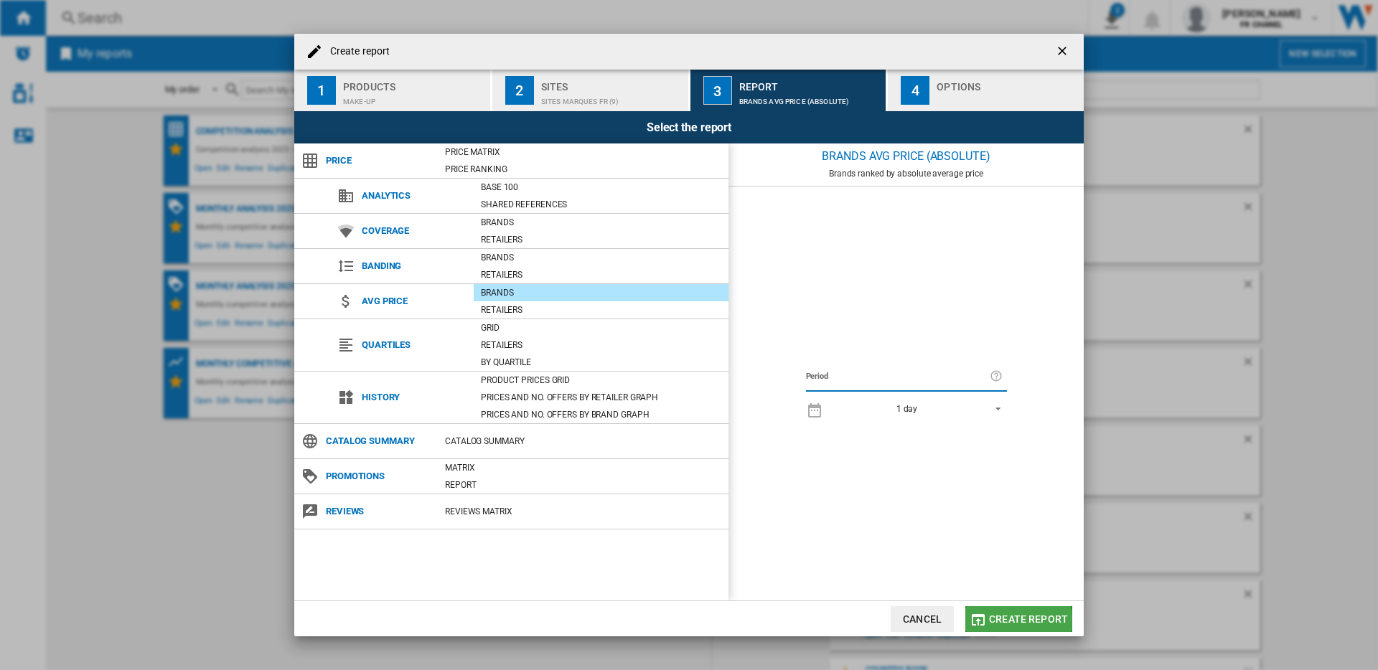
click at [998, 621] on span "Create report" at bounding box center [1028, 619] width 79 height 11
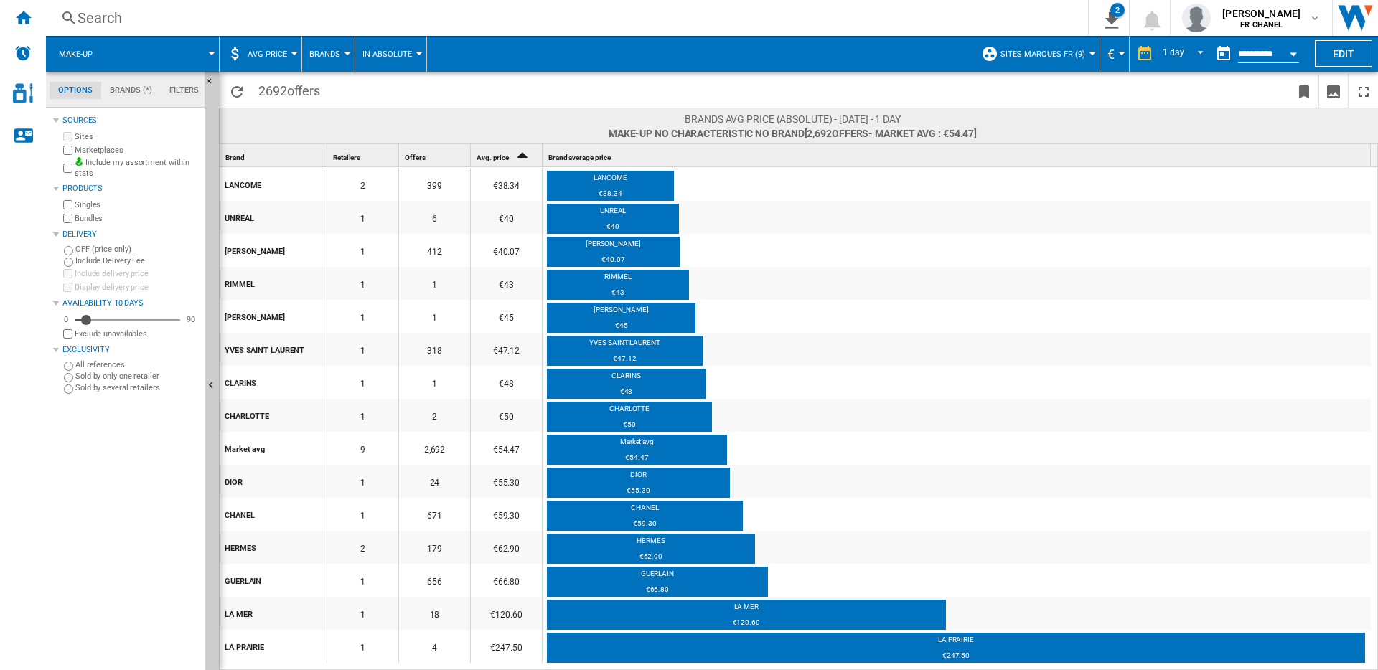
click at [173, 57] on span at bounding box center [162, 54] width 99 height 36
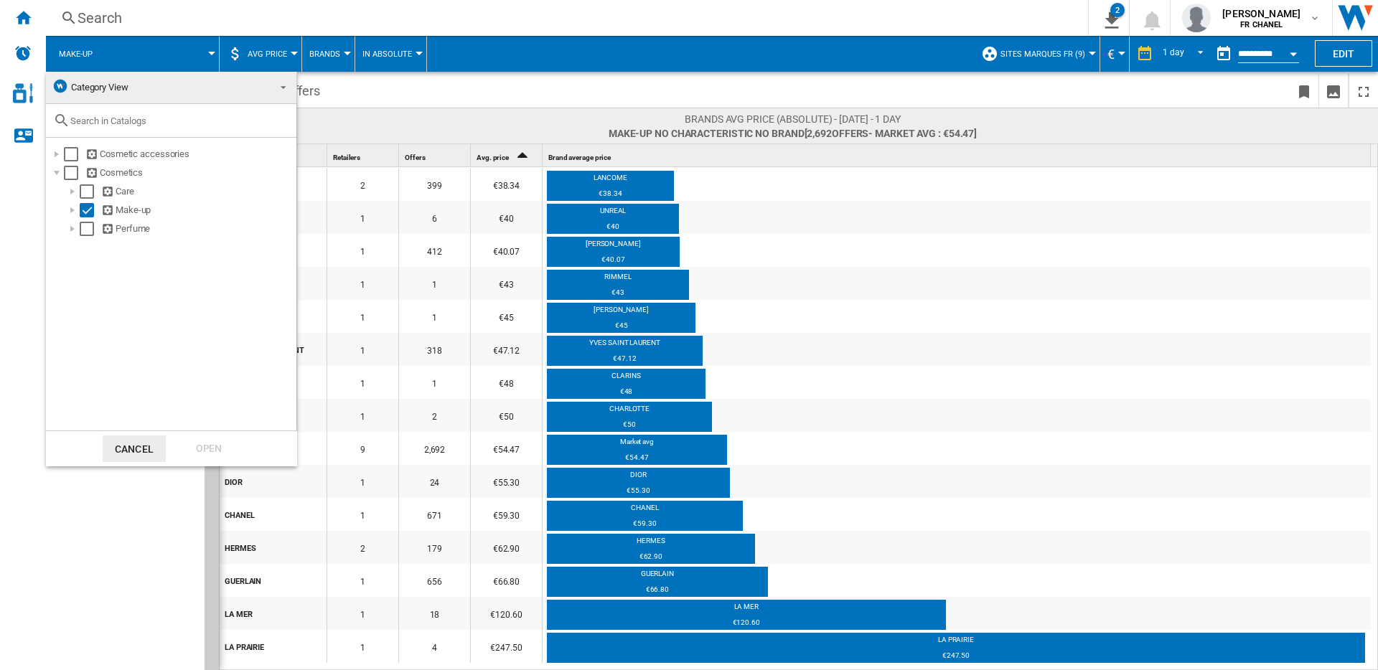
click at [460, 99] on md-backdrop at bounding box center [689, 335] width 1378 height 670
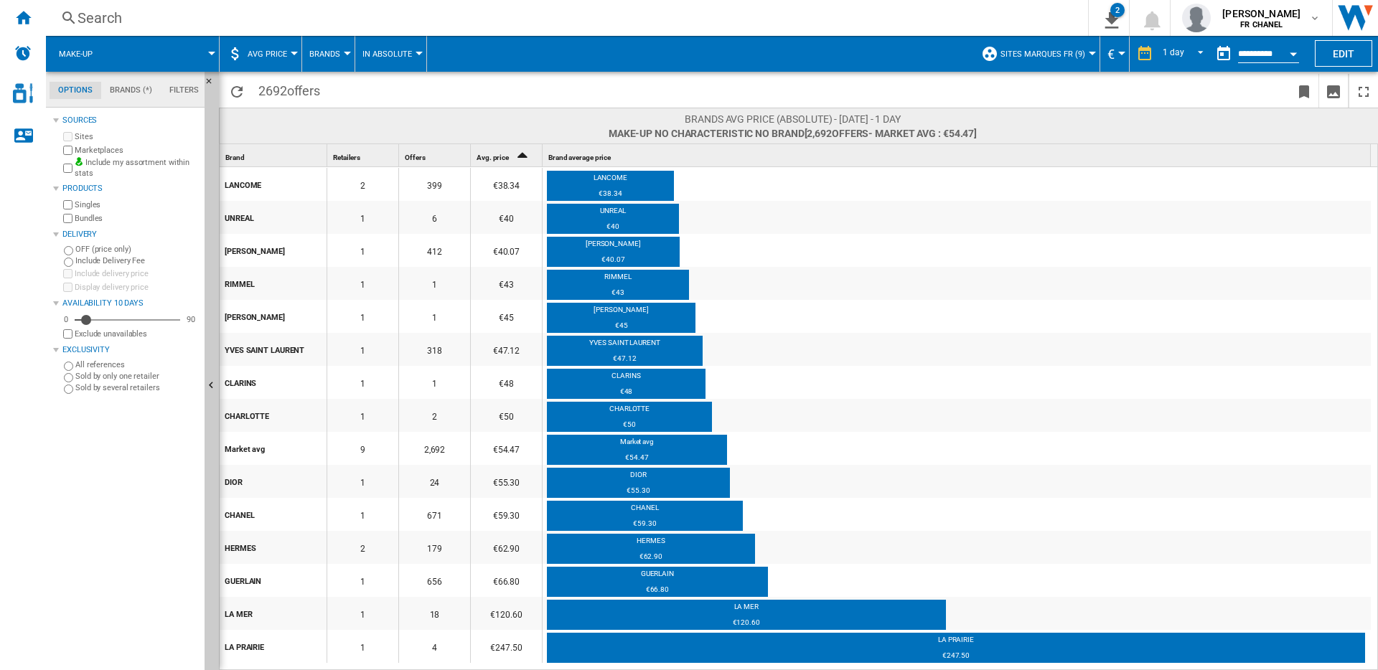
click at [194, 55] on span at bounding box center [162, 54] width 99 height 36
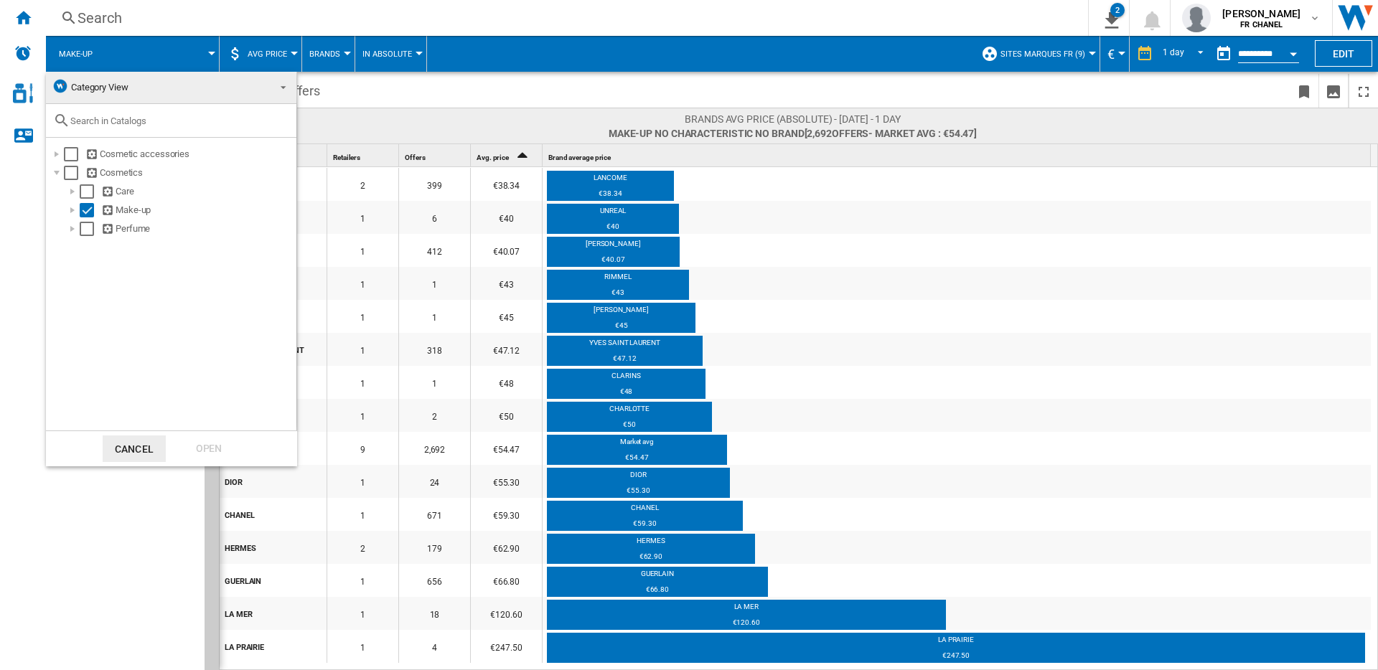
click at [135, 87] on span "Category View" at bounding box center [160, 88] width 216 height 20
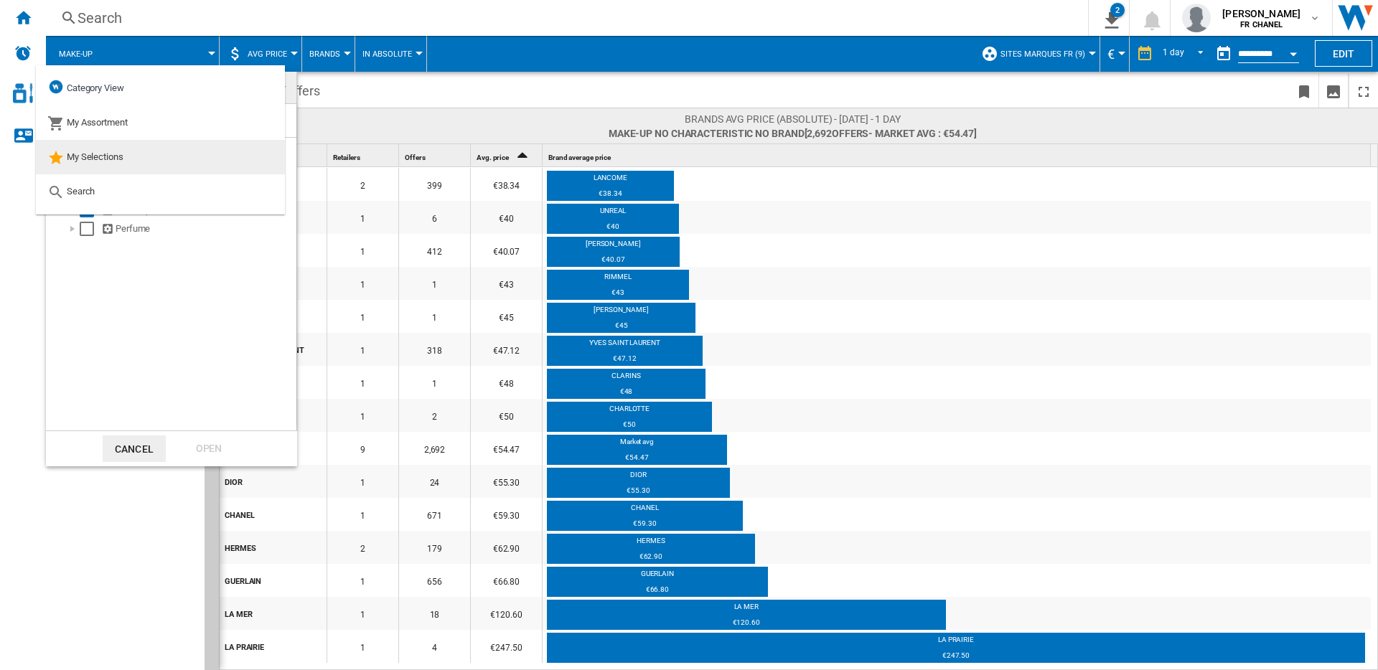
click at [98, 158] on span "My Selections" at bounding box center [95, 156] width 57 height 11
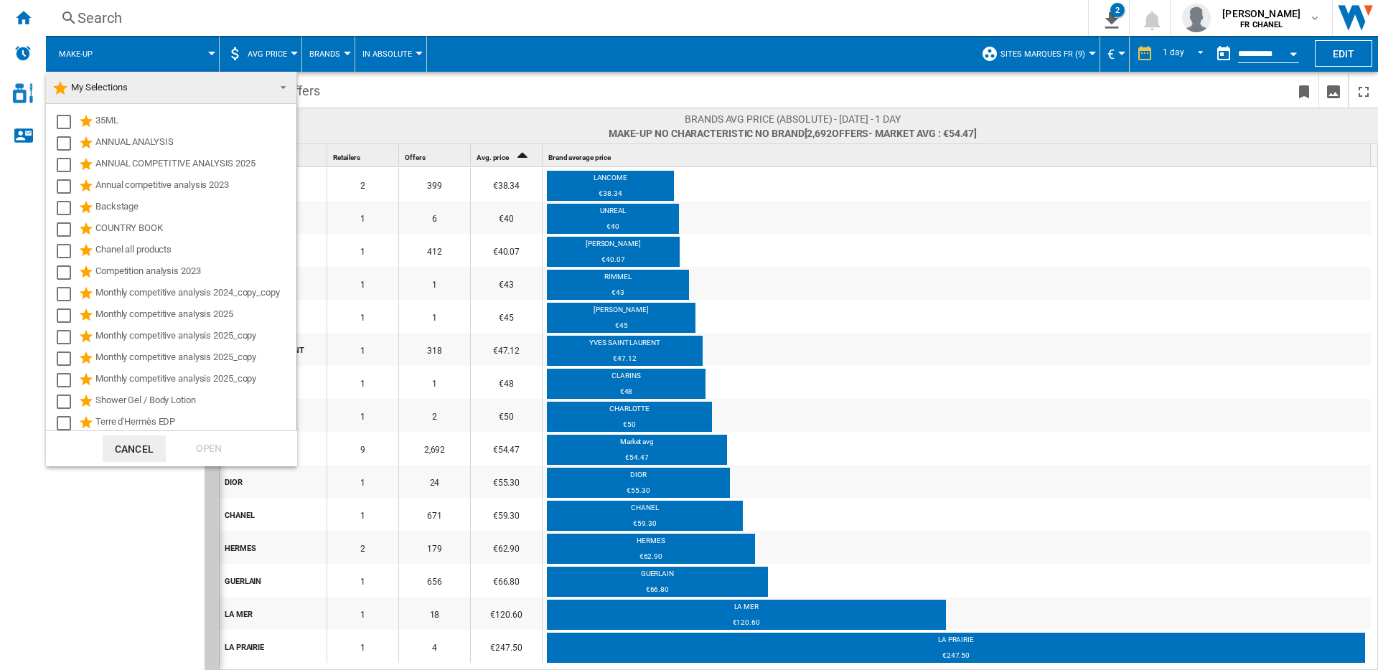
click at [187, 95] on span "My Selections" at bounding box center [160, 88] width 216 height 20
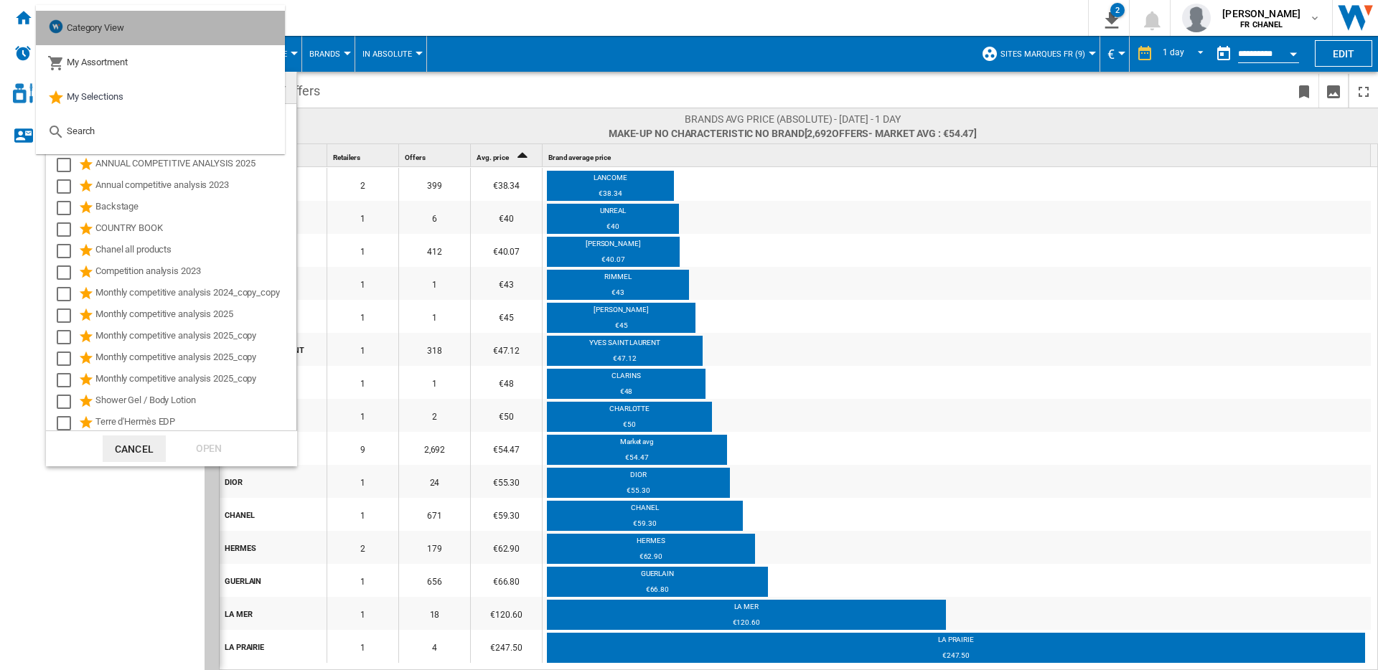
click at [116, 32] on span "Category View" at bounding box center [95, 27] width 57 height 11
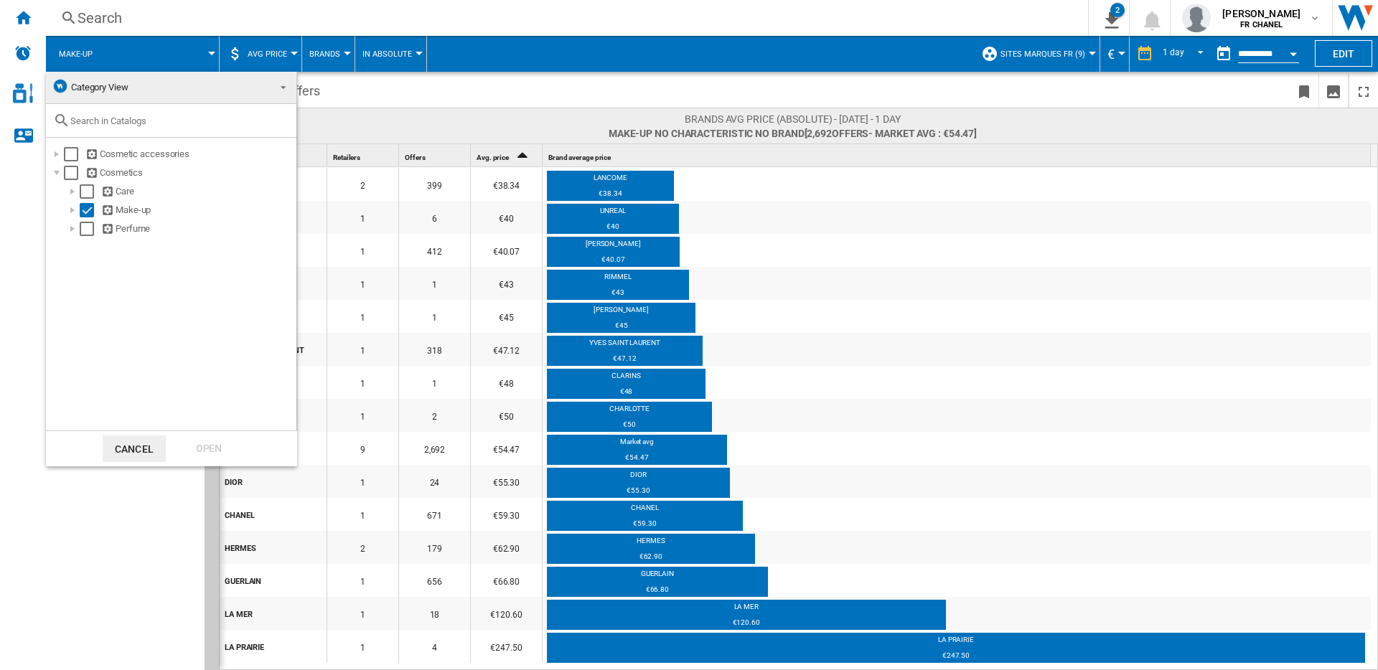
click at [193, 94] on span "Category View" at bounding box center [160, 88] width 216 height 20
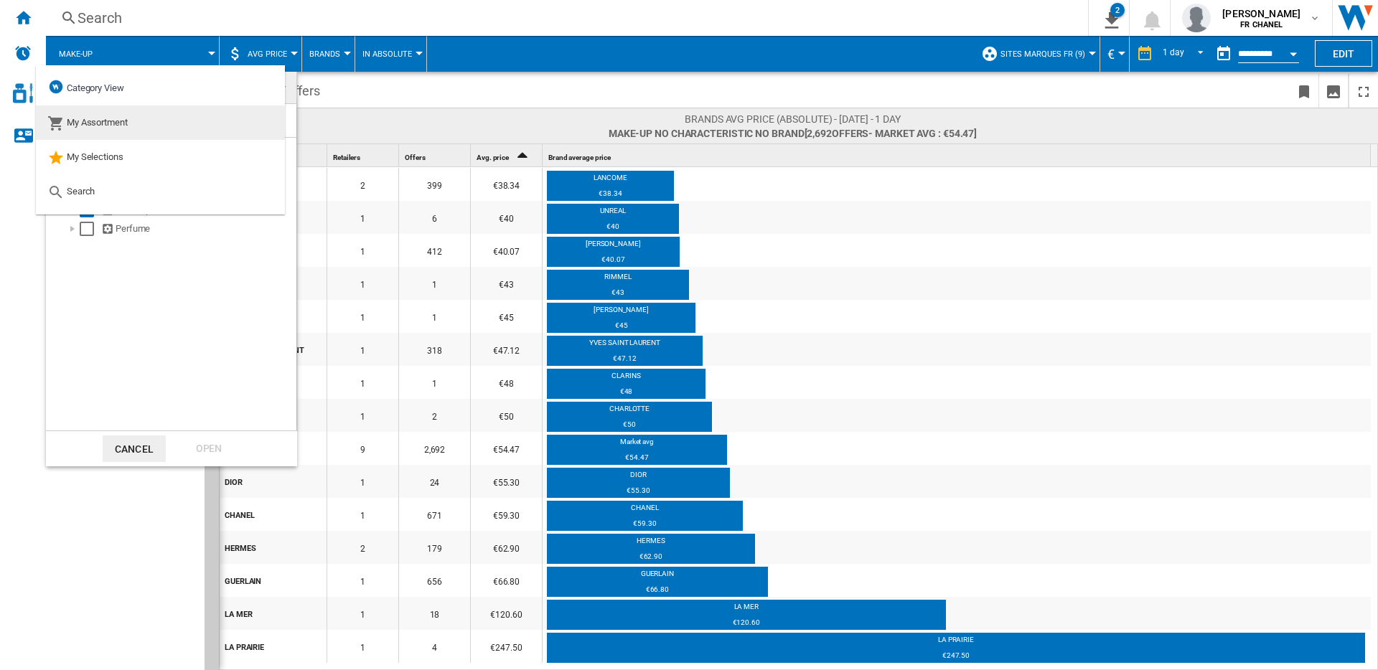
click at [81, 128] on span "My Assortment" at bounding box center [97, 122] width 61 height 11
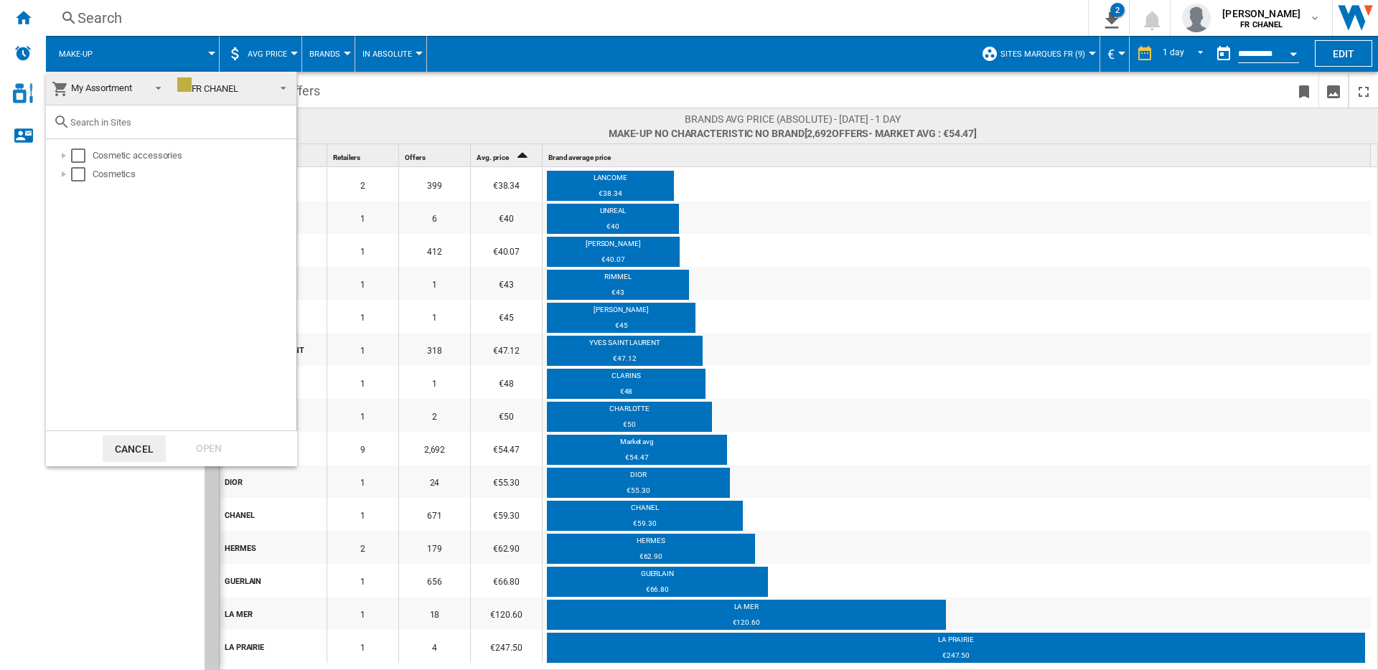
click at [135, 80] on span "My Assortment" at bounding box center [97, 88] width 91 height 20
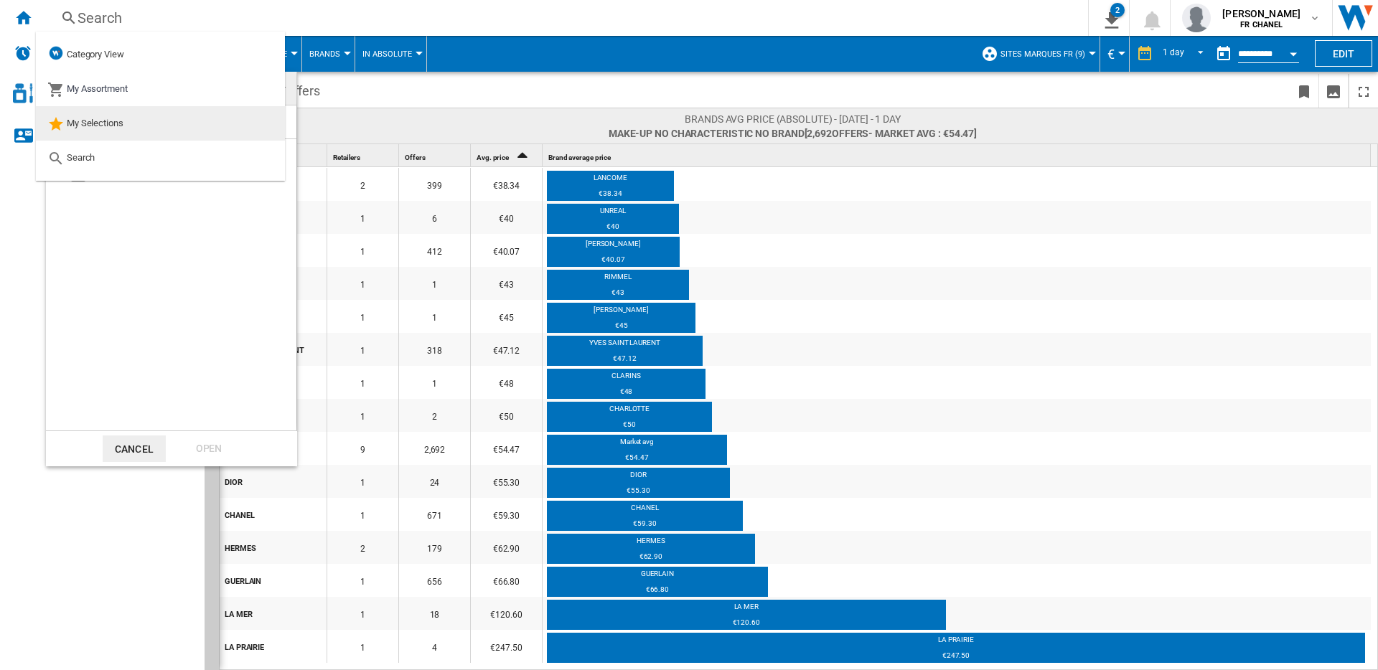
click at [117, 128] on span "My Selections" at bounding box center [95, 123] width 57 height 11
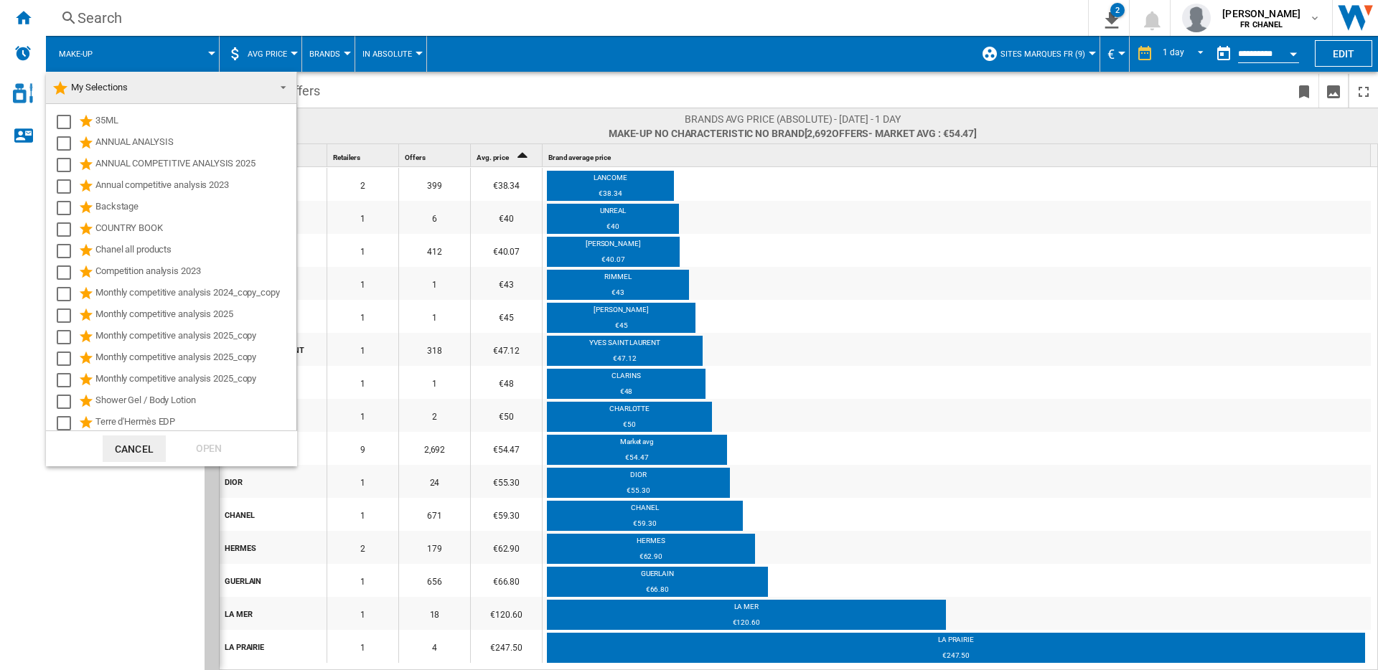
click at [417, 90] on md-backdrop at bounding box center [689, 335] width 1378 height 670
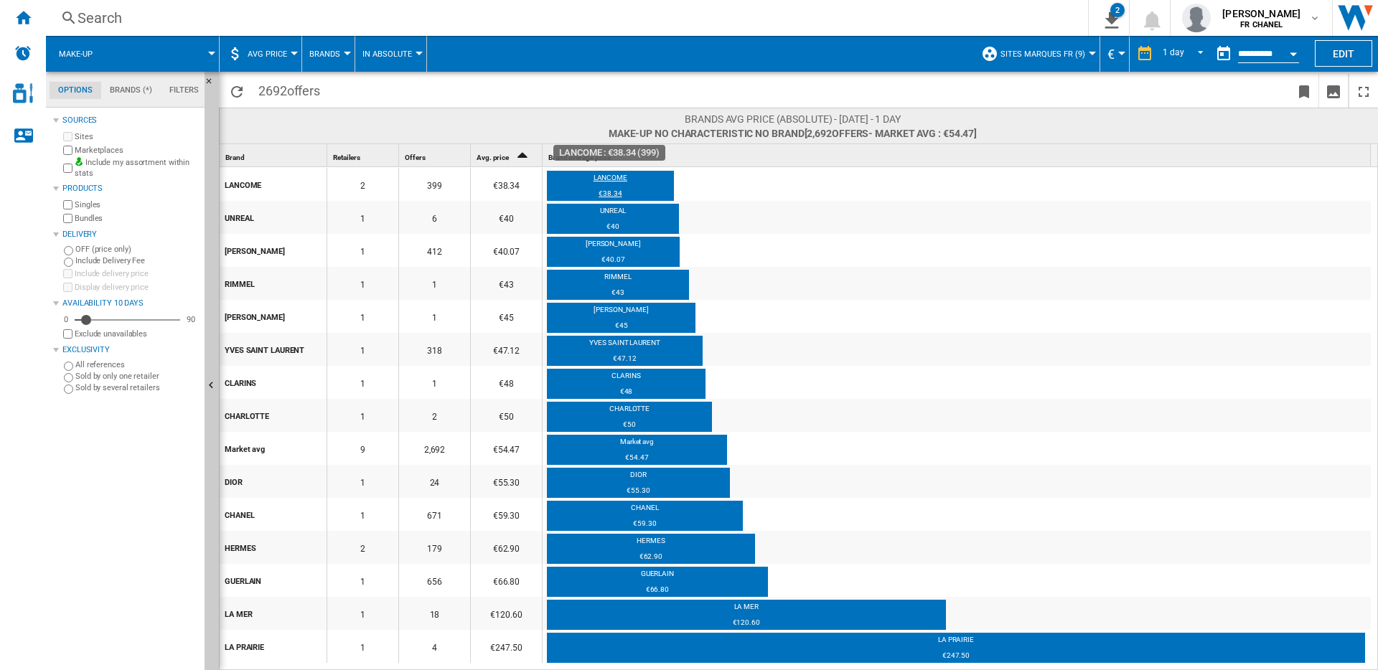
click at [609, 174] on div "LANCOME" at bounding box center [610, 180] width 127 height 14
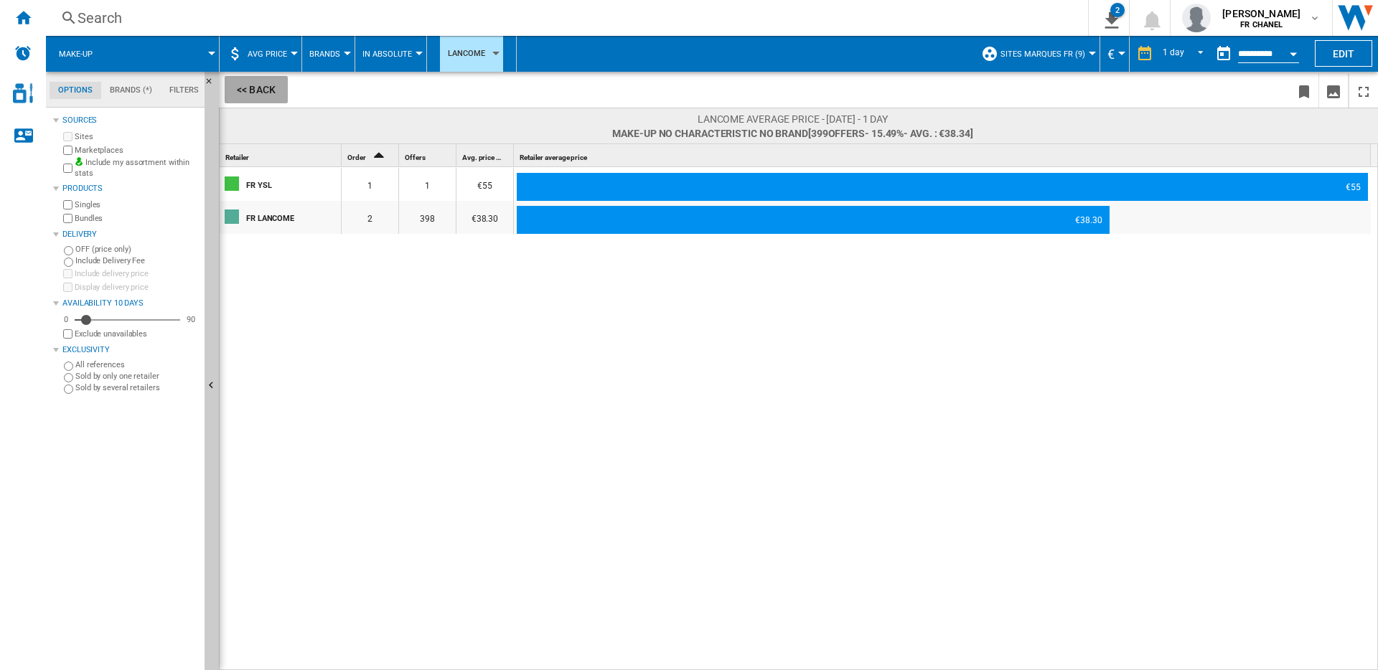
click at [271, 93] on button "<< Back" at bounding box center [256, 89] width 63 height 27
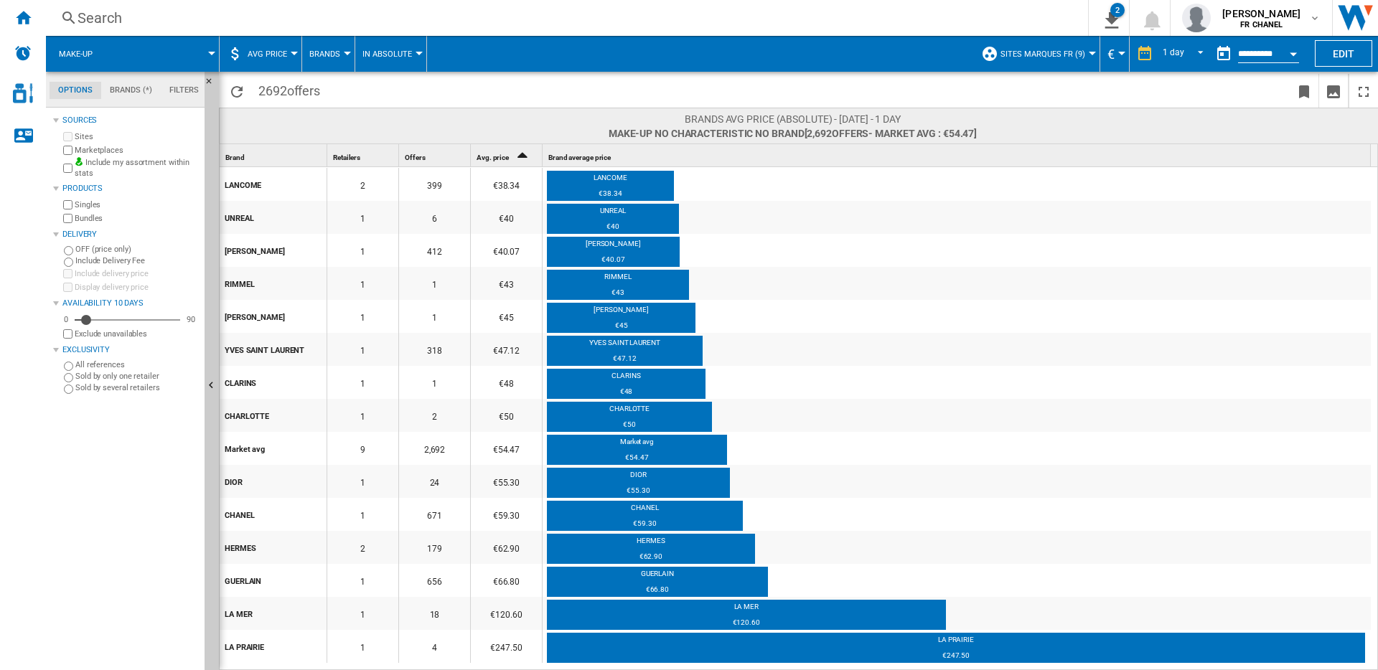
click at [324, 47] on button "Brands" at bounding box center [328, 54] width 38 height 36
click at [327, 122] on span "Retailers" at bounding box center [334, 123] width 43 height 13
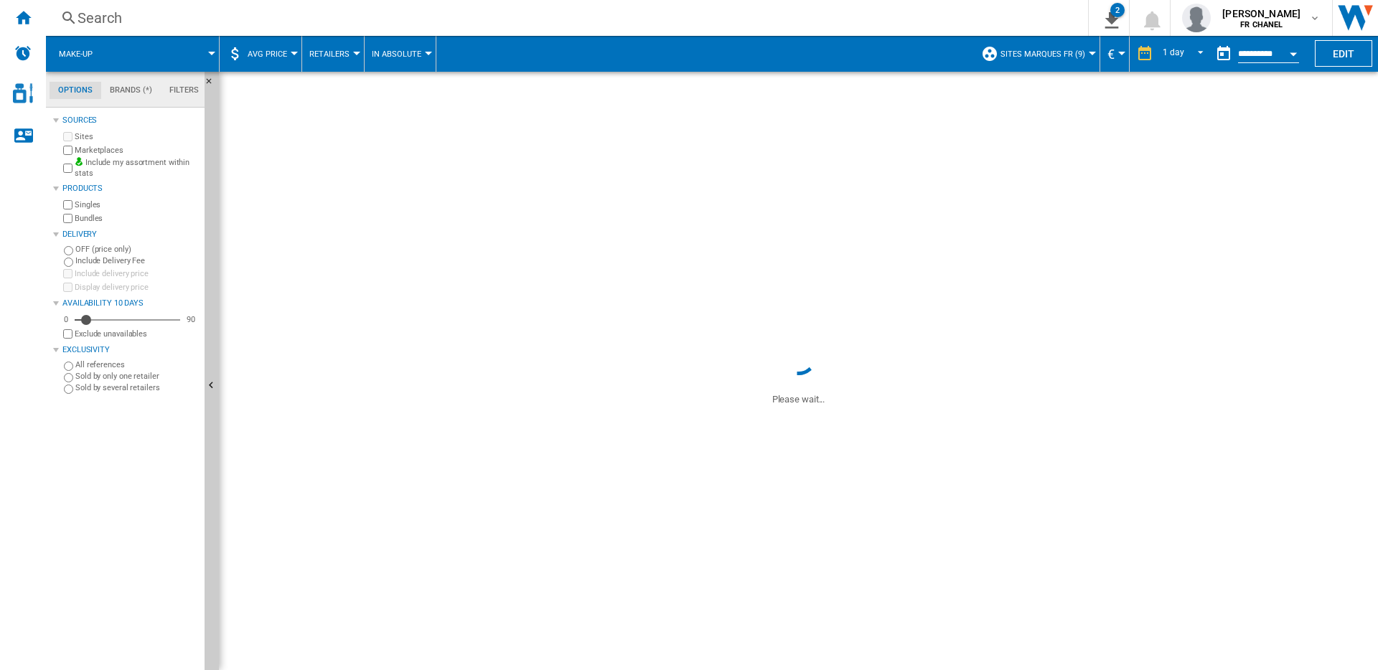
click at [271, 50] on span "AVG Price" at bounding box center [267, 54] width 39 height 9
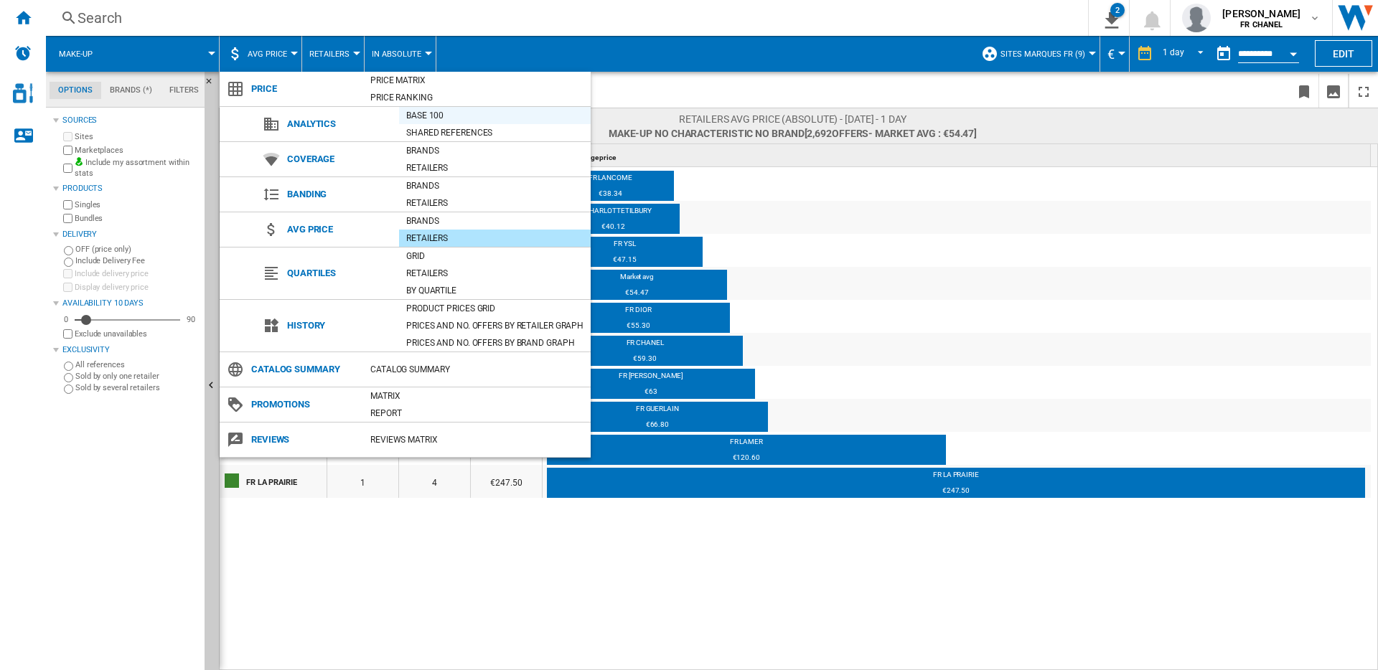
click at [436, 113] on div "Base 100" at bounding box center [495, 115] width 192 height 14
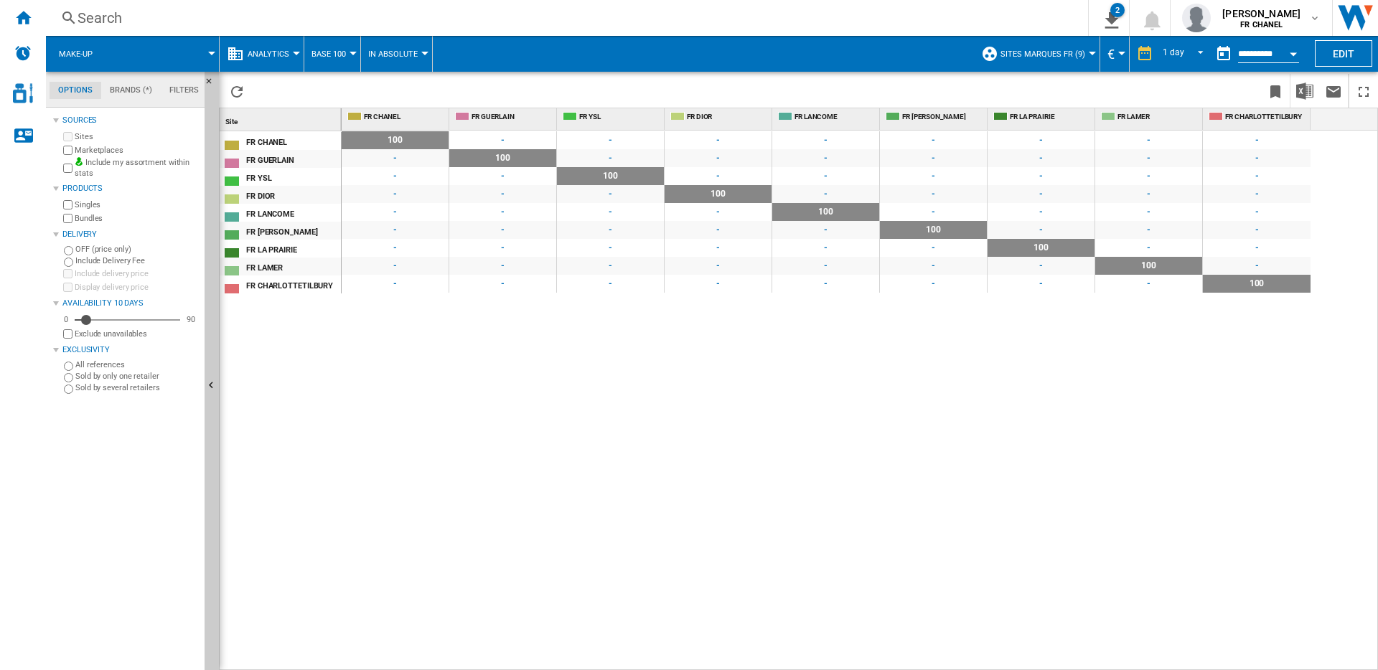
click at [289, 52] on button "Analytics" at bounding box center [272, 54] width 49 height 36
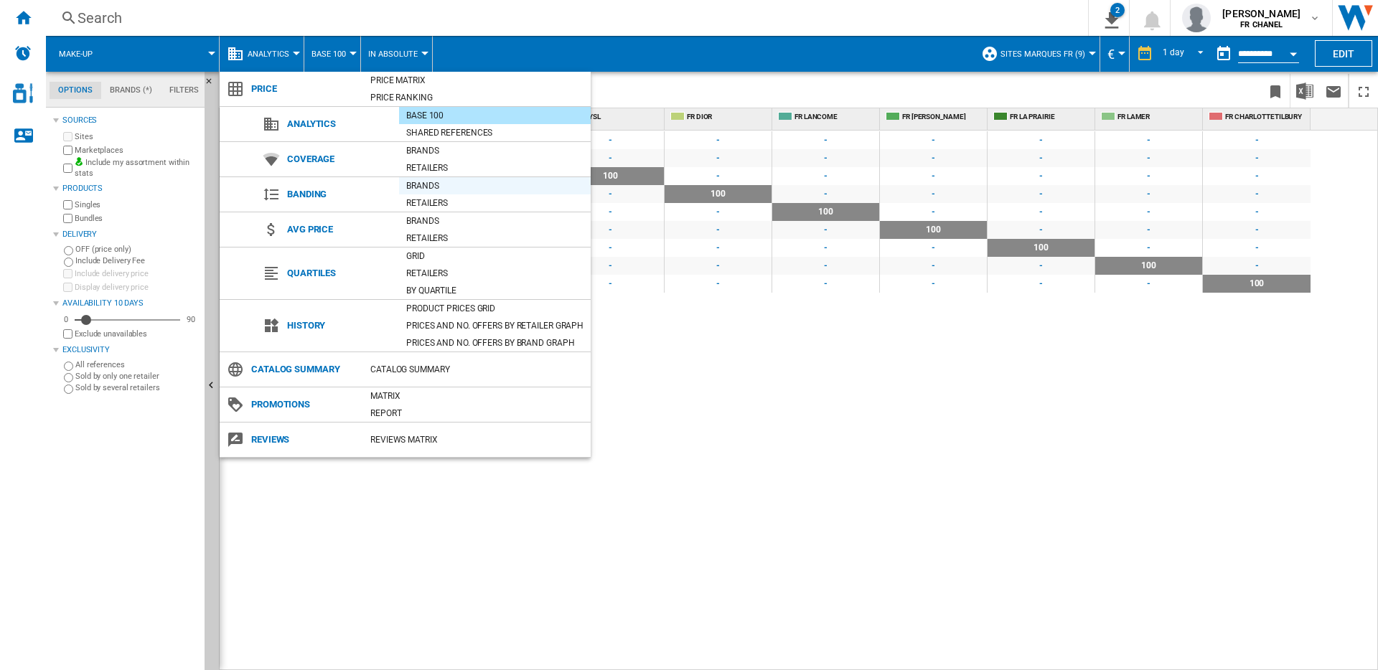
click at [451, 190] on div "Brands" at bounding box center [495, 186] width 192 height 14
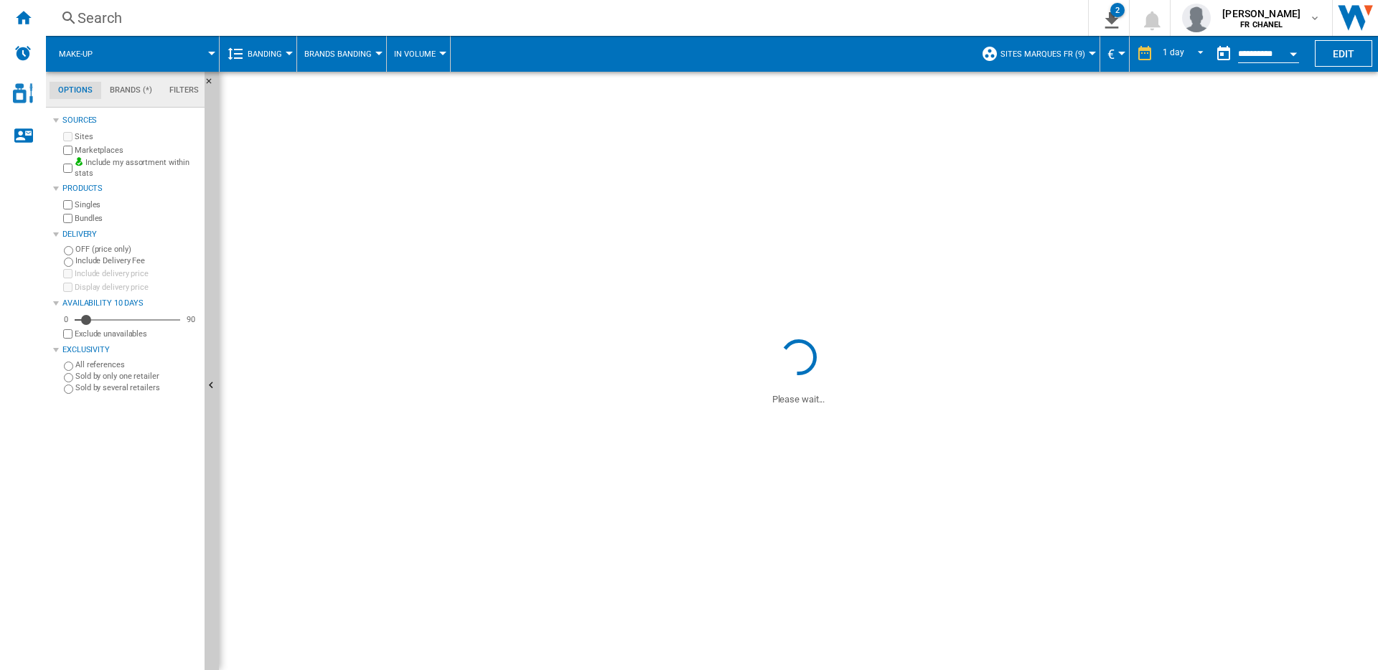
click at [128, 42] on span at bounding box center [162, 54] width 99 height 36
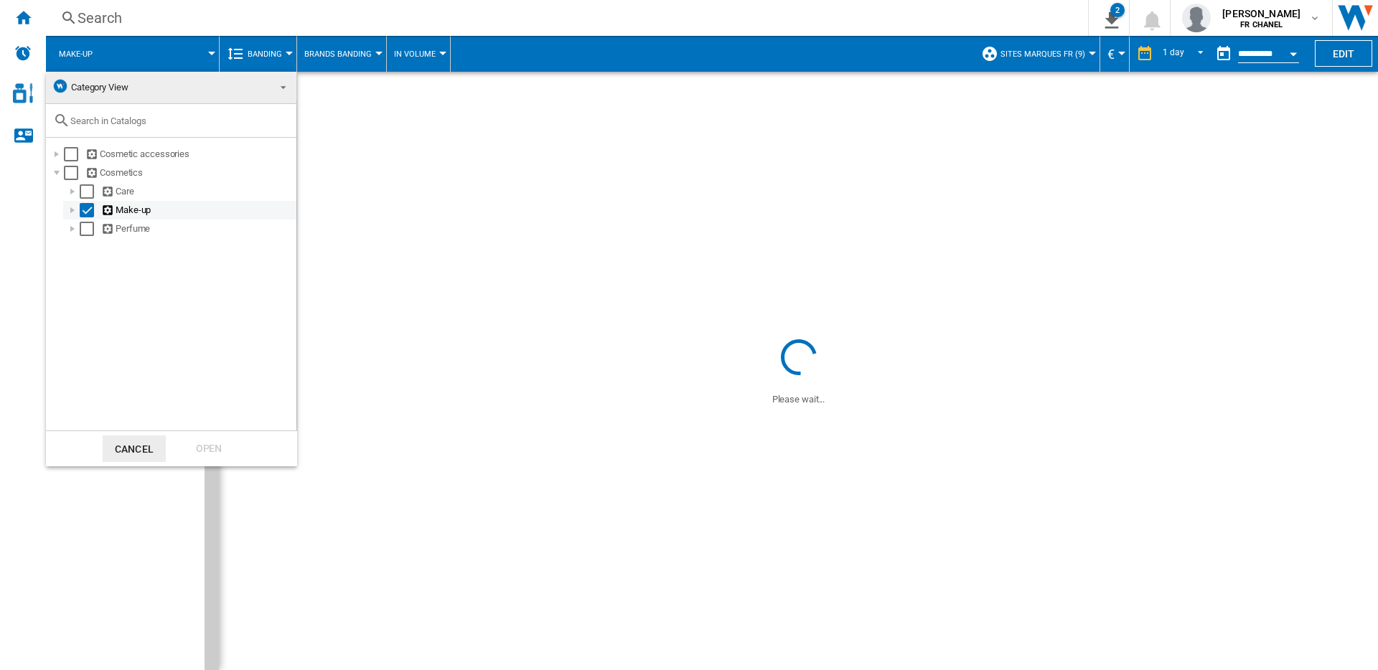
click at [72, 208] on div at bounding box center [72, 210] width 14 height 14
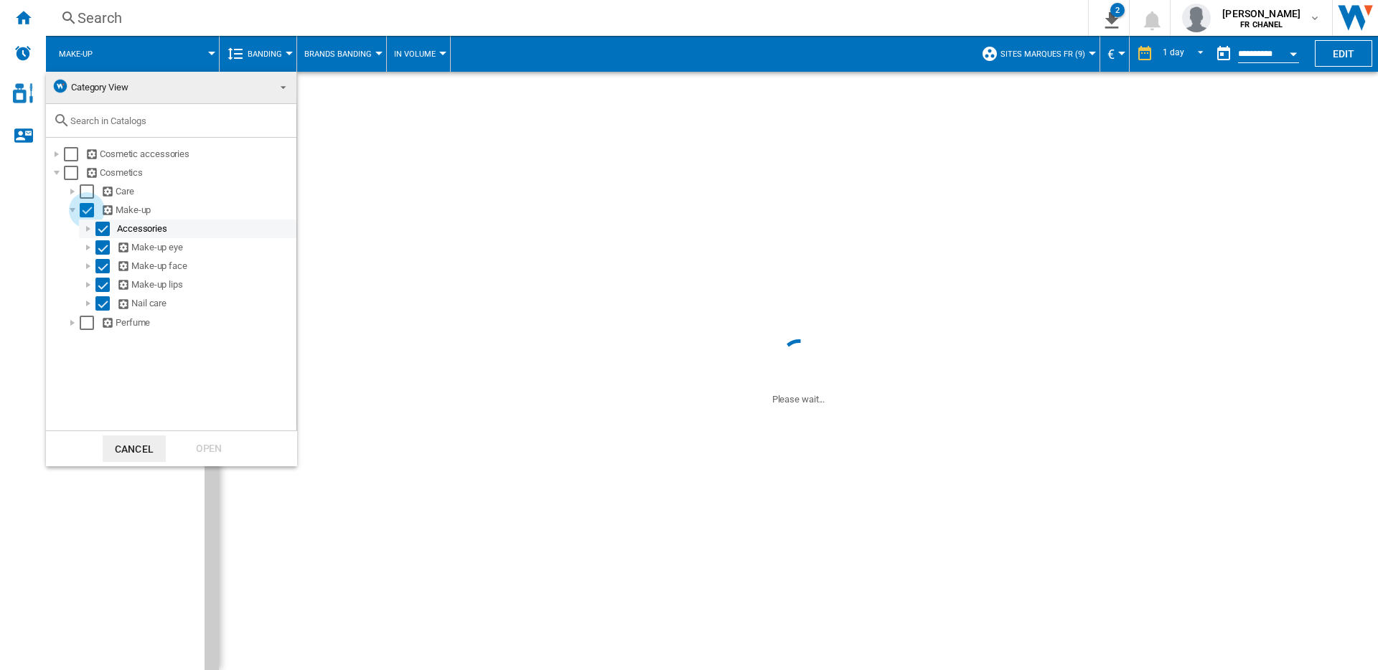
drag, startPoint x: 87, startPoint y: 212, endPoint x: 92, endPoint y: 236, distance: 24.2
click at [87, 212] on div "Select" at bounding box center [87, 210] width 14 height 14
click at [107, 286] on div "Select" at bounding box center [102, 285] width 14 height 14
click at [192, 448] on div "Open" at bounding box center [208, 449] width 63 height 27
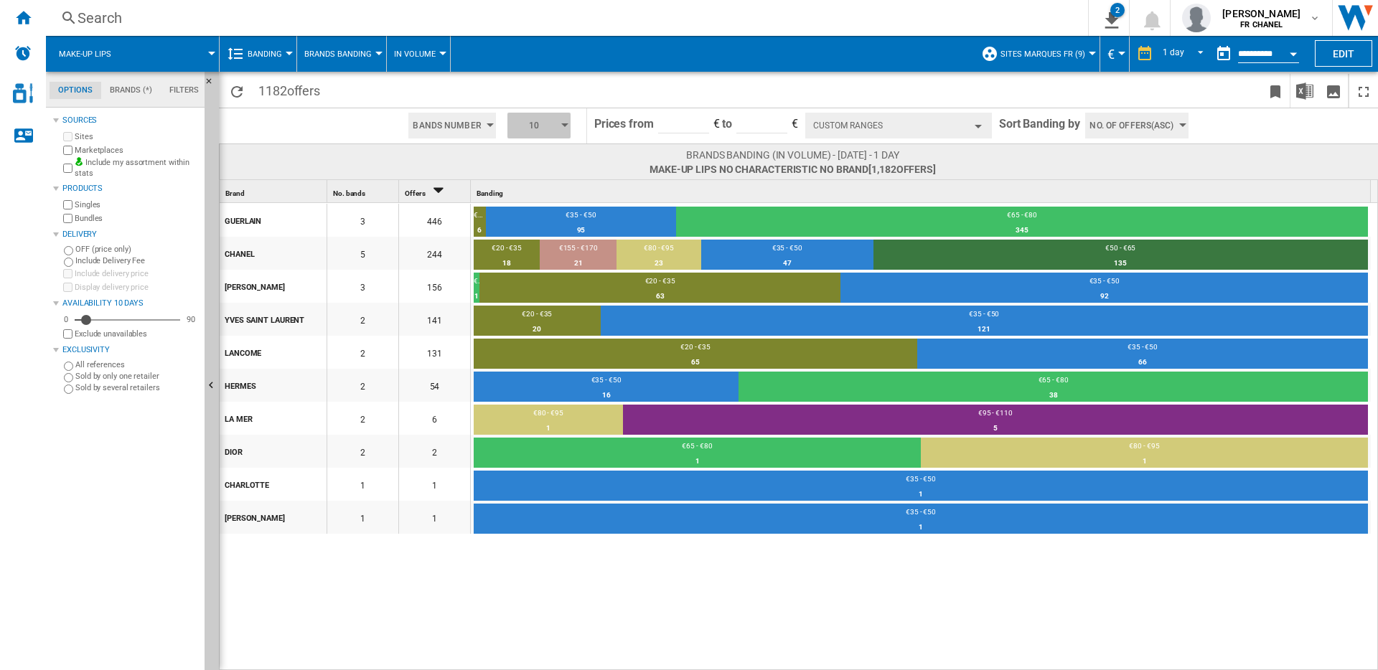
click at [560, 127] on button "10" at bounding box center [538, 126] width 63 height 26
click at [526, 169] on button "4" at bounding box center [538, 166] width 69 height 14
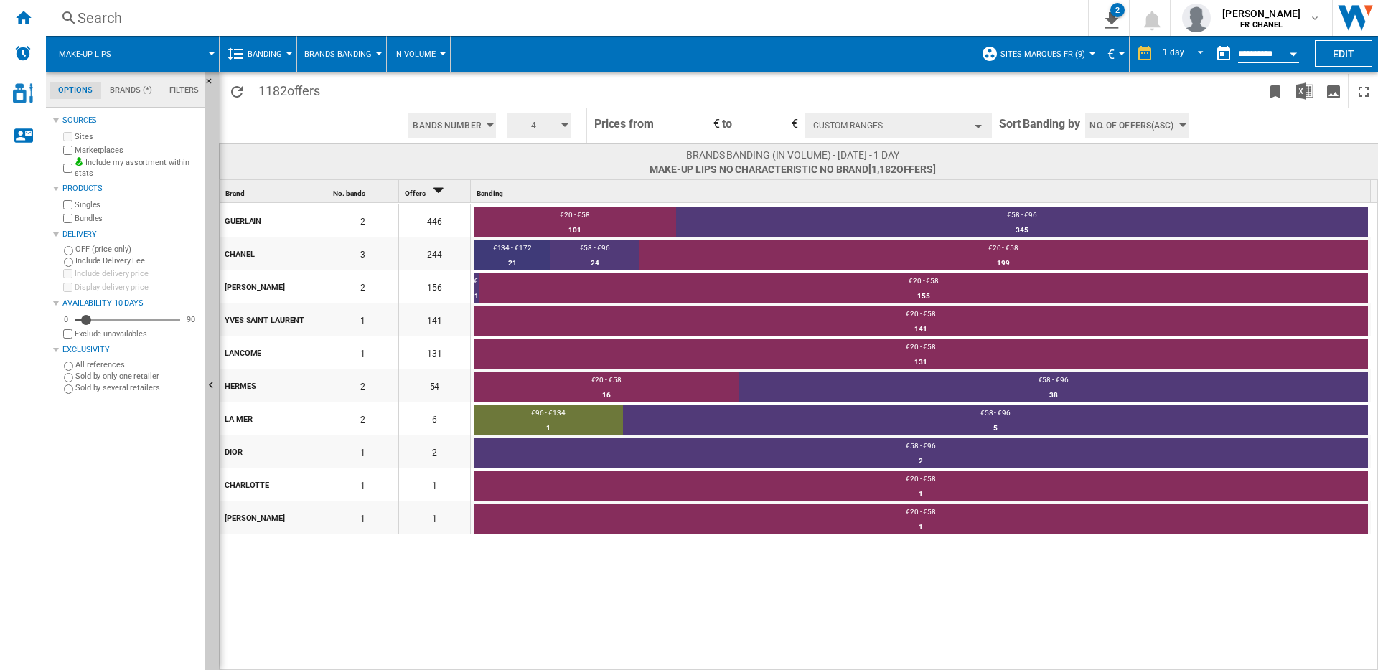
click at [881, 124] on button "Custom Ranges" at bounding box center [898, 126] width 187 height 26
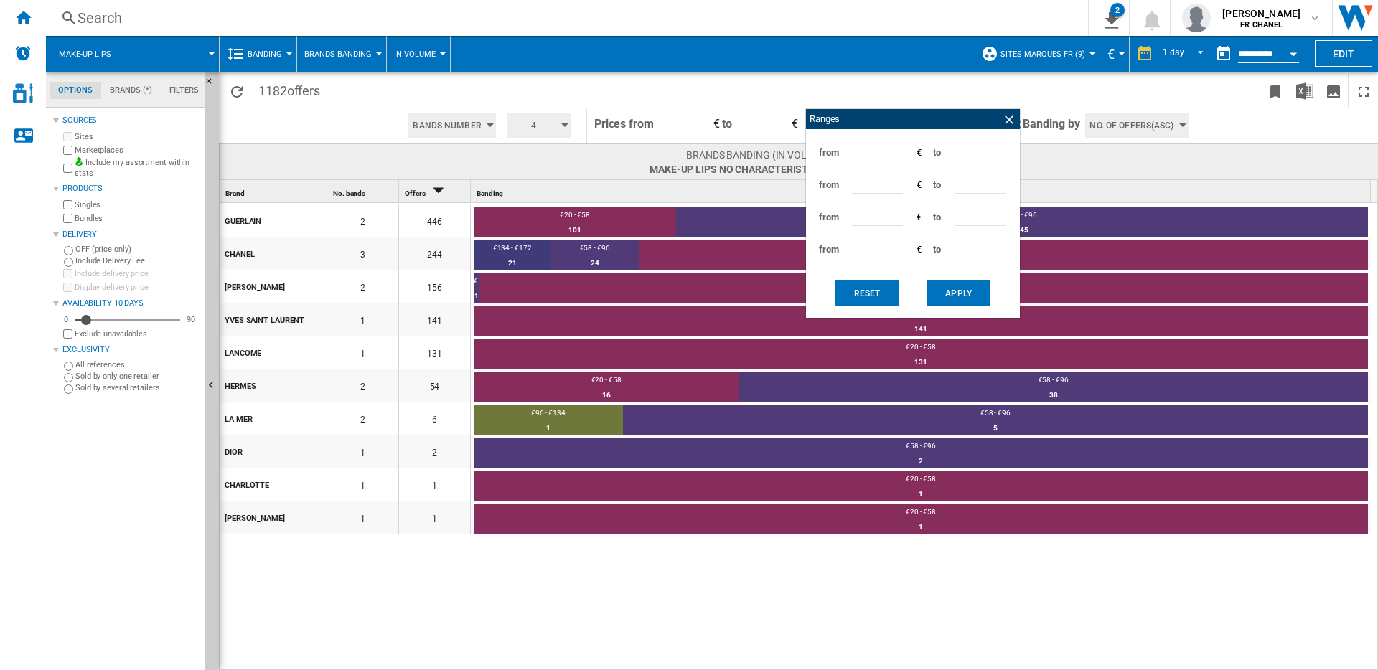
click at [1112, 168] on span at bounding box center [1116, 162] width 361 height 28
click at [1114, 161] on span at bounding box center [1116, 162] width 361 height 28
click at [744, 622] on div "GUERLAIN 2 446 €20 - €58 101 22.65% €58 - €96 345 77.35% CHANEL 3 244 €134 - €1…" at bounding box center [799, 437] width 1159 height 469
click at [1003, 118] on ng-md-icon at bounding box center [1009, 120] width 14 height 14
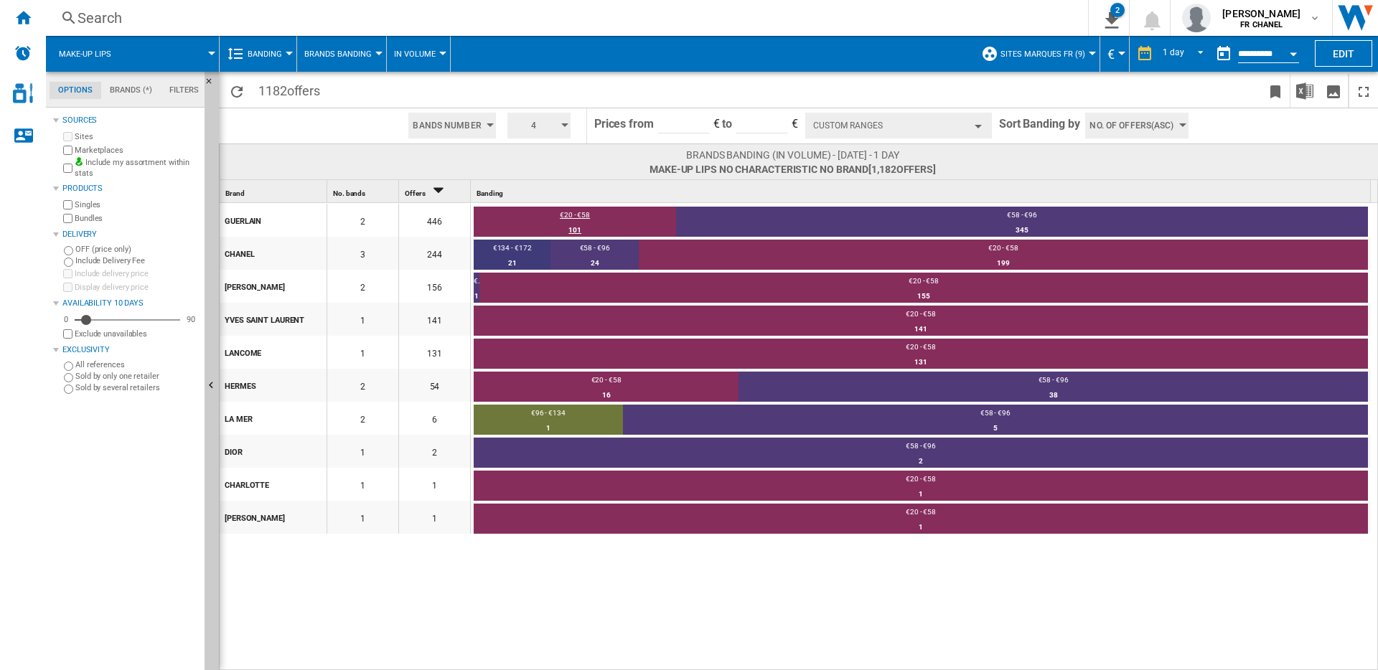
click at [584, 216] on div "€20 - €58" at bounding box center [575, 216] width 202 height 13
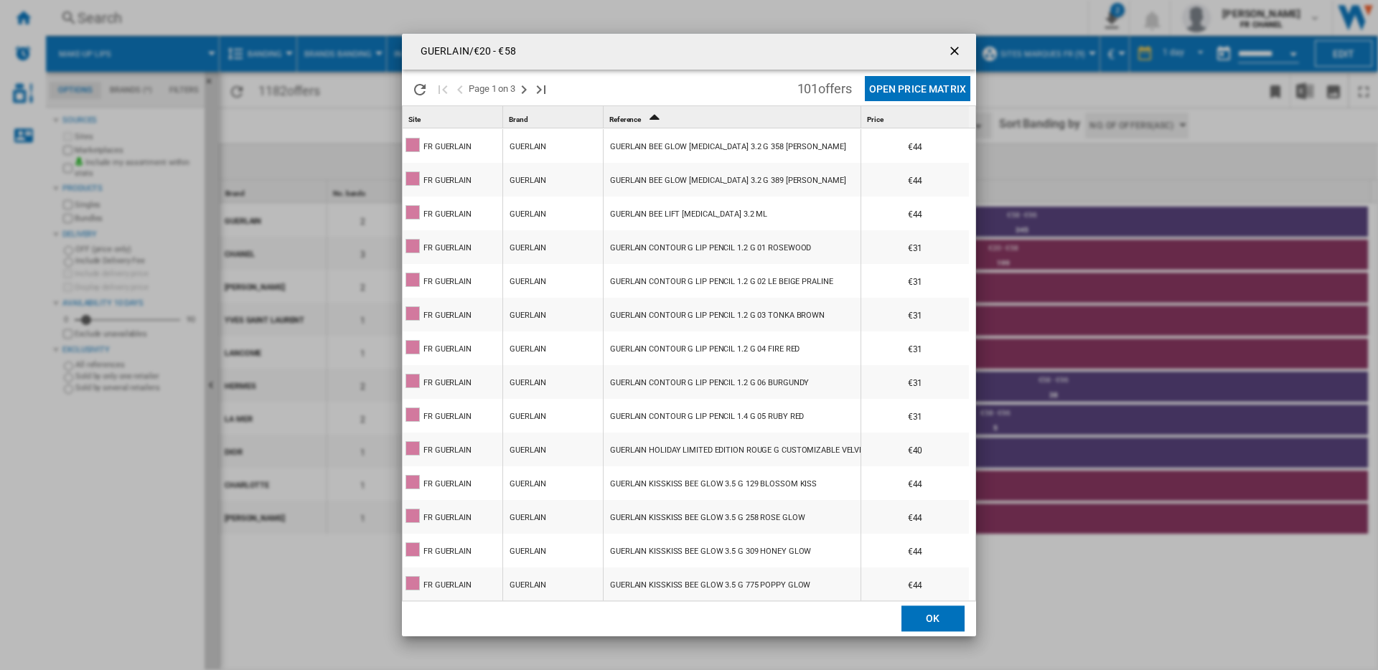
click at [896, 91] on button "Open Price Matrix" at bounding box center [917, 88] width 105 height 25
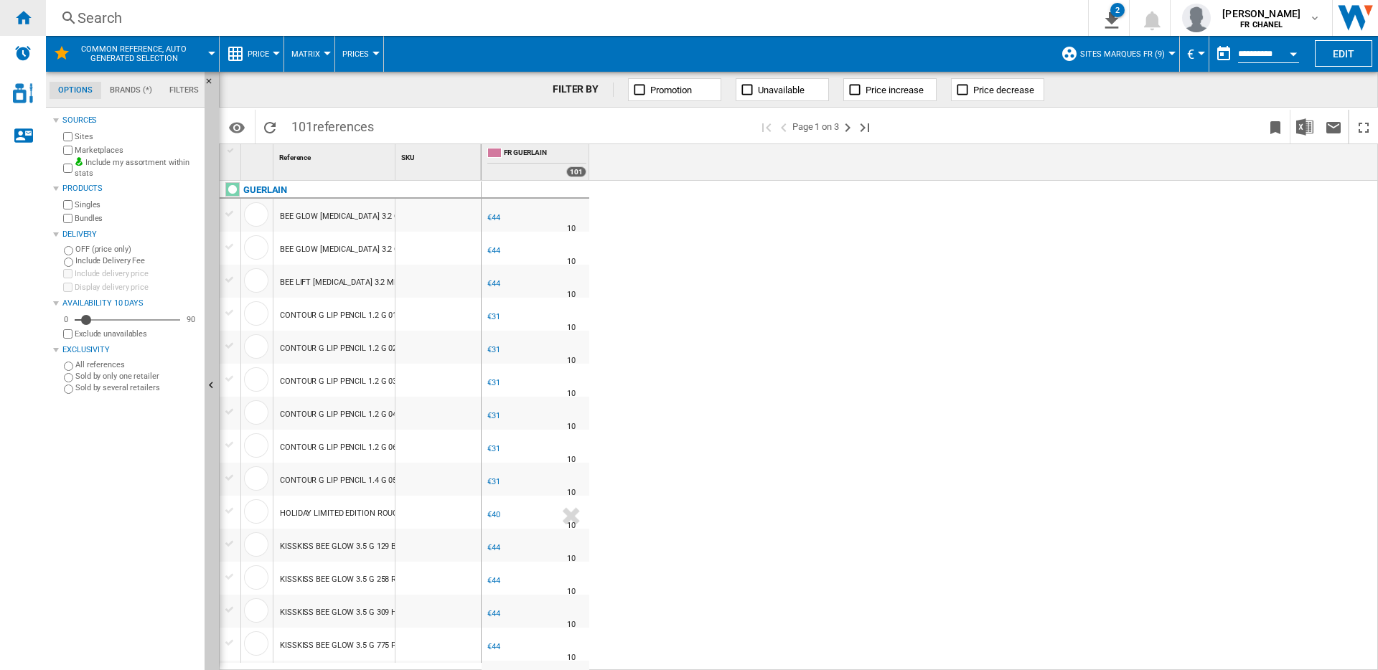
click at [25, 15] on ng-md-icon "Home" at bounding box center [22, 17] width 17 height 17
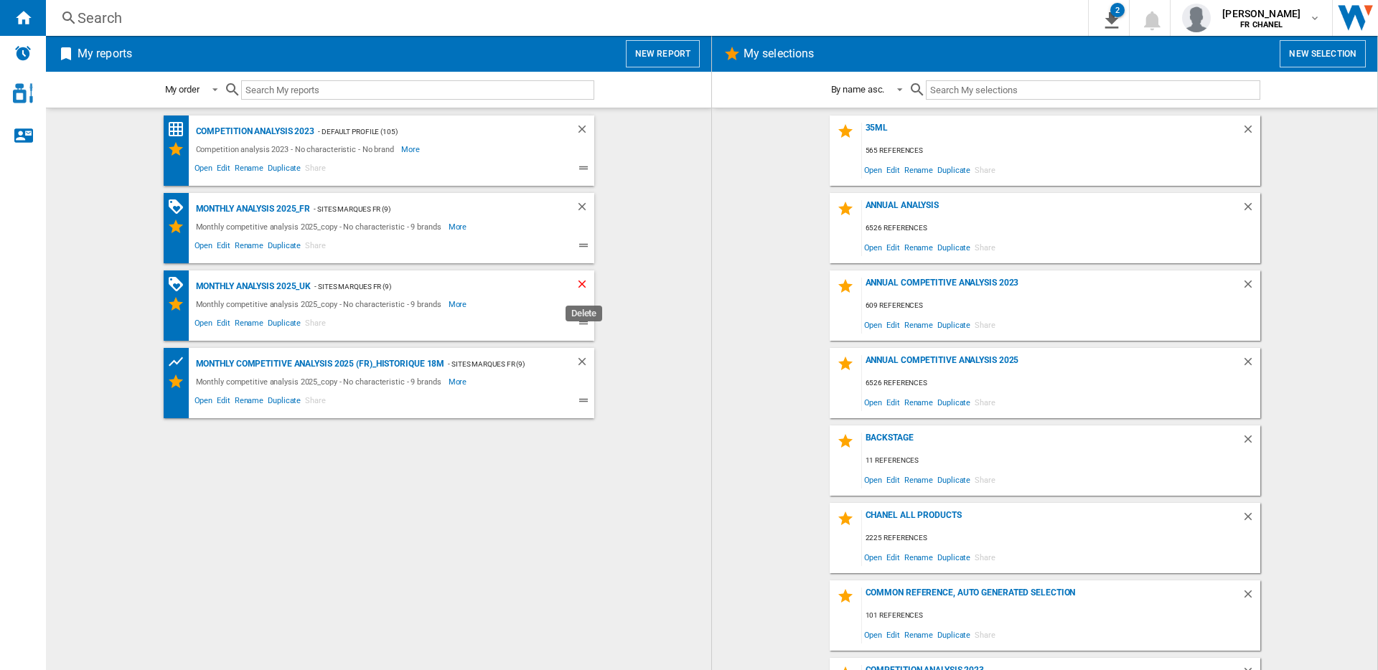
click at [580, 281] on ng-md-icon "Delete" at bounding box center [584, 286] width 17 height 17
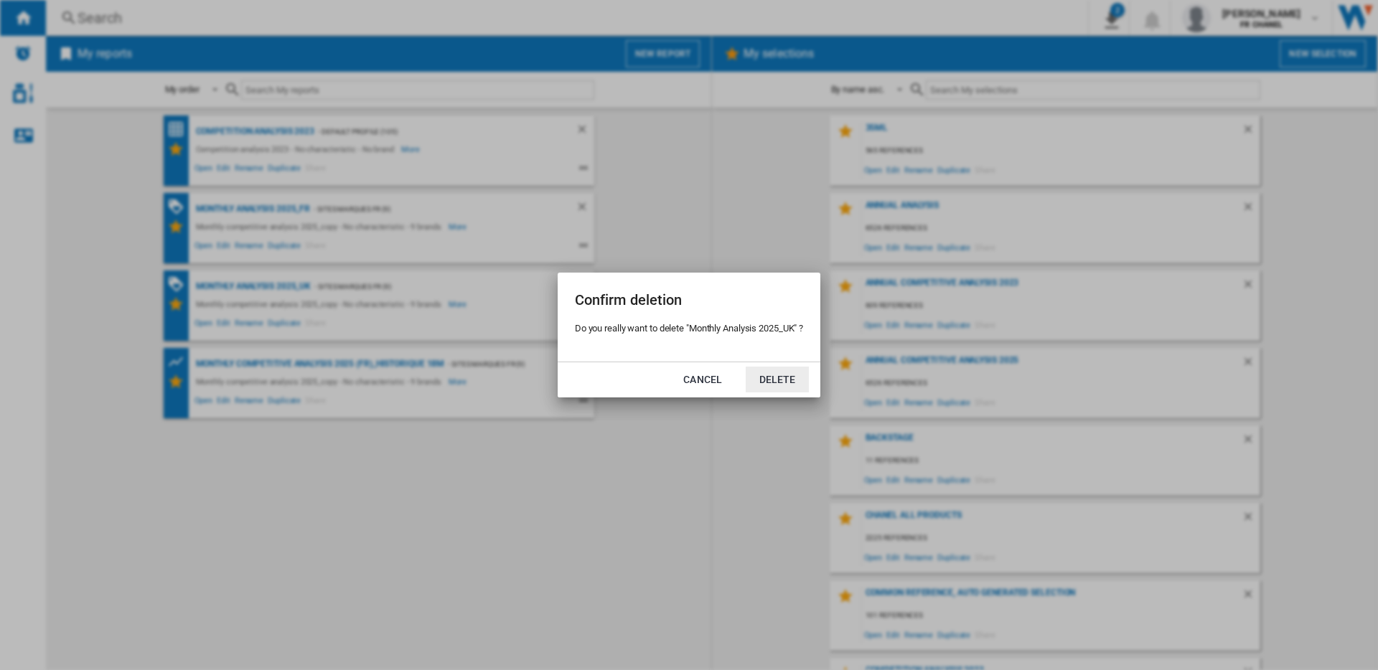
click at [790, 377] on button "Delete" at bounding box center [777, 380] width 63 height 26
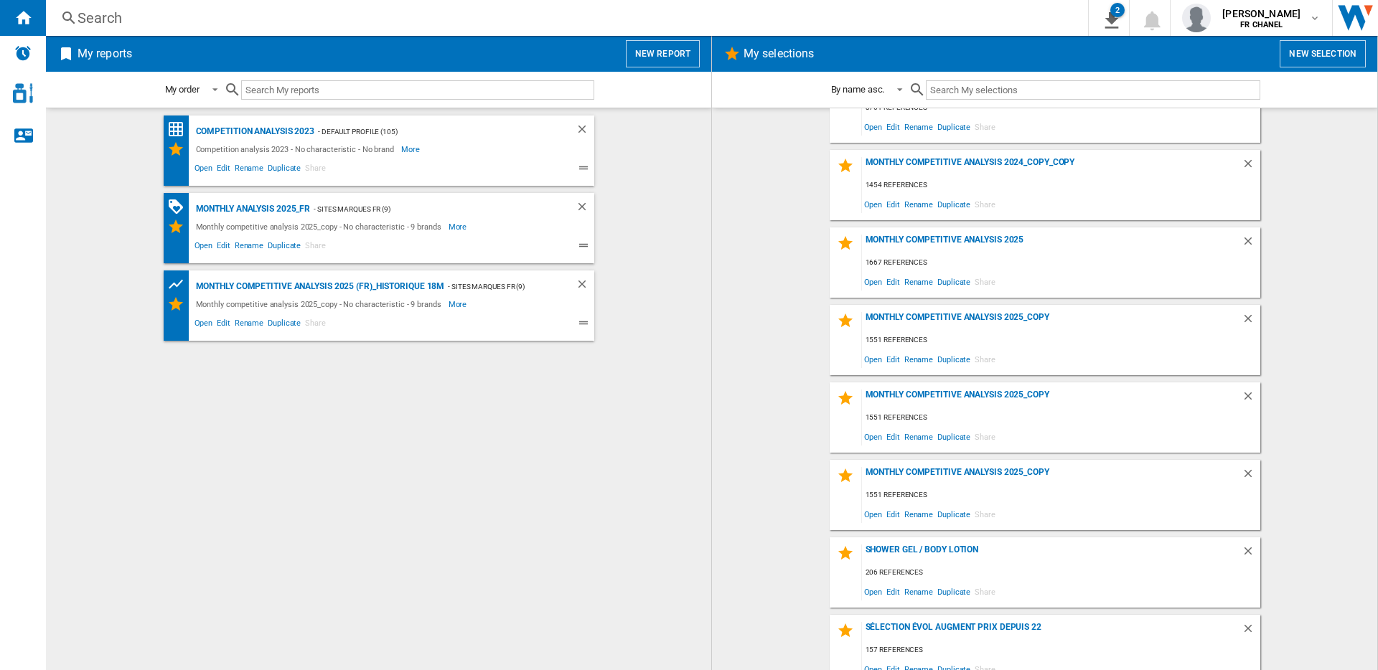
scroll to position [664, 0]
click at [888, 437] on span "Edit" at bounding box center [893, 435] width 18 height 19
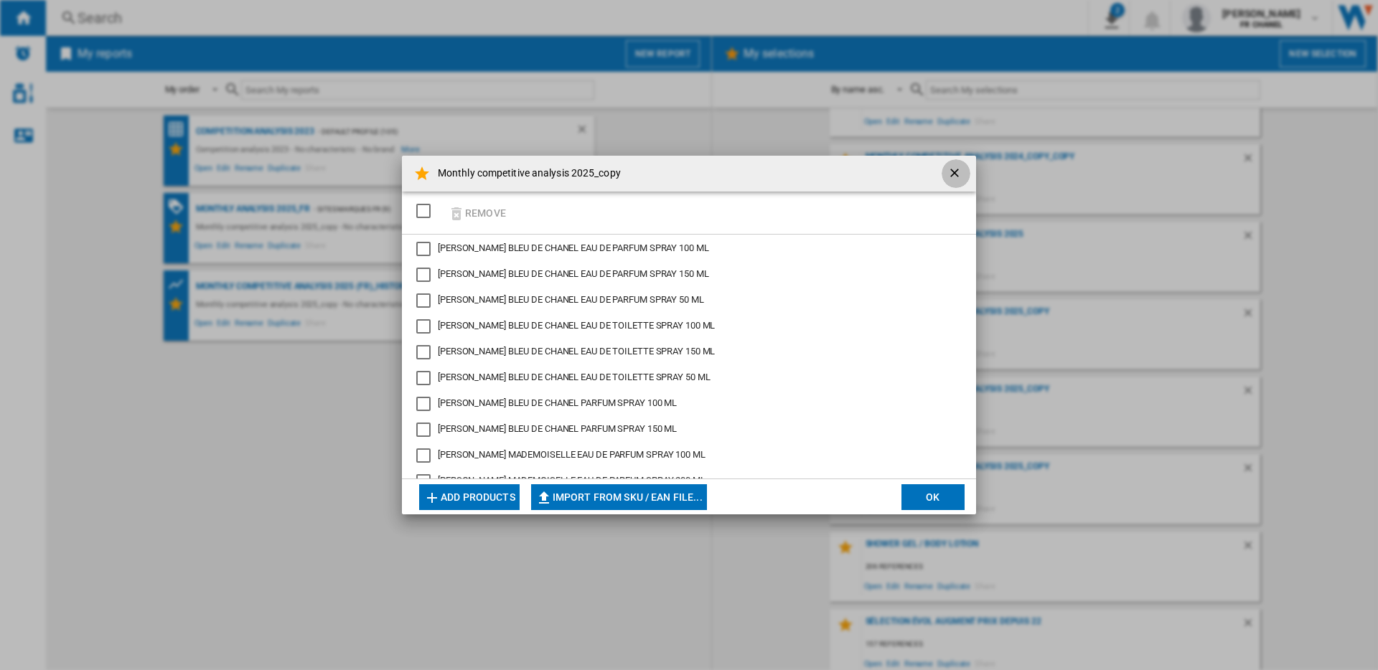
scroll to position [672, 0]
click at [959, 168] on ng-md-icon "getI18NText('BUTTONS.CLOSE_DIALOG')" at bounding box center [955, 174] width 17 height 17
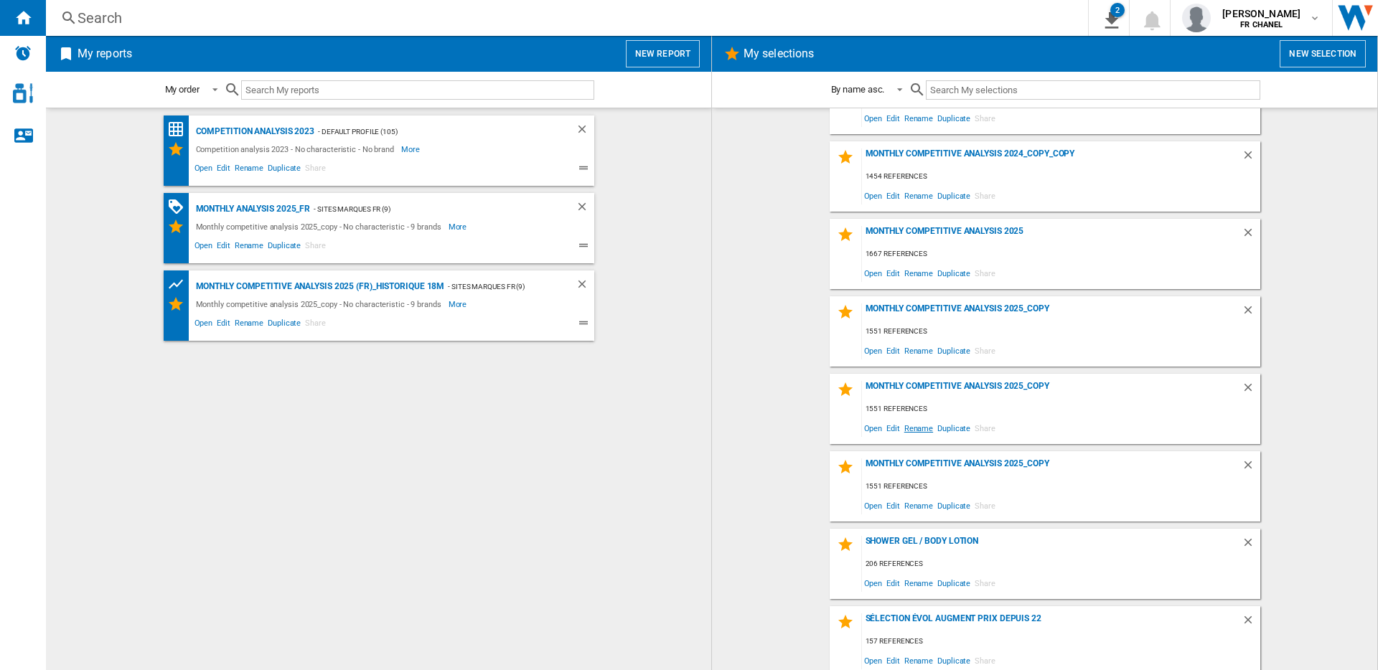
click at [913, 428] on span "Rename" at bounding box center [918, 427] width 33 height 19
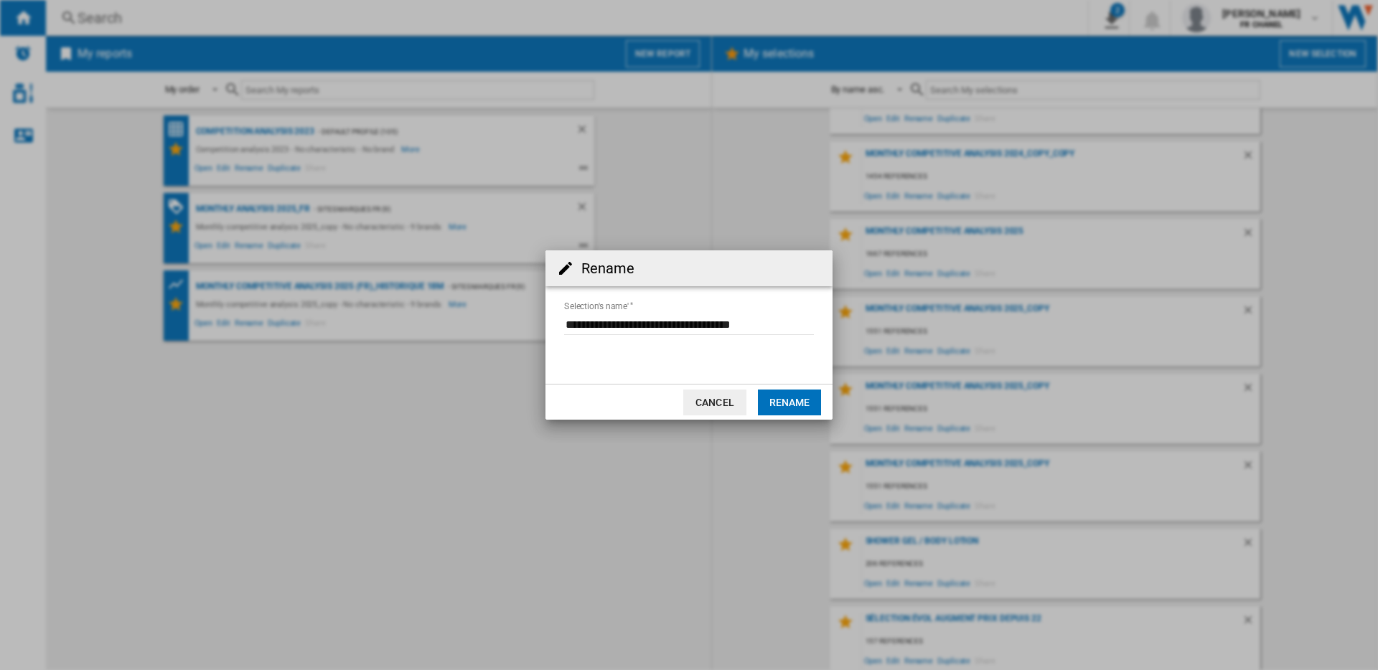
click at [752, 325] on input "Selection's name'" at bounding box center [689, 325] width 250 height 22
drag, startPoint x: 750, startPoint y: 325, endPoint x: 779, endPoint y: 326, distance: 28.7
click at [779, 326] on input "Selection's name'" at bounding box center [689, 325] width 250 height 22
type input "**********"
click at [799, 403] on button "Rename" at bounding box center [789, 403] width 63 height 26
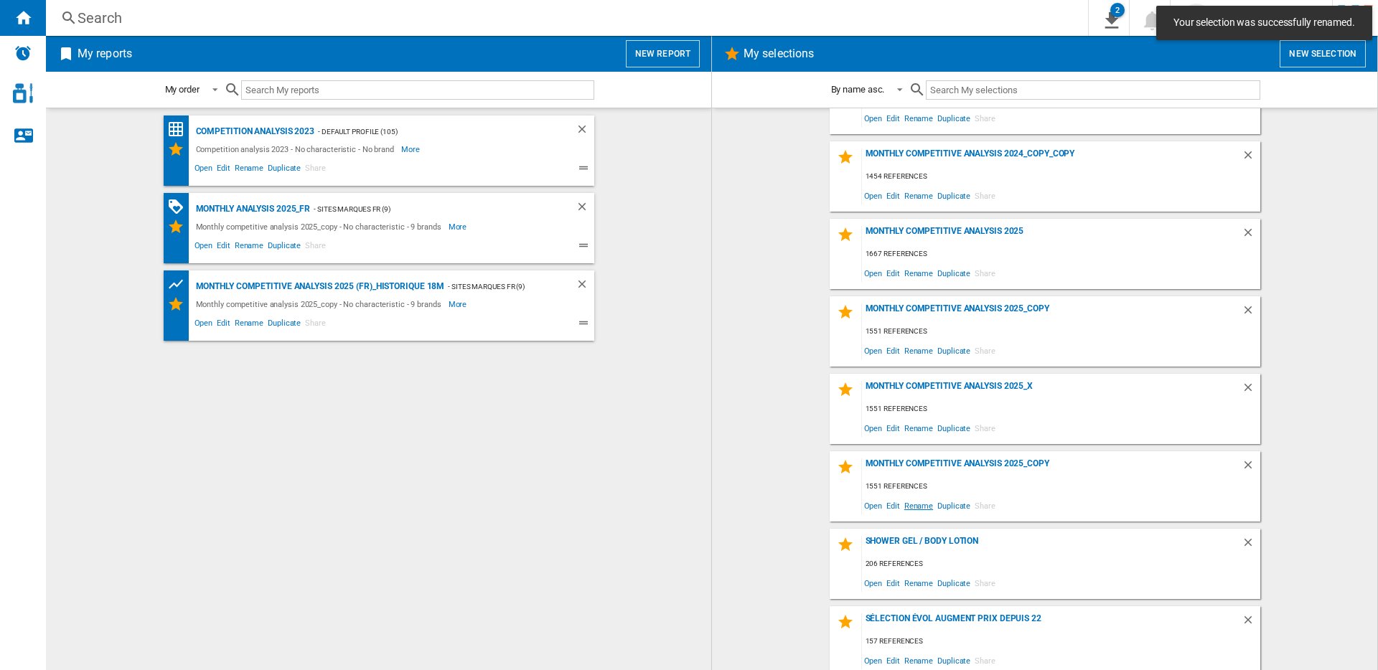
click at [911, 504] on span "Rename" at bounding box center [918, 505] width 33 height 19
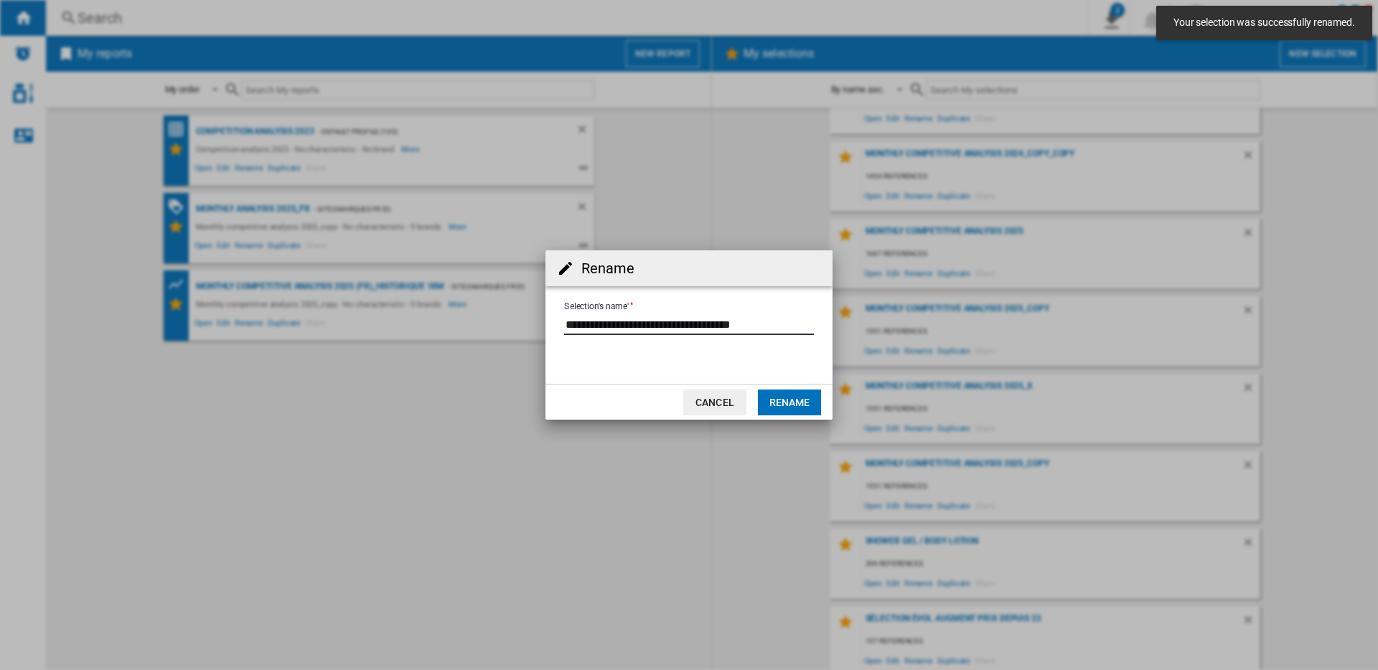
drag, startPoint x: 748, startPoint y: 324, endPoint x: 789, endPoint y: 324, distance: 40.2
click at [789, 324] on input "Selection's name'" at bounding box center [689, 325] width 250 height 22
type input "**********"
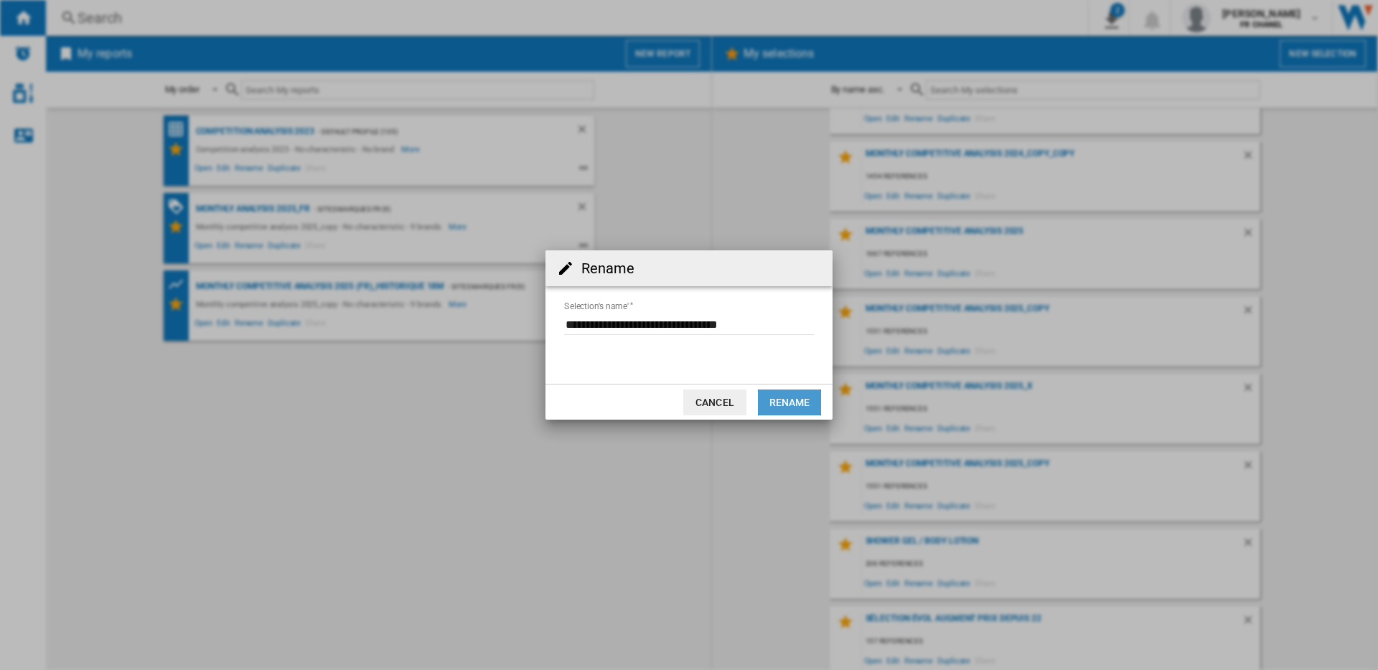
click at [778, 397] on button "Rename" at bounding box center [789, 403] width 63 height 26
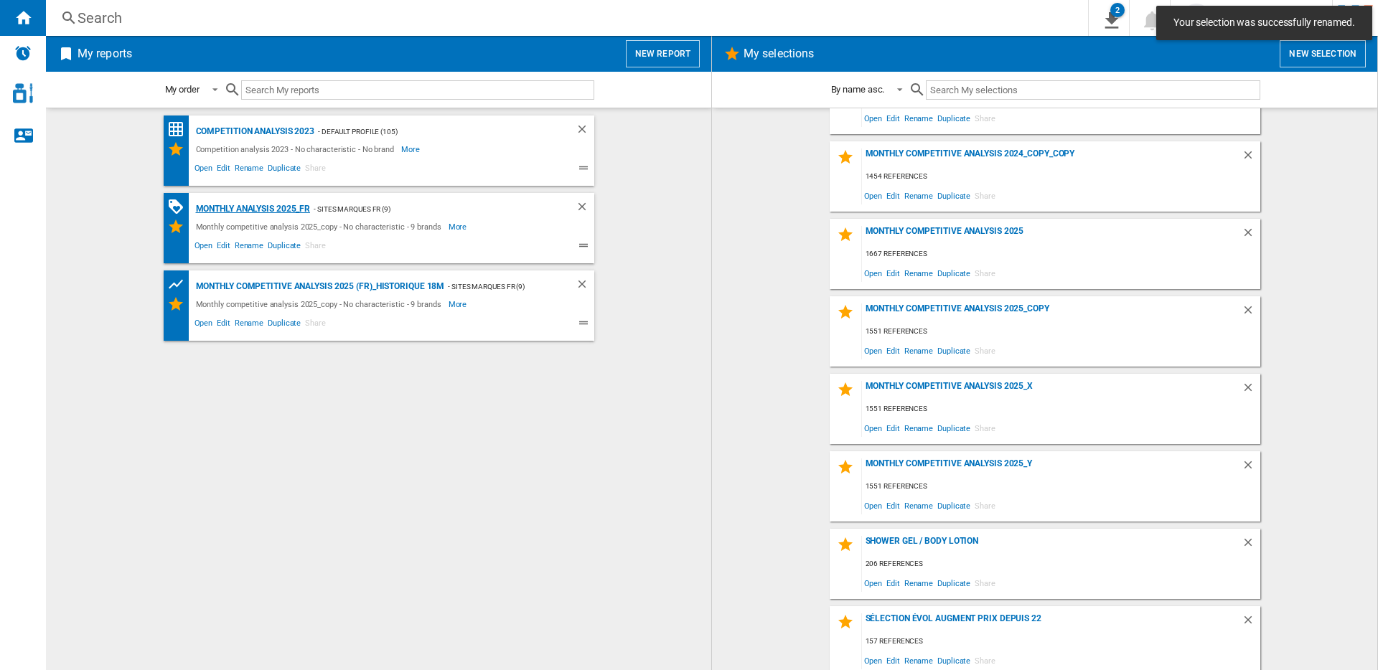
click at [247, 210] on div "Monthly Analysis 2025_FR" at bounding box center [251, 209] width 118 height 18
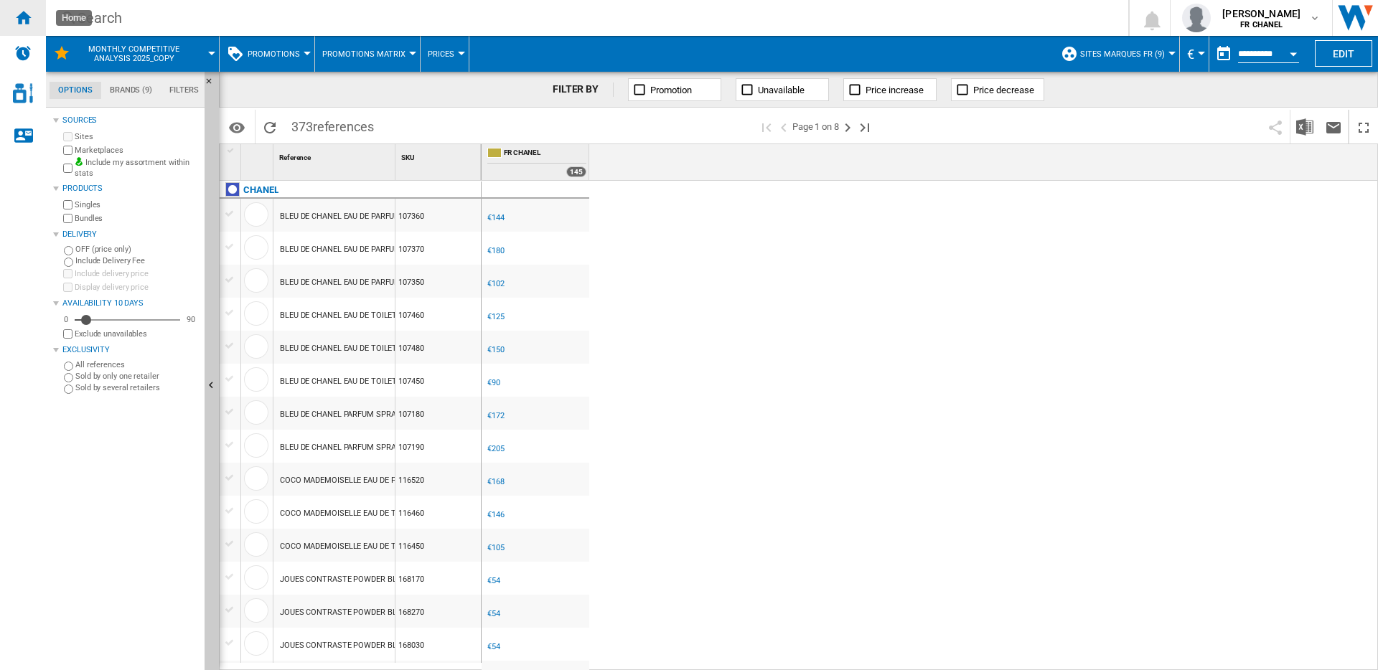
click at [32, 23] on div "Home" at bounding box center [23, 18] width 46 height 36
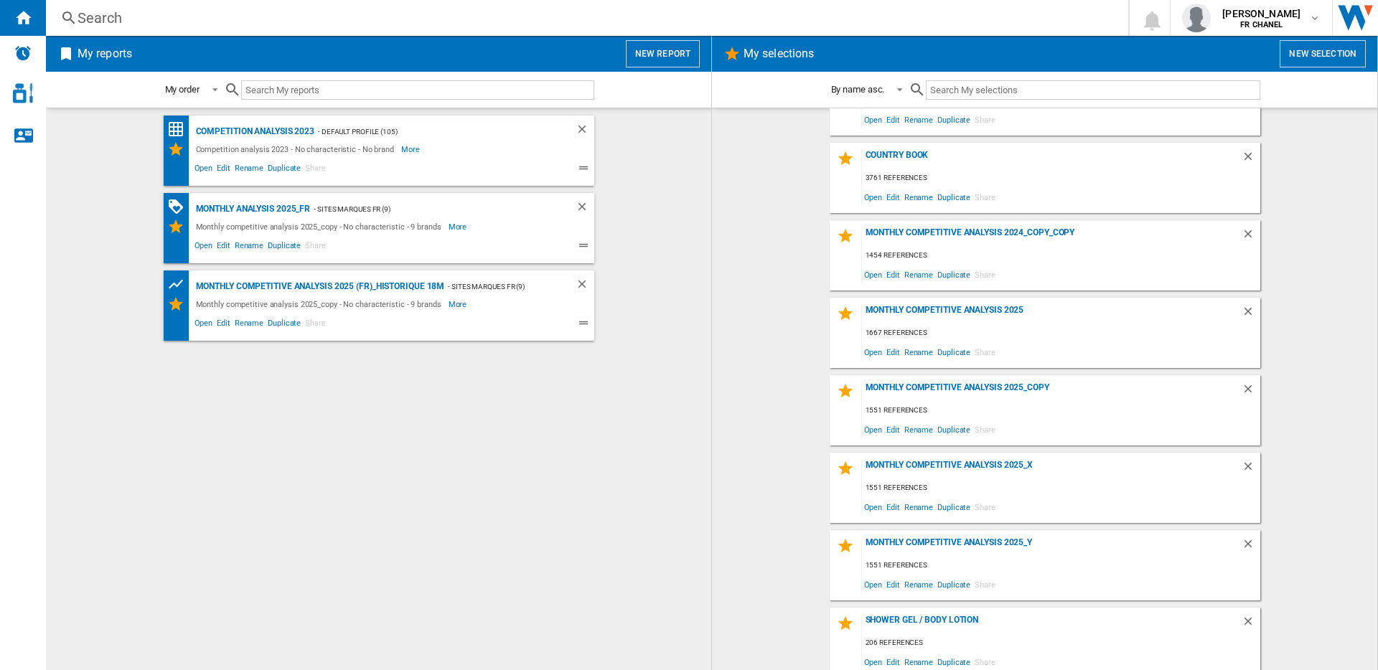
scroll to position [593, 0]
click at [918, 431] on span "Rename" at bounding box center [918, 428] width 33 height 19
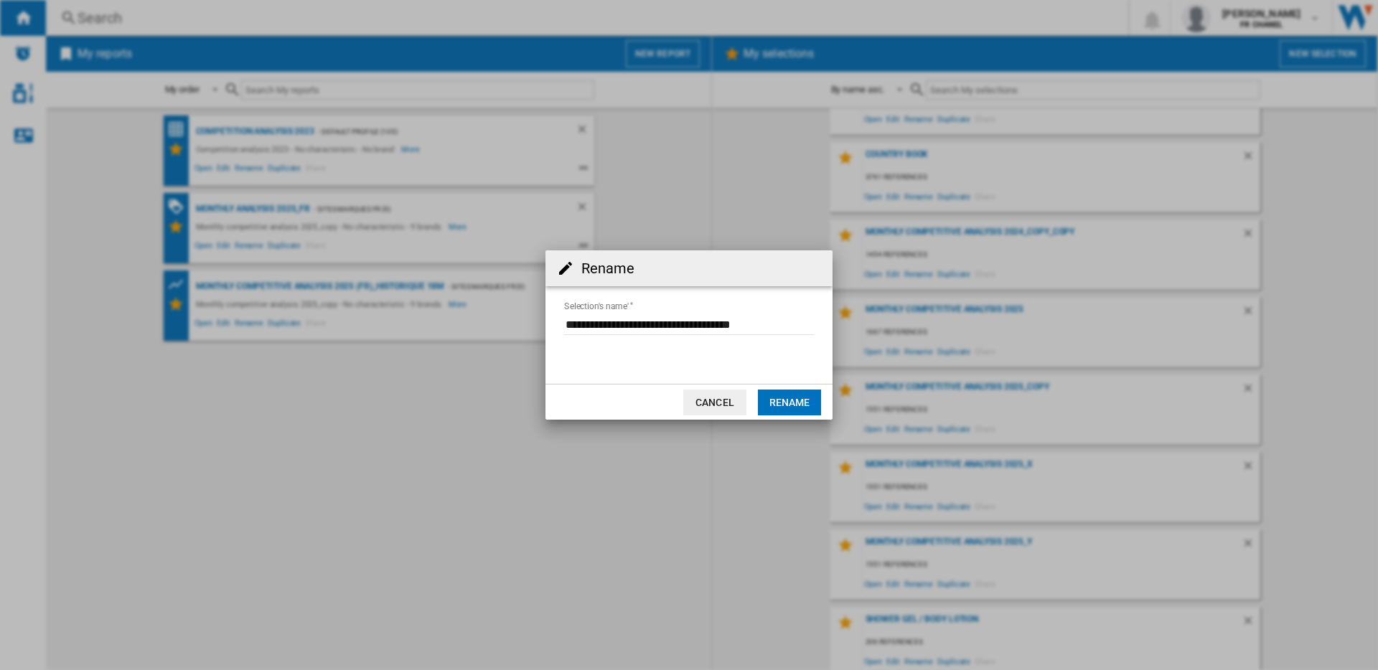
click at [750, 324] on input "Selection's name'" at bounding box center [689, 325] width 250 height 22
drag, startPoint x: 749, startPoint y: 325, endPoint x: 779, endPoint y: 326, distance: 30.1
click at [779, 326] on input "Selection's name'" at bounding box center [689, 325] width 250 height 22
type input "**********"
click at [784, 399] on button "Rename" at bounding box center [789, 403] width 63 height 26
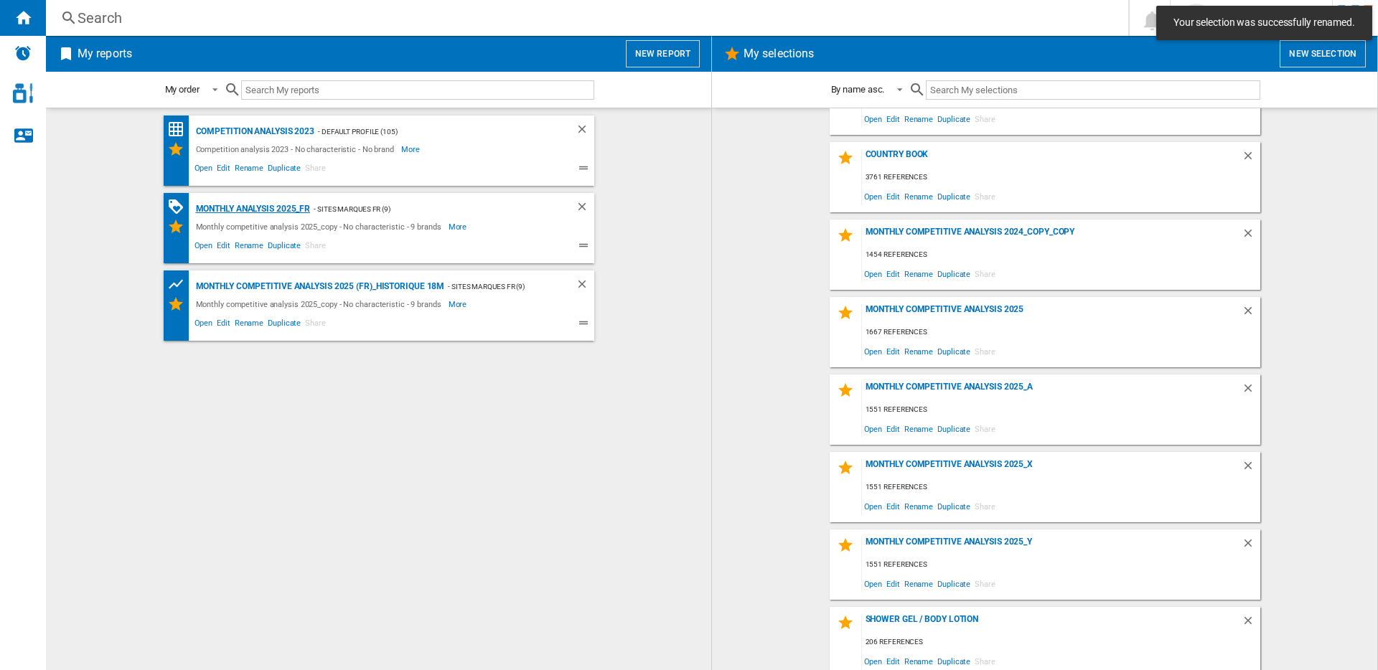
click at [293, 206] on div "Monthly Analysis 2025_FR" at bounding box center [251, 209] width 118 height 18
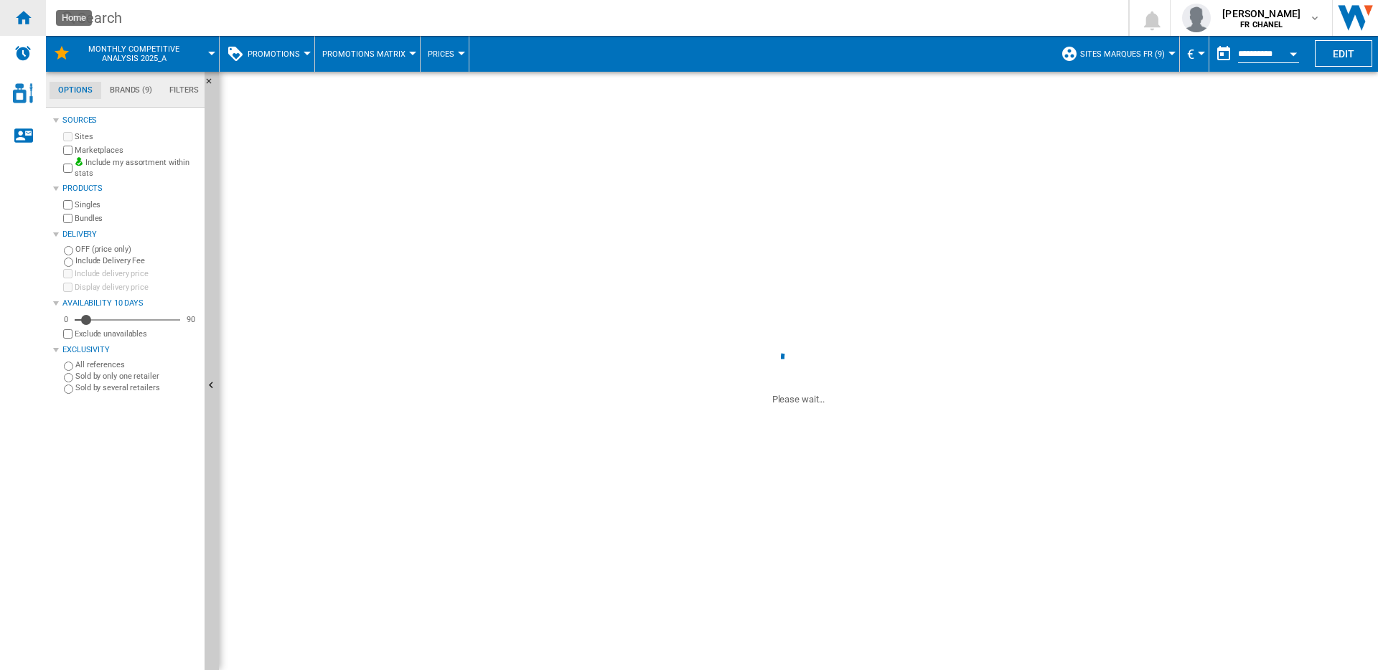
click at [18, 19] on ng-md-icon "Home" at bounding box center [22, 17] width 17 height 17
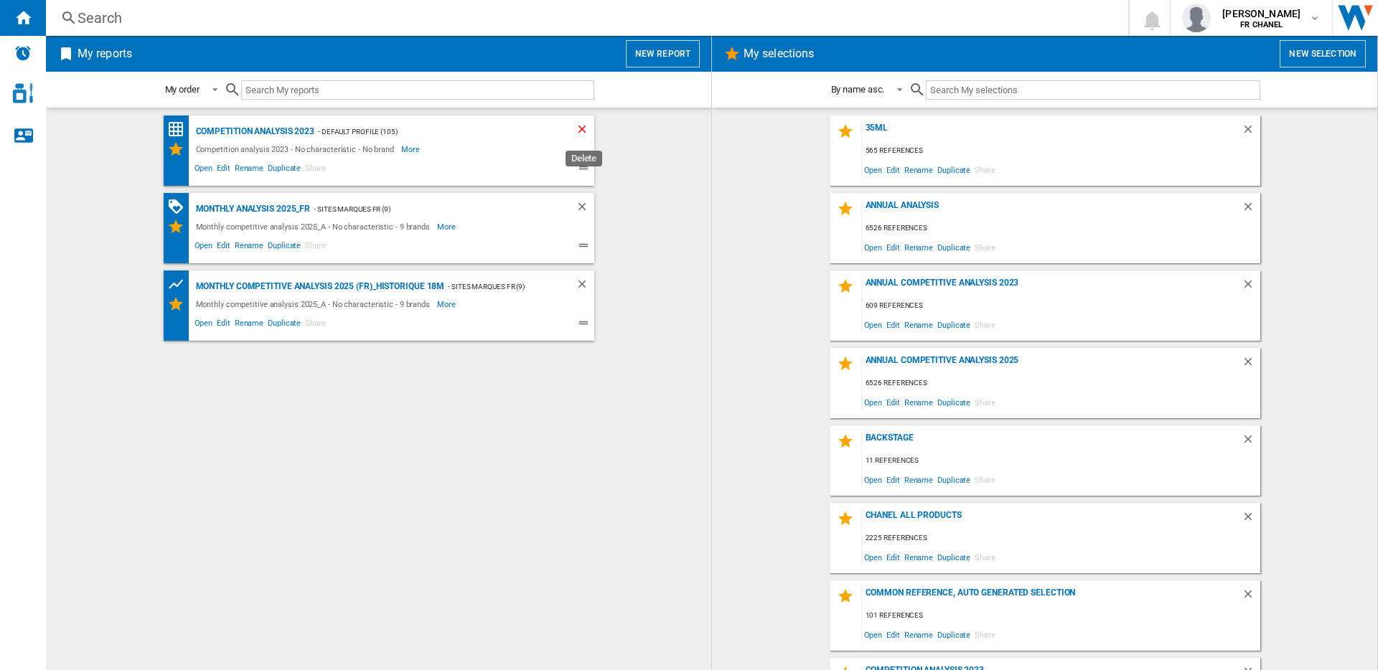
click at [579, 129] on ng-md-icon "Delete" at bounding box center [584, 131] width 17 height 17
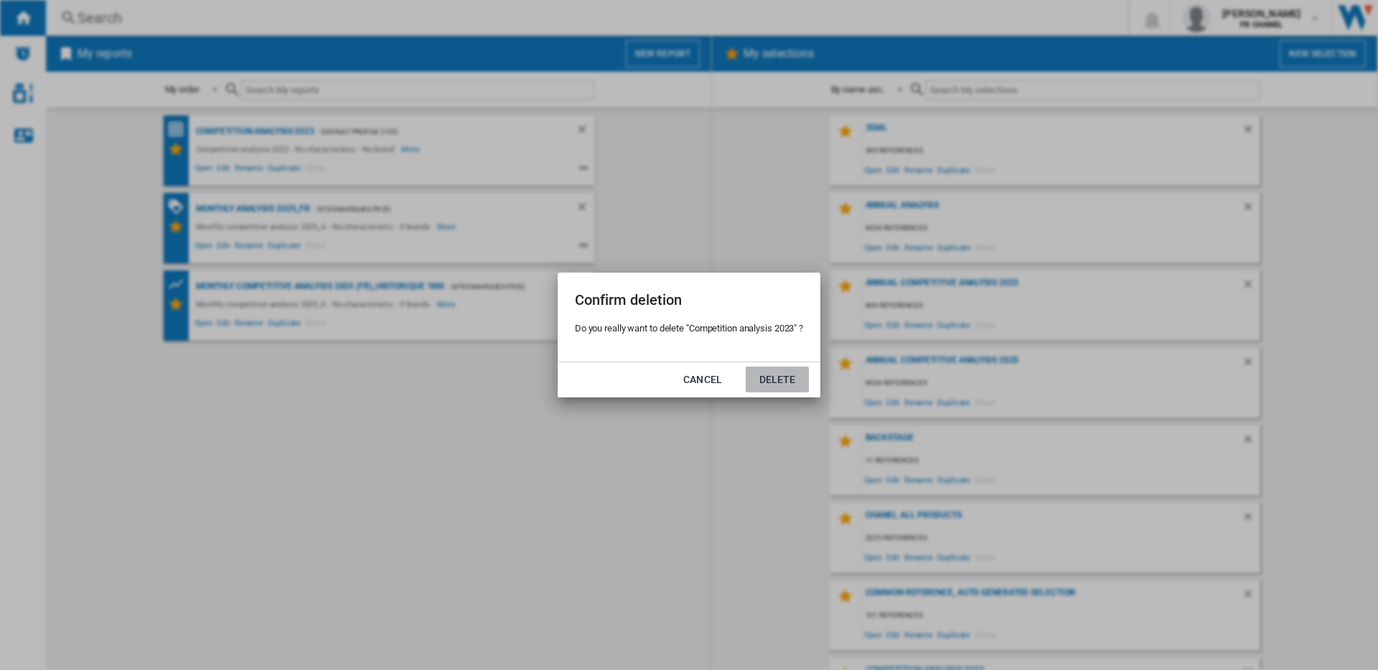
click at [761, 376] on button "Delete" at bounding box center [777, 380] width 63 height 26
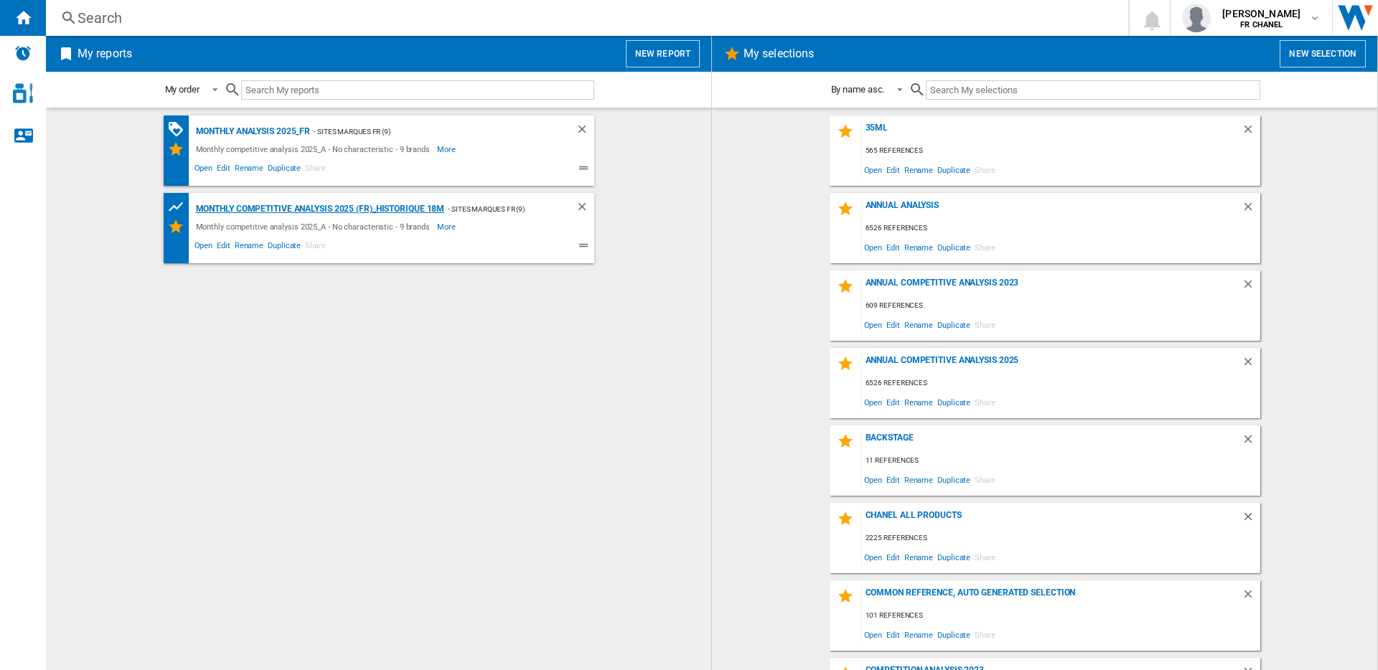
click at [324, 210] on div "Monthly competitive analysis 2025 (FR)_Historique 18M" at bounding box center [318, 209] width 253 height 18
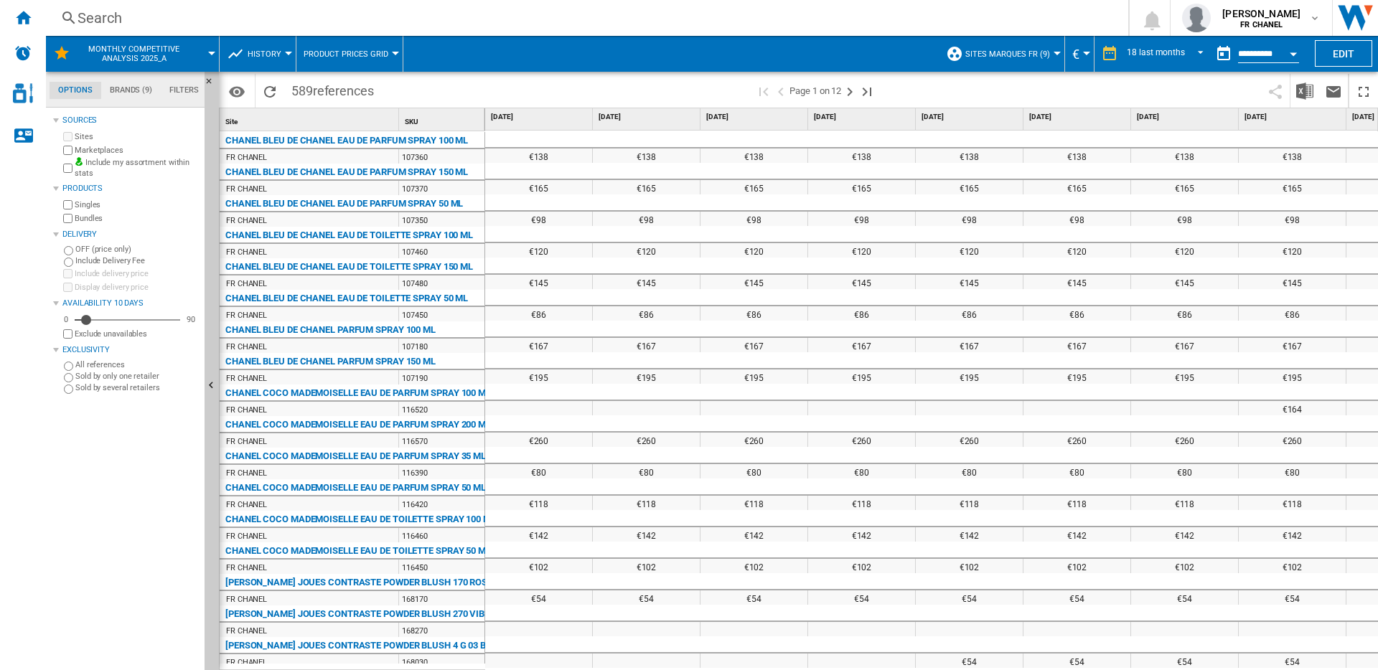
click at [1033, 54] on span "SITES MARQUES FR (9)" at bounding box center [1007, 54] width 85 height 9
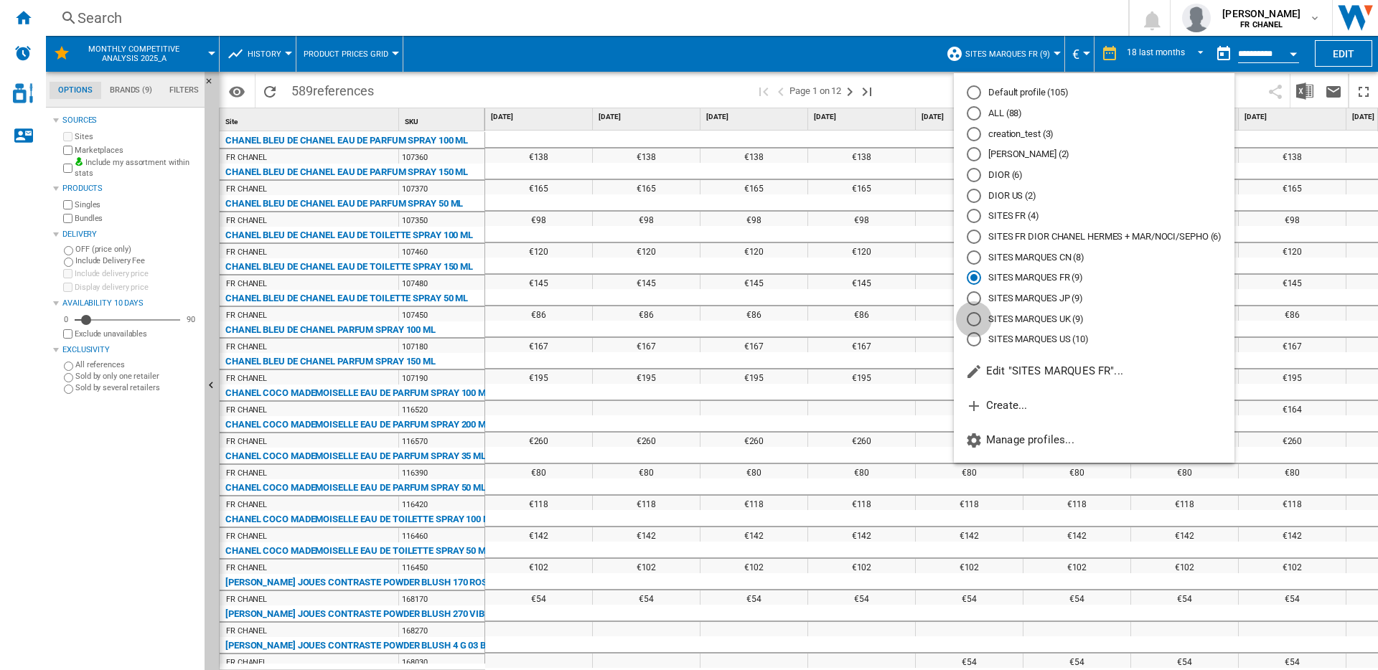
click at [972, 324] on div "SITES MARQUES UK (9)" at bounding box center [974, 319] width 14 height 14
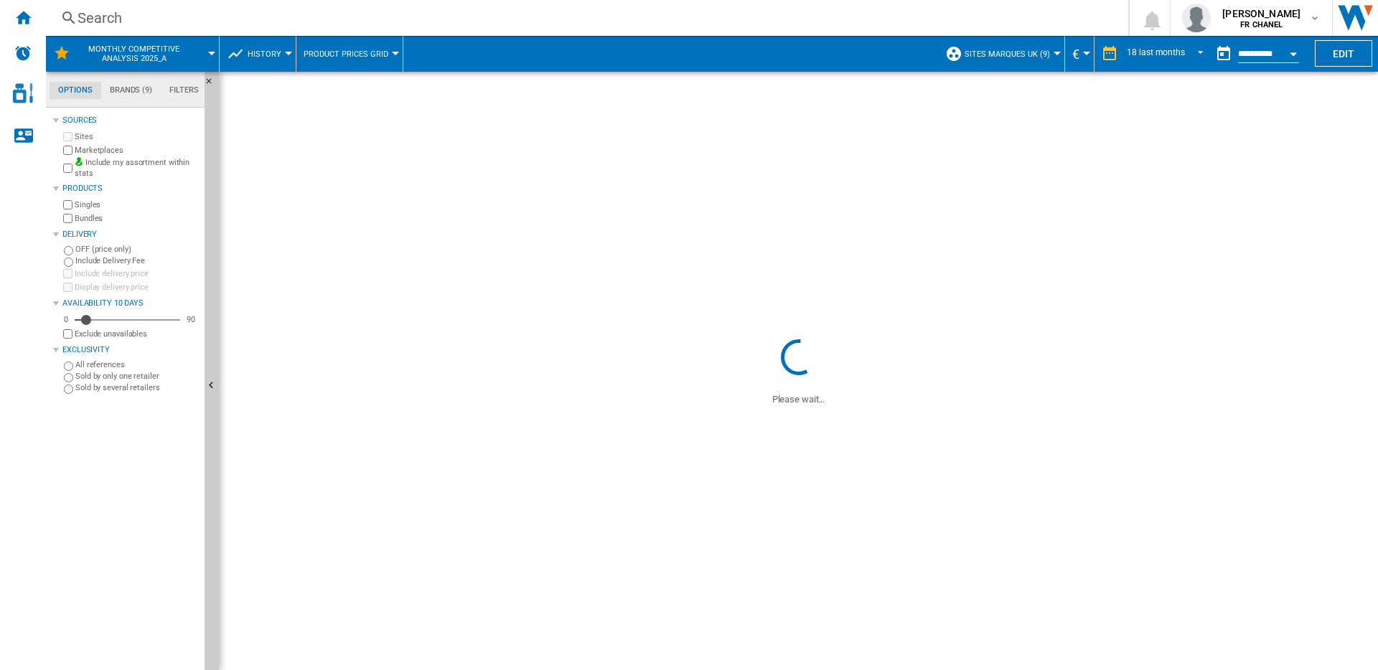
click at [1087, 55] on button "€" at bounding box center [1079, 54] width 14 height 36
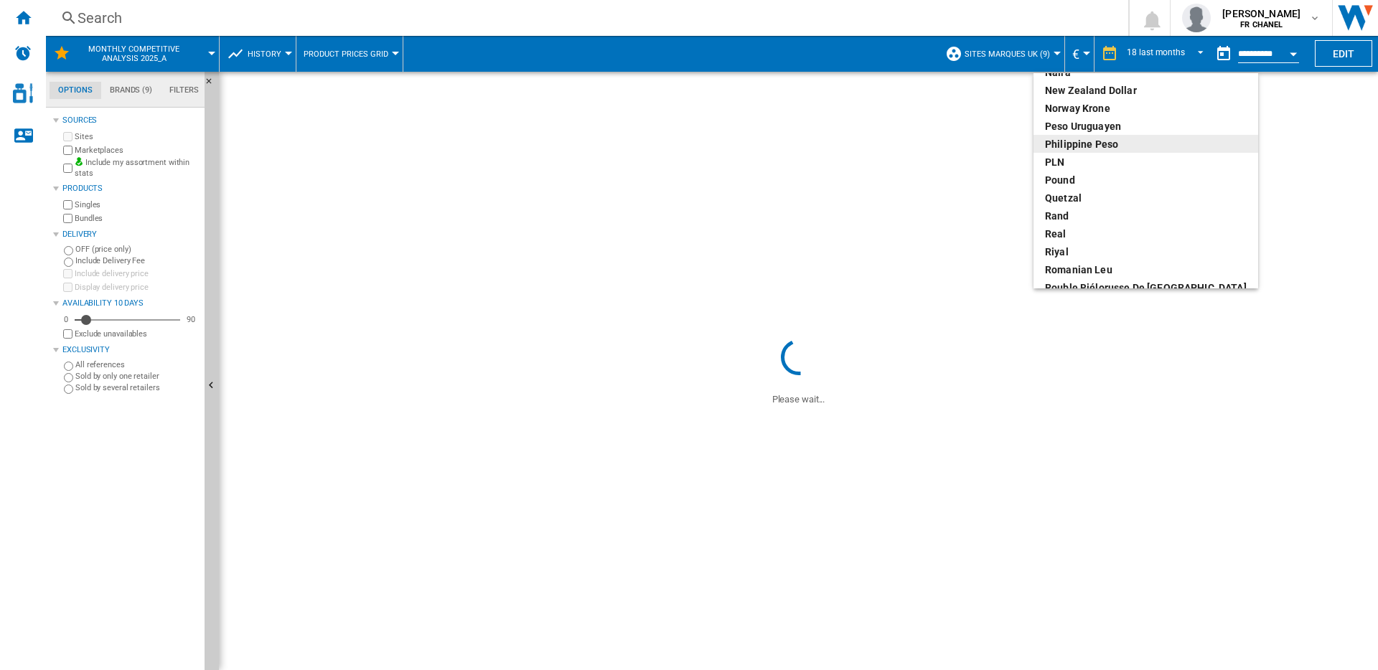
scroll to position [503, 0]
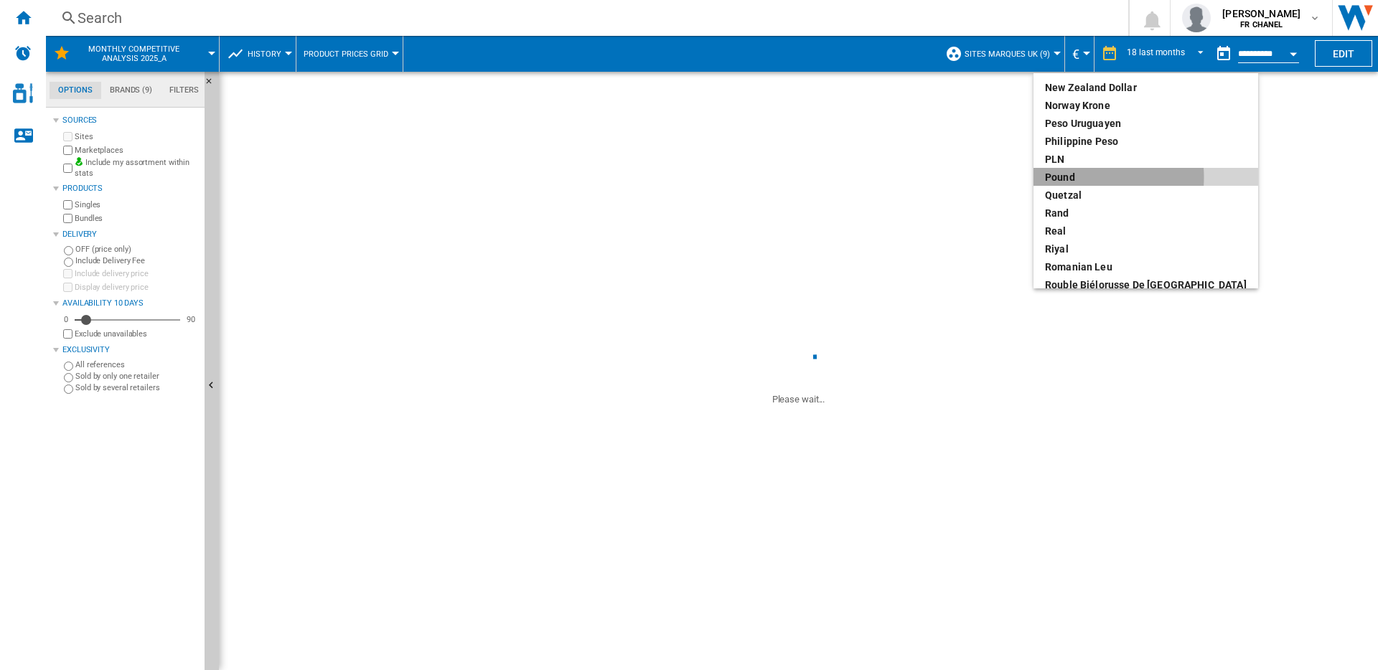
click at [1076, 177] on div "pound" at bounding box center [1146, 177] width 202 height 14
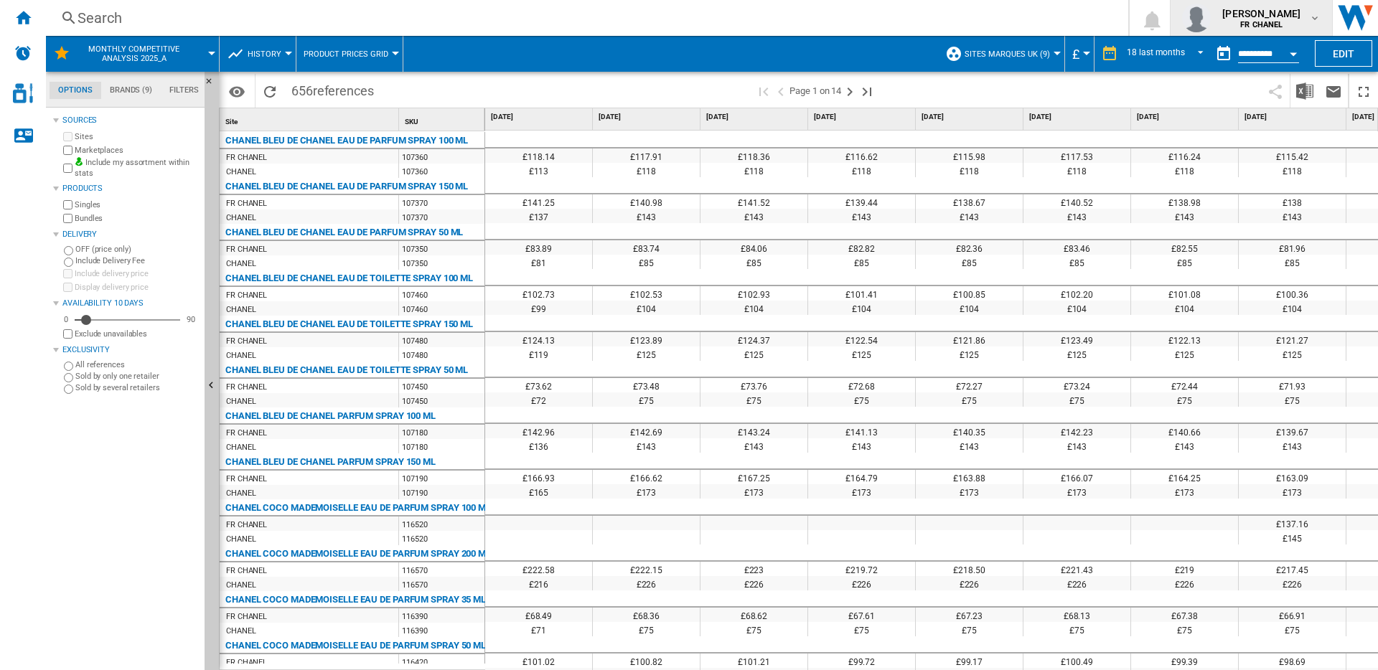
click at [1277, 21] on b "FR CHANEL" at bounding box center [1261, 24] width 42 height 9
click at [25, 98] on md-backdrop at bounding box center [689, 335] width 1378 height 670
click at [25, 92] on img "Access to Chanel Cosmetic" at bounding box center [23, 93] width 20 height 20
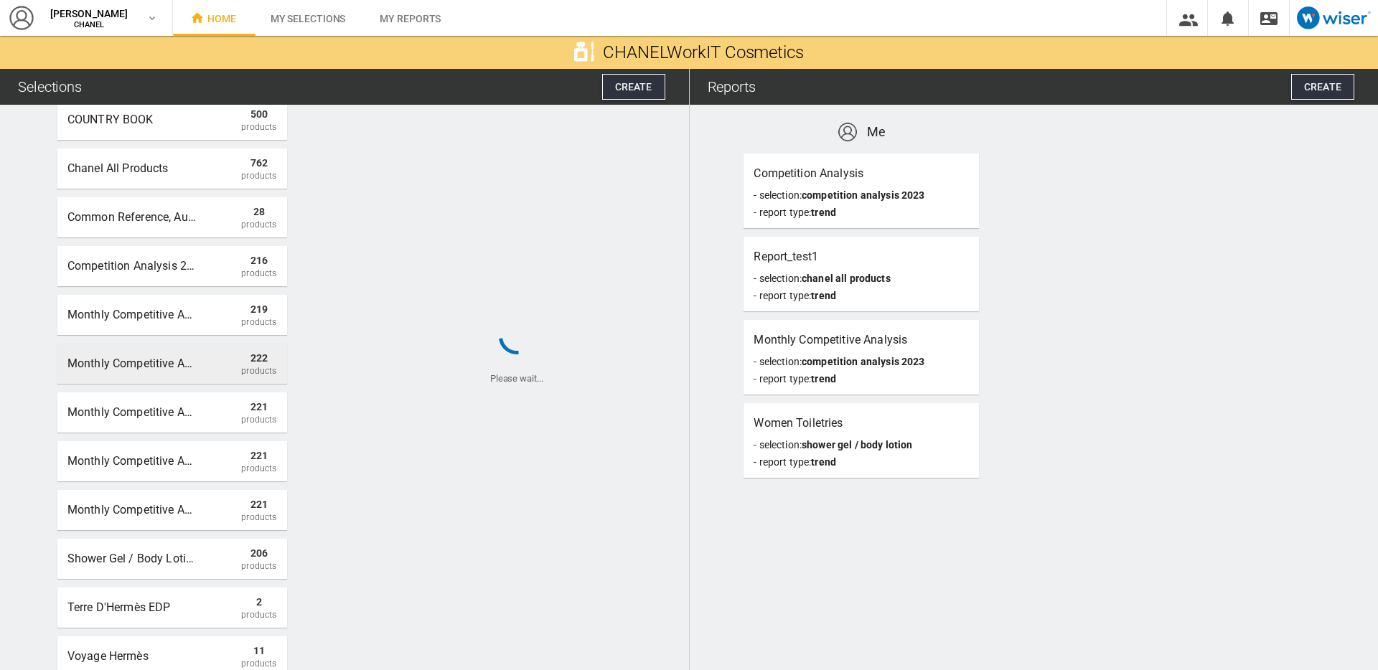
scroll to position [307, 0]
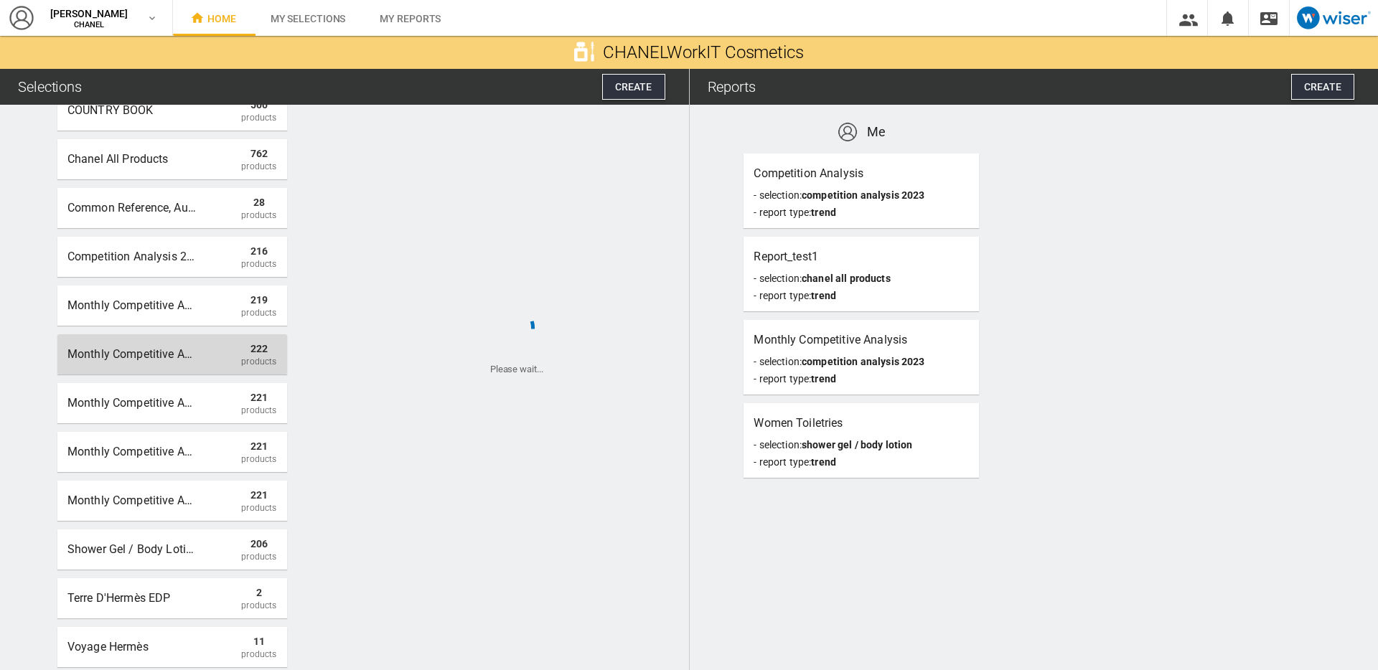
click at [144, 361] on div "Monthly competitive analysis 2025" at bounding box center [131, 355] width 129 height 26
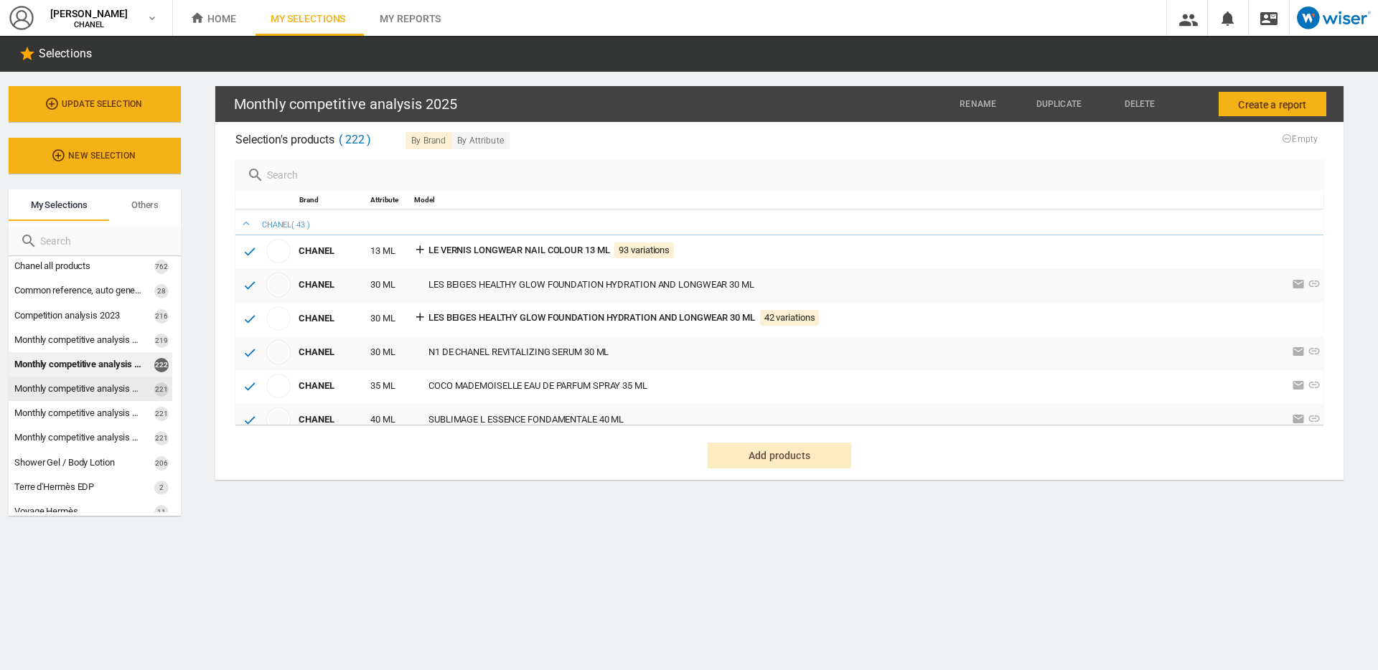
scroll to position [161, 0]
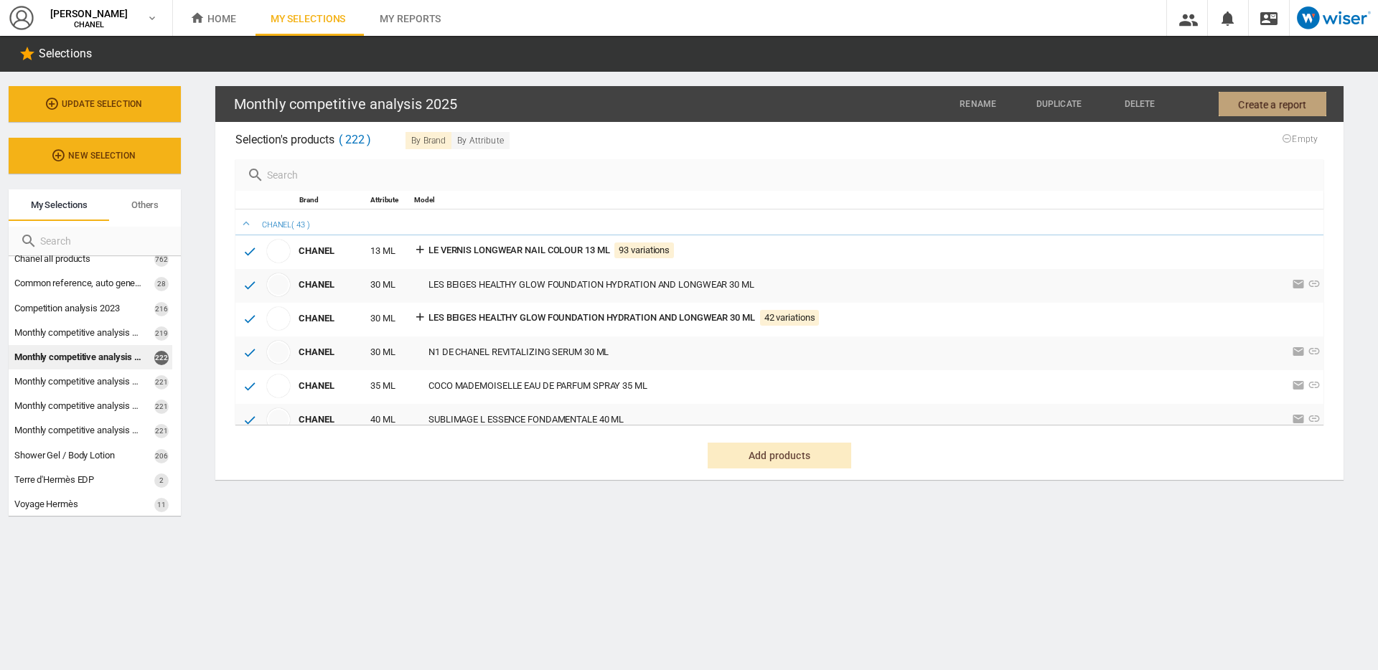
click at [1229, 101] on button "Create a report" at bounding box center [1273, 104] width 108 height 24
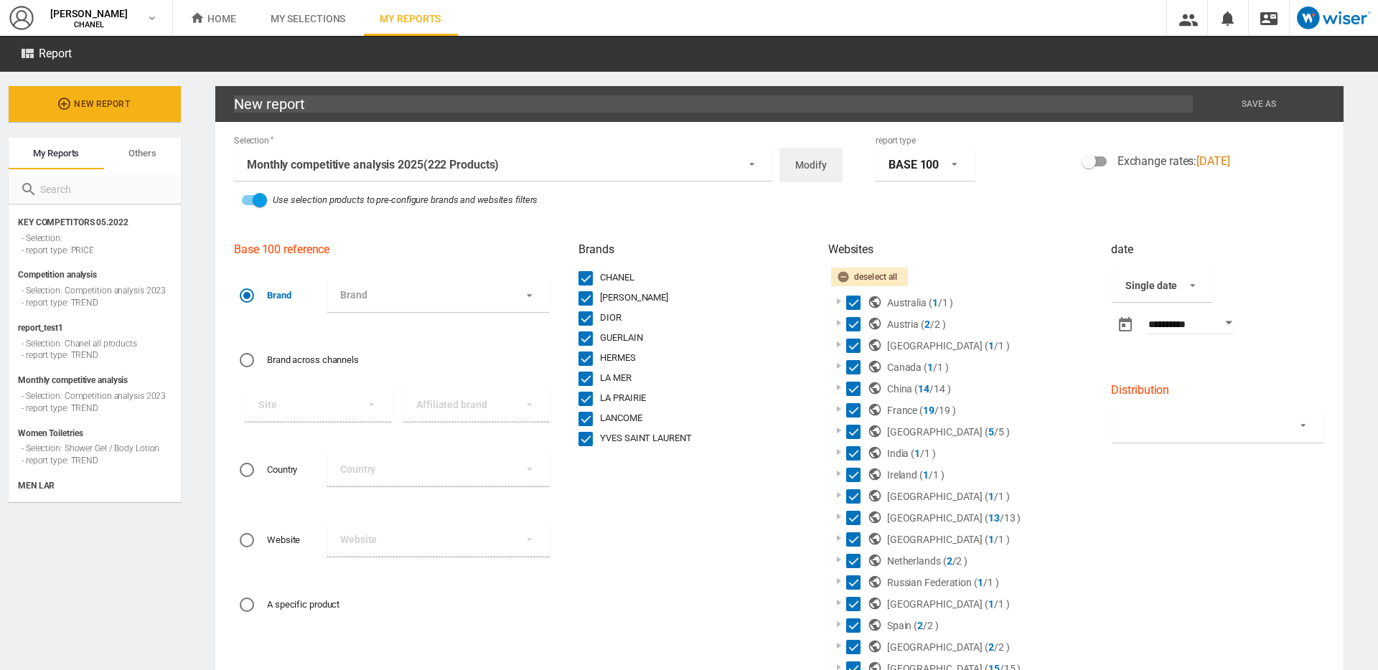
click at [897, 172] on span "BASE 100" at bounding box center [913, 165] width 50 height 16
click at [893, 222] on div "TREND" at bounding box center [887, 225] width 32 height 14
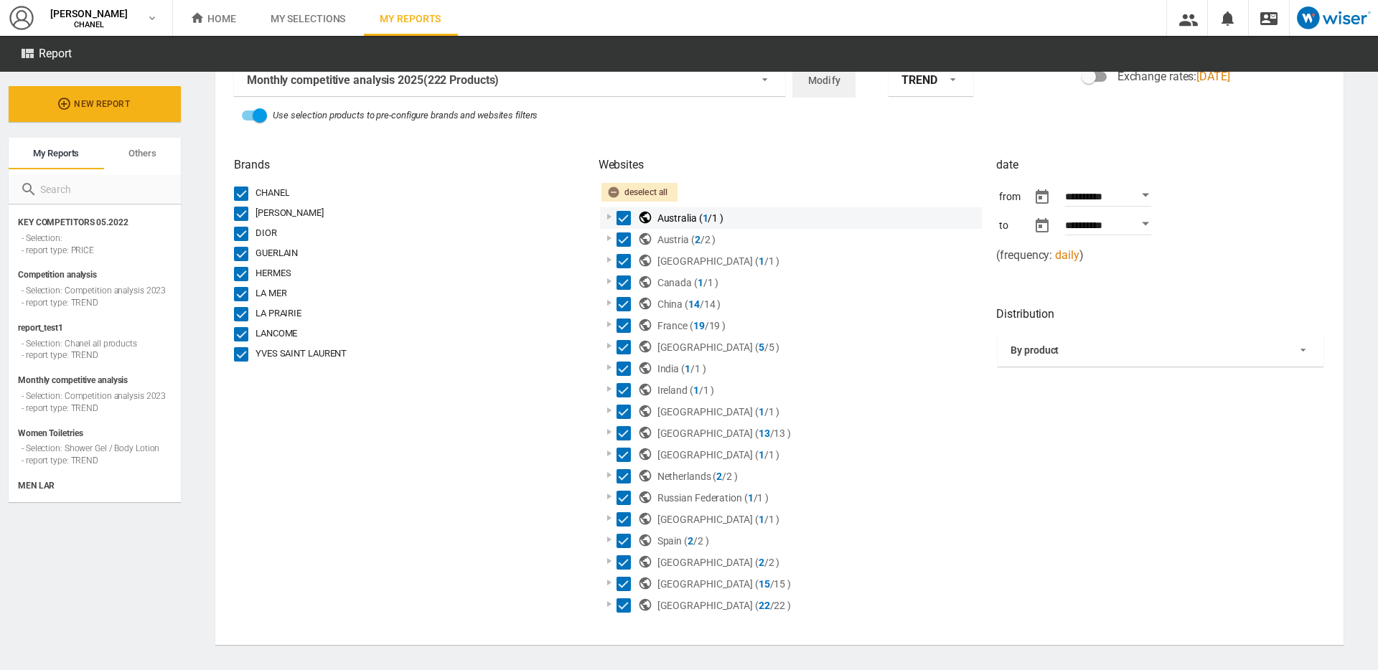
scroll to position [88, 0]
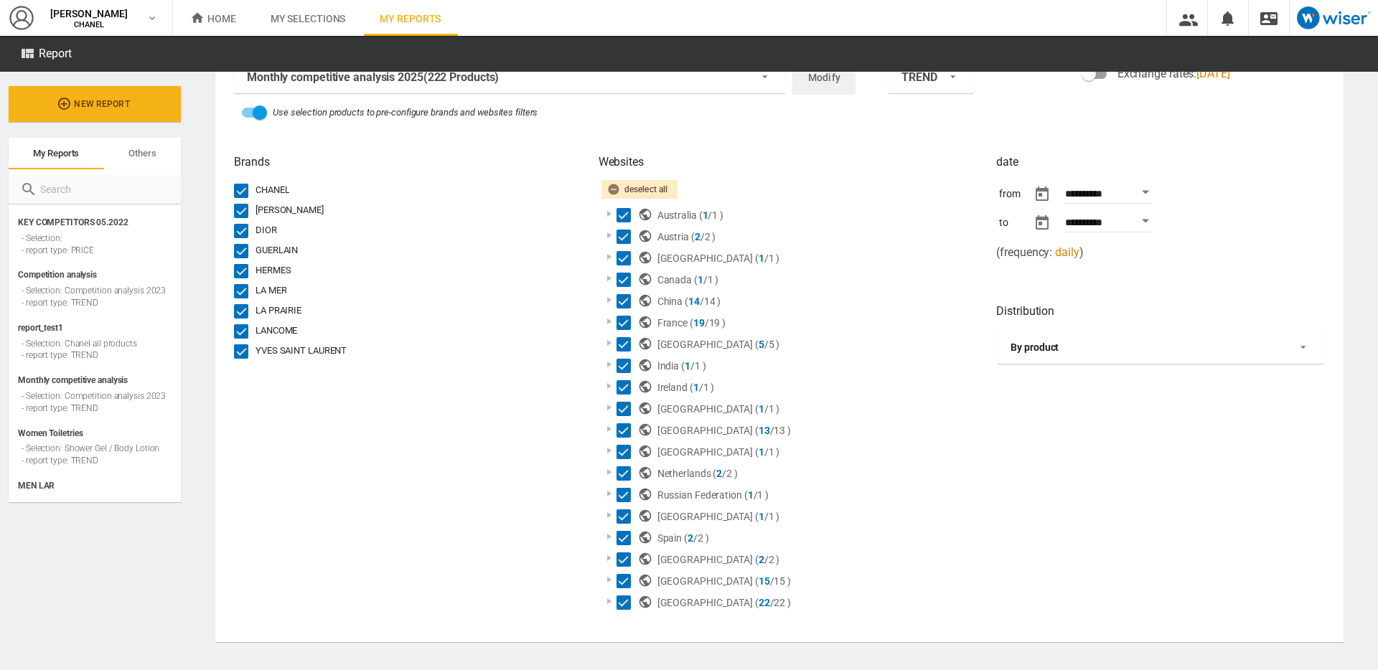
click at [1068, 346] on span "By product" at bounding box center [1148, 348] width 277 height 14
click at [959, 357] on md-backdrop at bounding box center [689, 335] width 1378 height 670
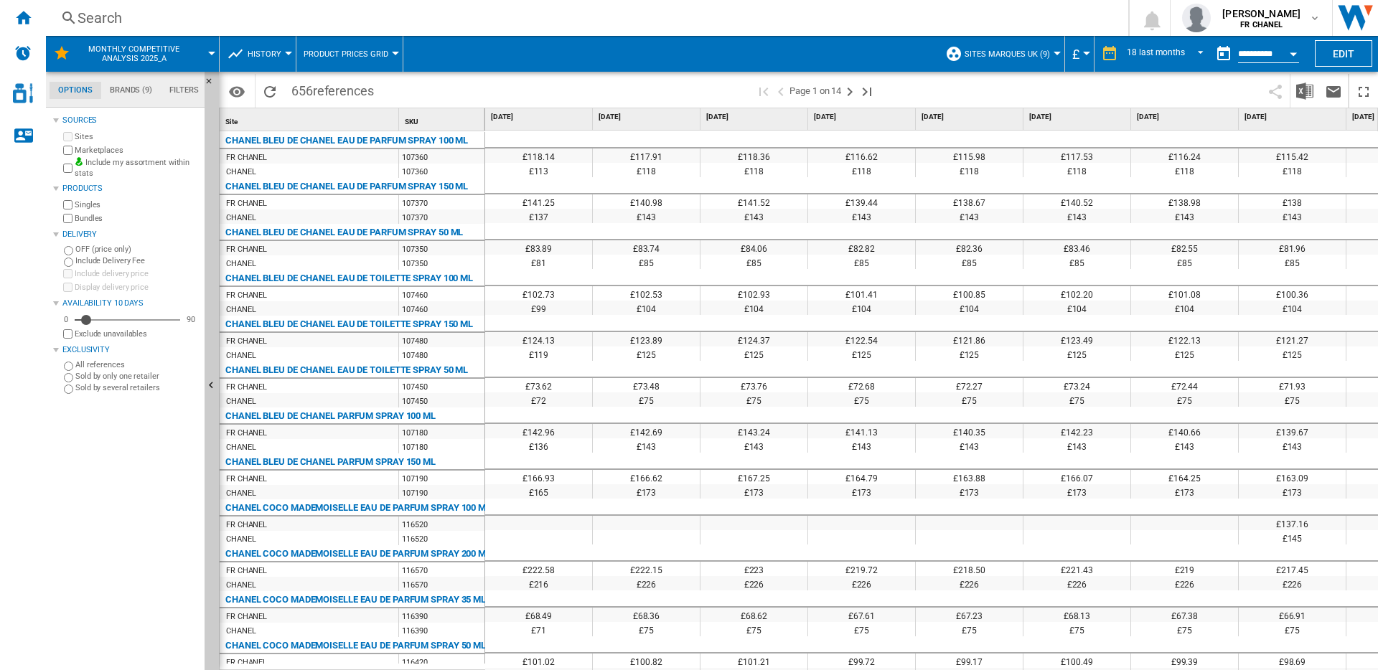
click at [278, 55] on span "History" at bounding box center [265, 54] width 34 height 9
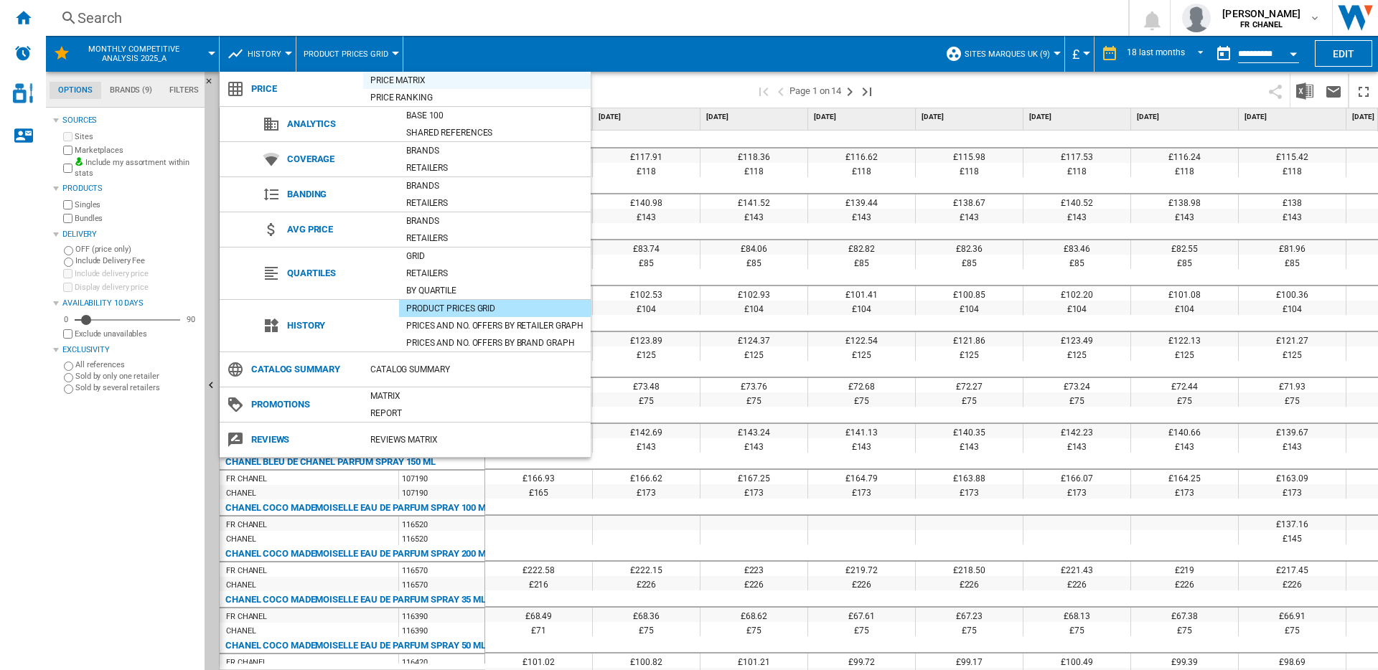
click at [401, 82] on div "Price Matrix" at bounding box center [476, 80] width 227 height 14
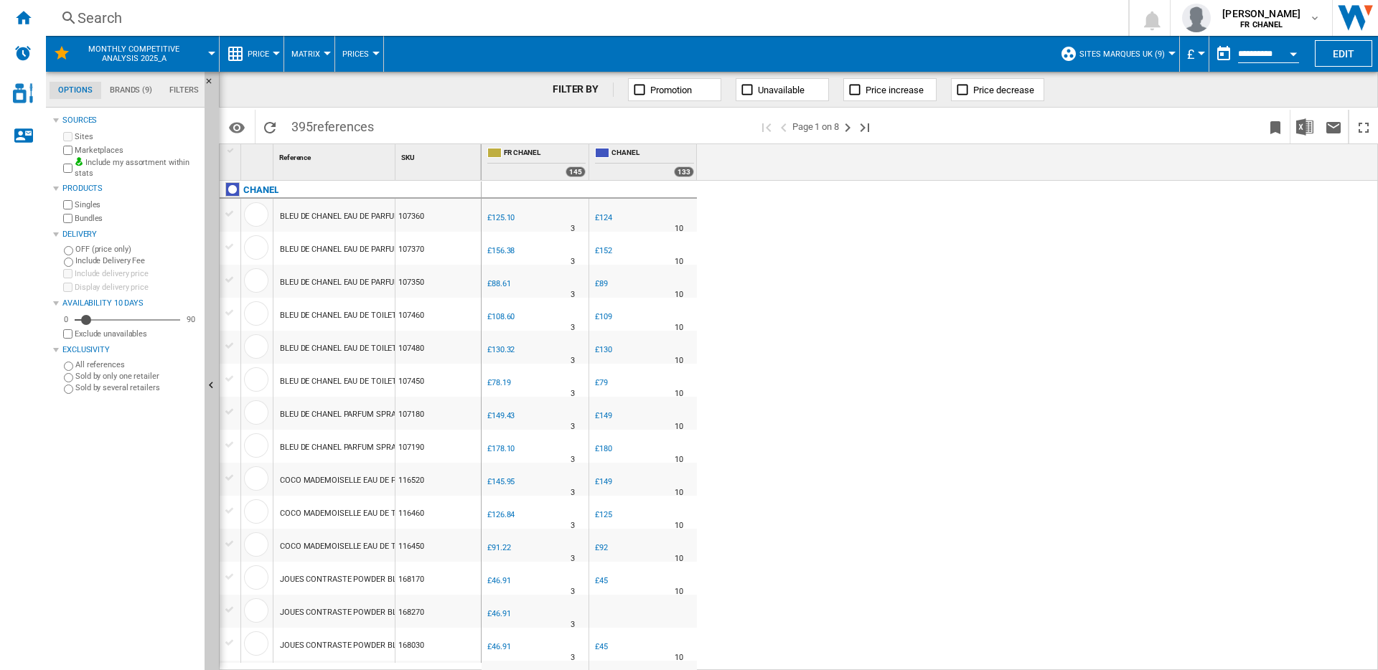
click at [607, 248] on div "£152" at bounding box center [603, 250] width 17 height 9
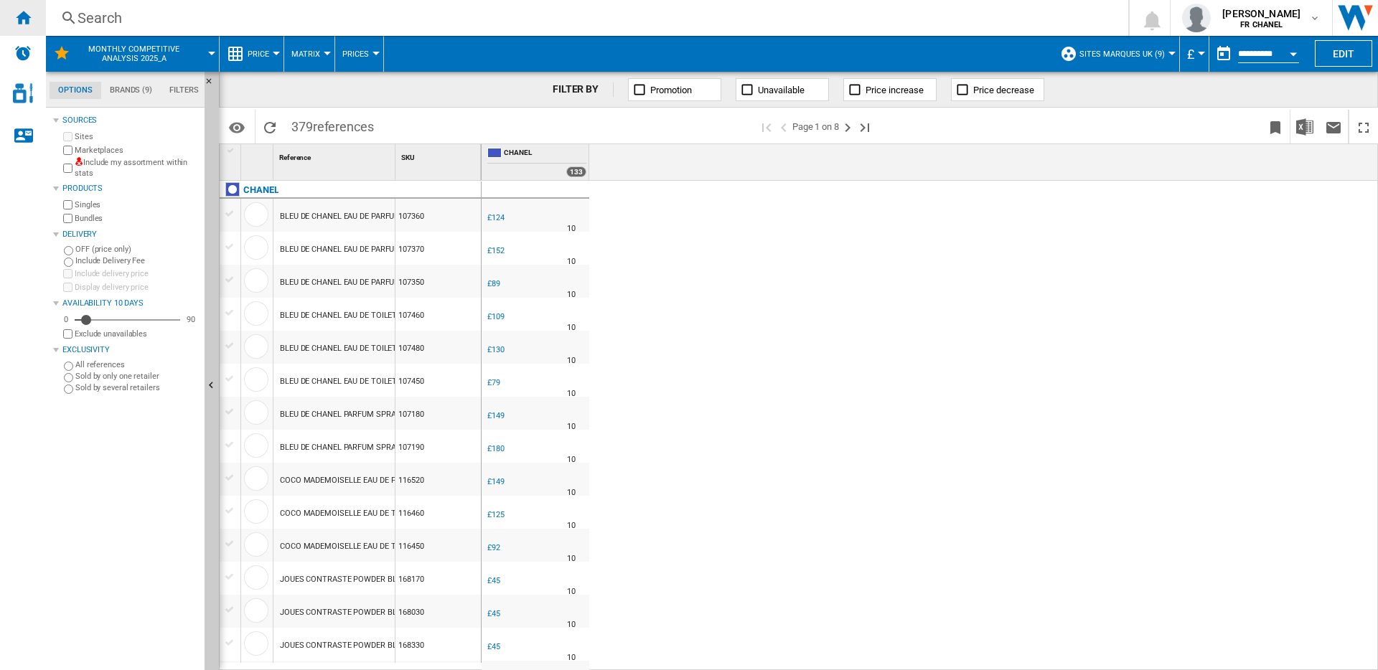
click at [32, 21] on div "Home" at bounding box center [23, 18] width 46 height 36
